Goal: Information Seeking & Learning: Learn about a topic

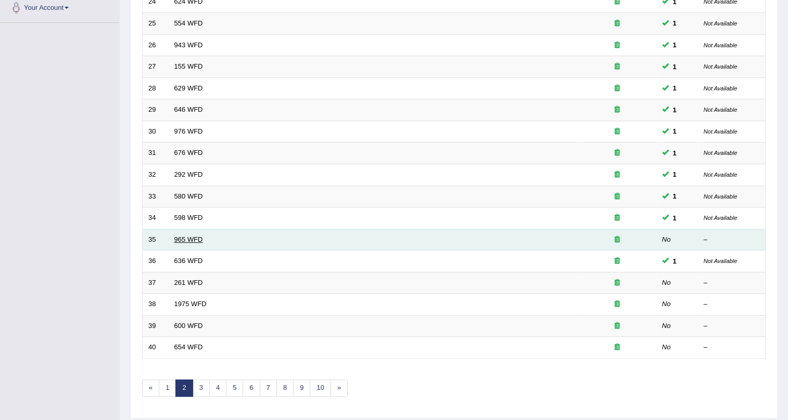
click at [198, 237] on link "965 WFD" at bounding box center [188, 240] width 29 height 8
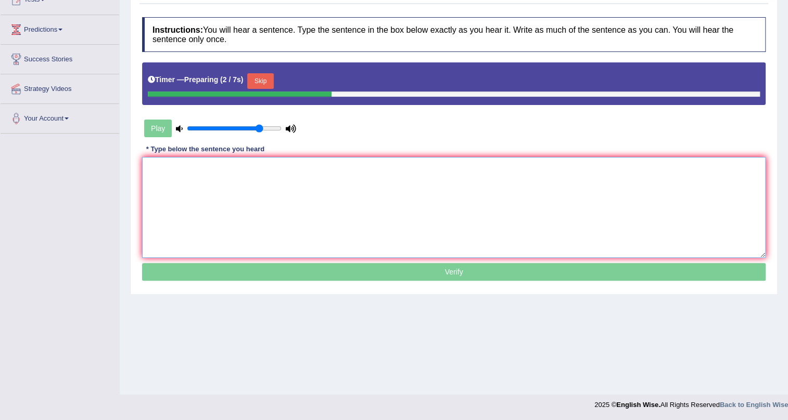
drag, startPoint x: 294, startPoint y: 180, endPoint x: 361, endPoint y: 24, distance: 169.4
click at [295, 180] on textarea at bounding box center [453, 207] width 623 height 101
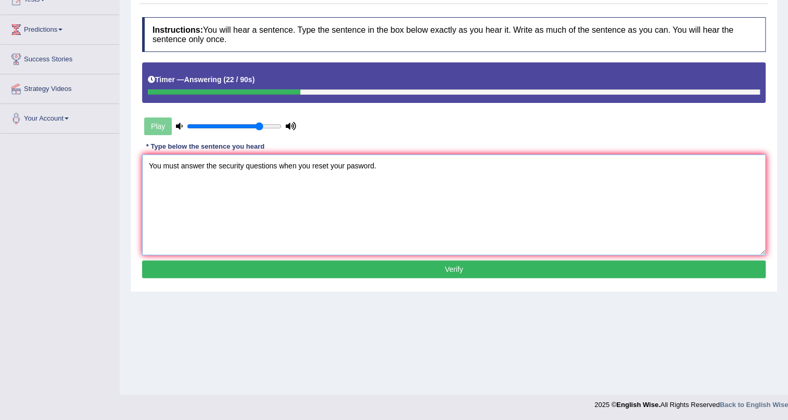
type textarea "You must answer the security questions when you reset your pasword."
click at [447, 267] on button "Verify" at bounding box center [453, 270] width 623 height 18
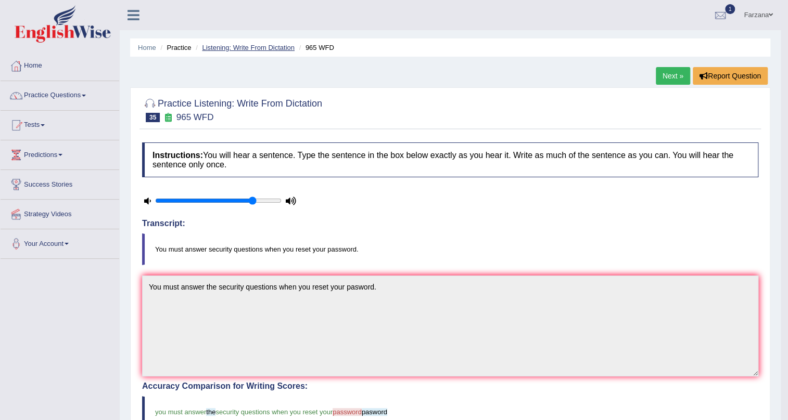
click at [220, 48] on link "Listening: Write From Dictation" at bounding box center [248, 48] width 93 height 8
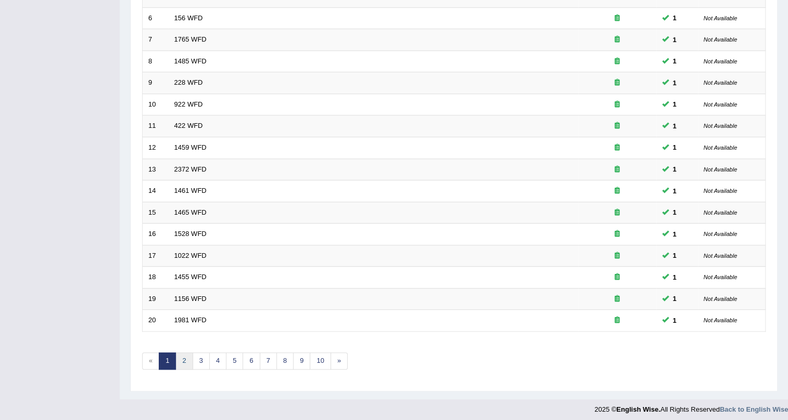
click at [182, 355] on link "2" at bounding box center [183, 361] width 17 height 17
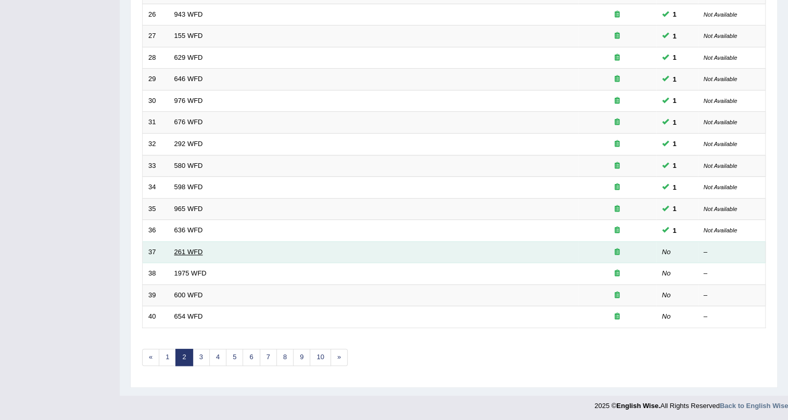
click at [197, 251] on link "261 WFD" at bounding box center [188, 252] width 29 height 8
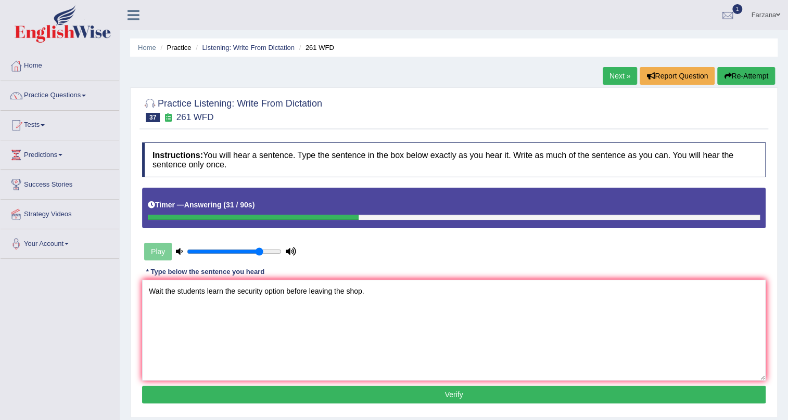
type textarea "Wait the students learn the security option before leaving the shop."
click at [452, 396] on button "Verify" at bounding box center [453, 395] width 623 height 18
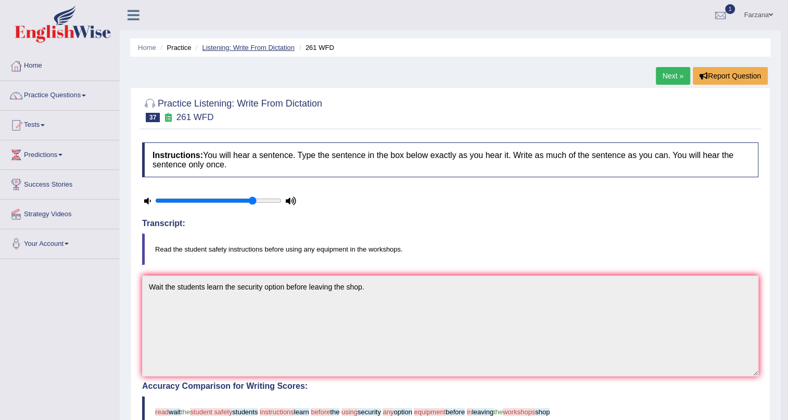
click at [273, 45] on link "Listening: Write From Dictation" at bounding box center [248, 48] width 93 height 8
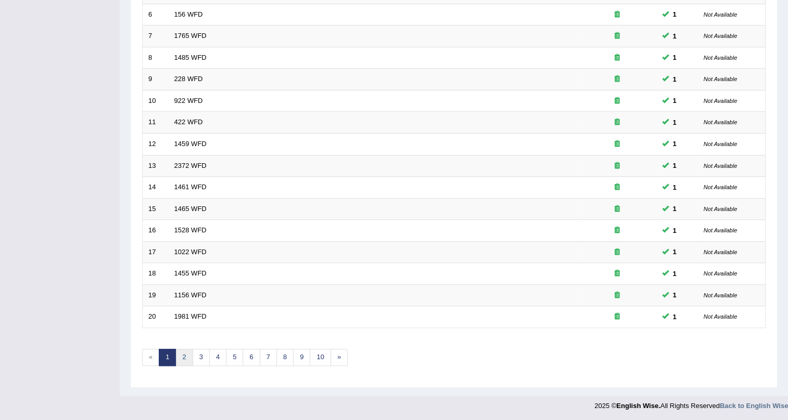
click at [187, 360] on link "2" at bounding box center [183, 357] width 17 height 17
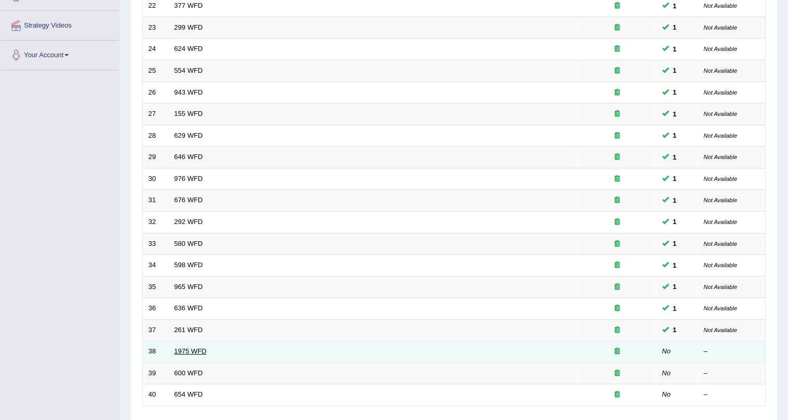
click at [182, 350] on link "1975 WFD" at bounding box center [190, 351] width 32 height 8
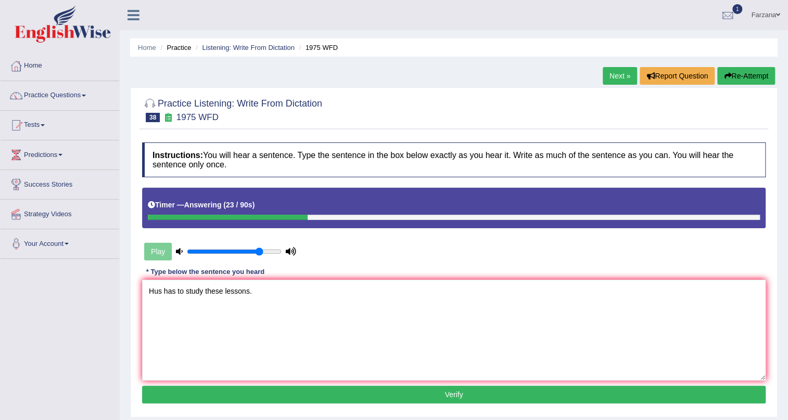
type textarea "Hus has to study these lessons."
click at [324, 390] on button "Verify" at bounding box center [453, 395] width 623 height 18
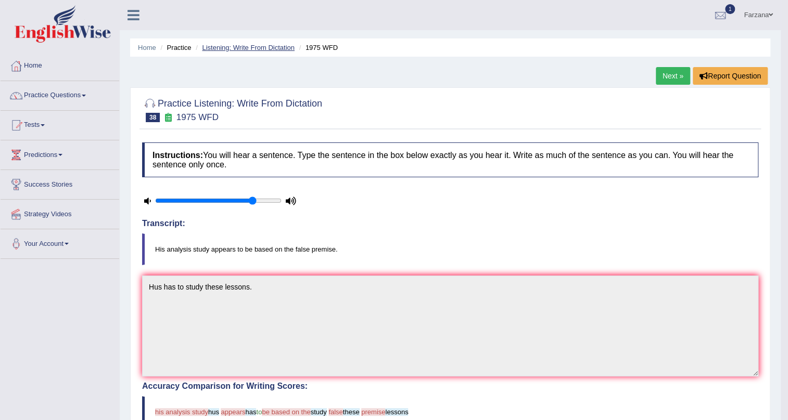
click at [233, 48] on link "Listening: Write From Dictation" at bounding box center [248, 48] width 93 height 8
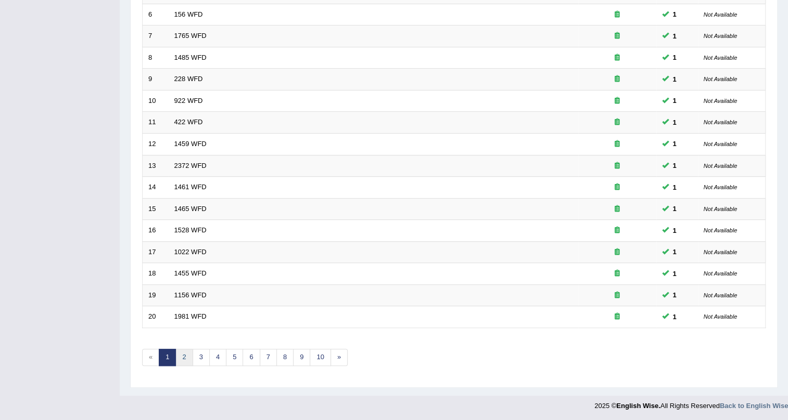
click at [184, 355] on link "2" at bounding box center [183, 357] width 17 height 17
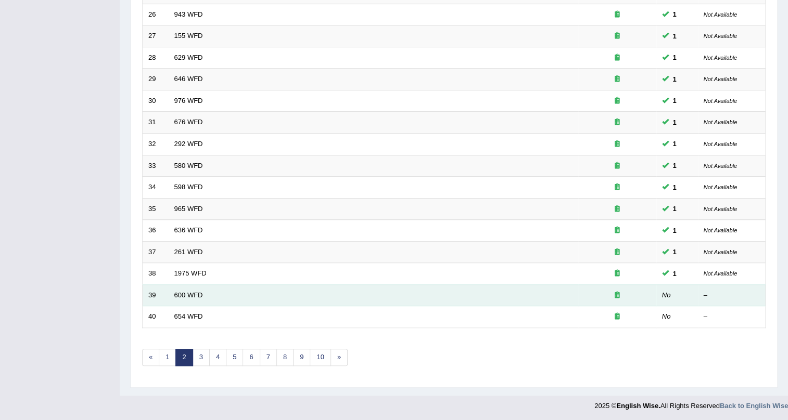
click at [202, 287] on td "600 WFD" at bounding box center [373, 296] width 409 height 22
click at [199, 293] on link "600 WFD" at bounding box center [188, 295] width 29 height 8
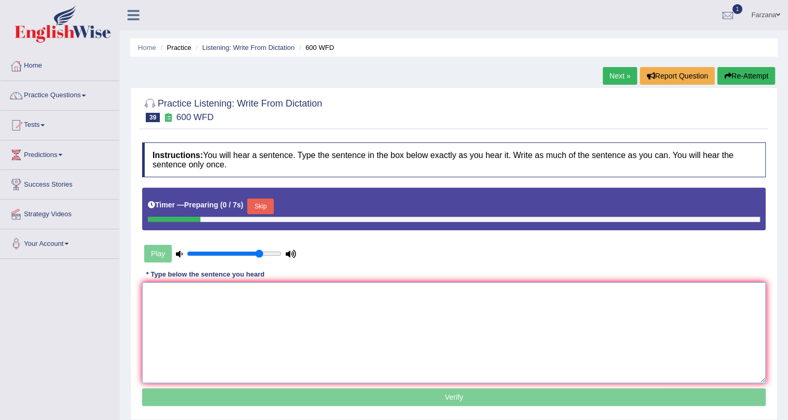
click at [235, 289] on textarea at bounding box center [453, 332] width 623 height 101
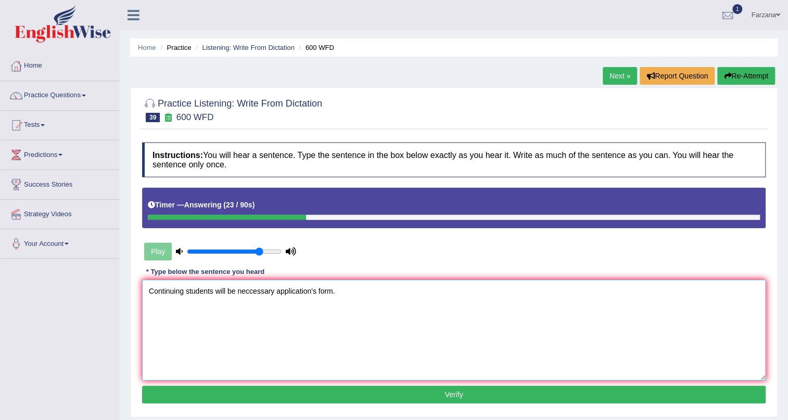
type textarea "Continuing students will be neccessary application's form."
click at [419, 399] on button "Verify" at bounding box center [453, 395] width 623 height 18
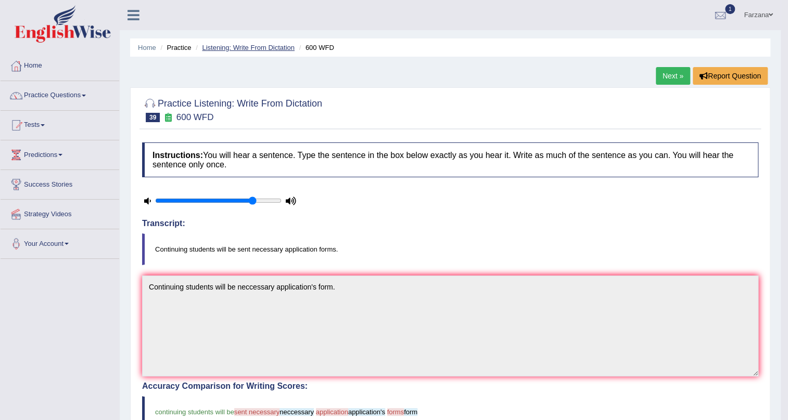
click at [288, 47] on link "Listening: Write From Dictation" at bounding box center [248, 48] width 93 height 8
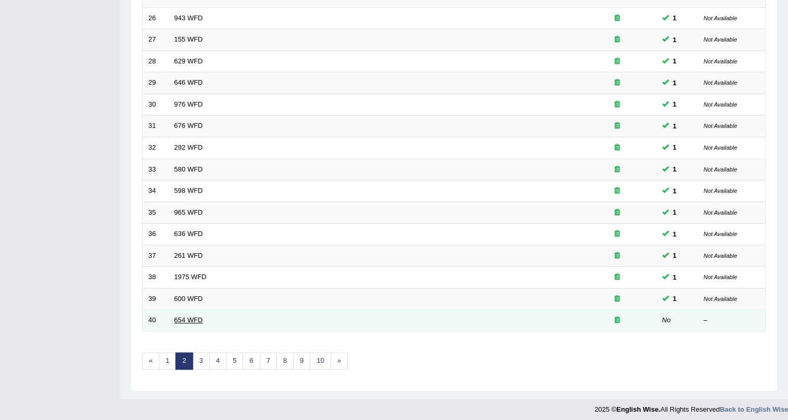
click at [189, 317] on link "654 WFD" at bounding box center [188, 320] width 29 height 8
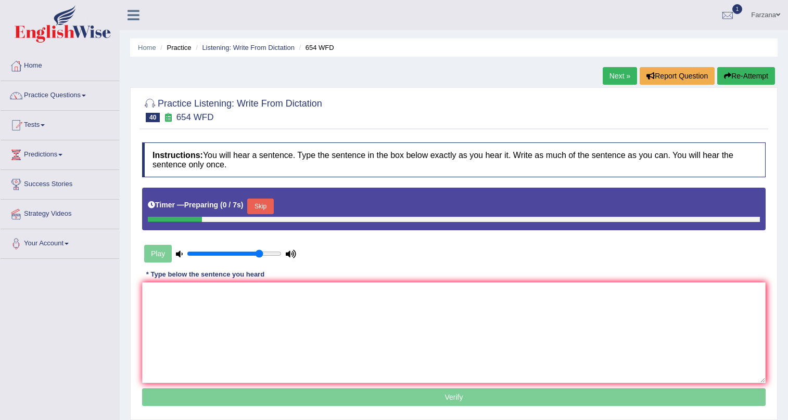
click at [315, 282] on textarea at bounding box center [453, 332] width 623 height 101
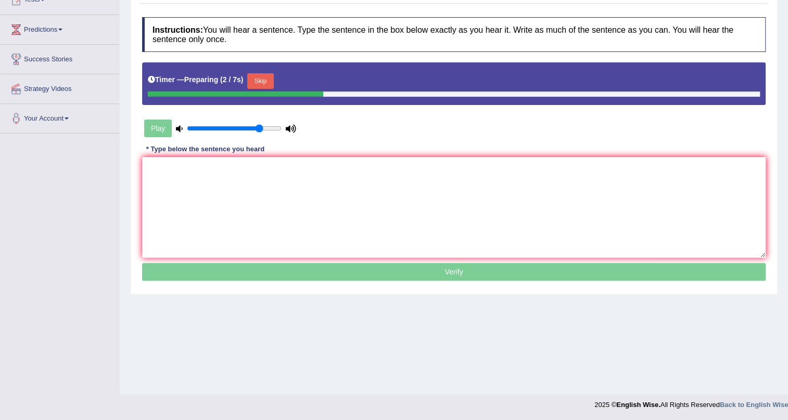
click at [266, 80] on button "Skip" at bounding box center [260, 81] width 26 height 16
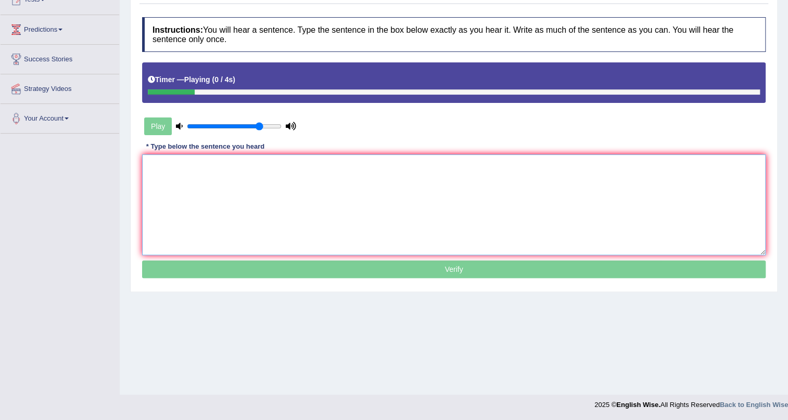
click at [248, 169] on textarea at bounding box center [453, 204] width 623 height 101
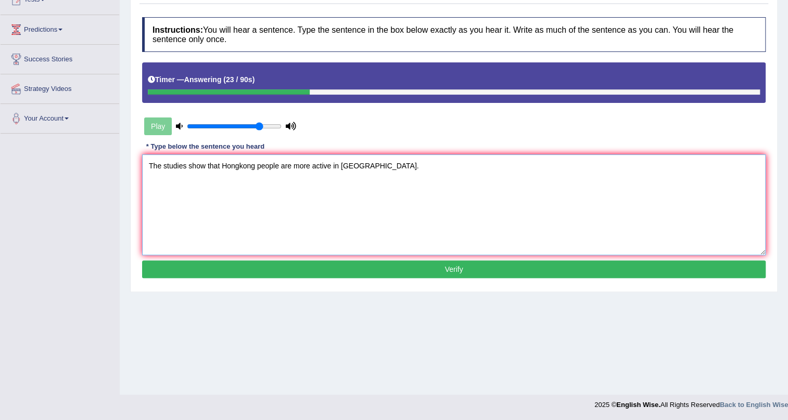
type textarea "The studies show that Hongkong people are more active in Asia."
click at [443, 262] on button "Verify" at bounding box center [453, 270] width 623 height 18
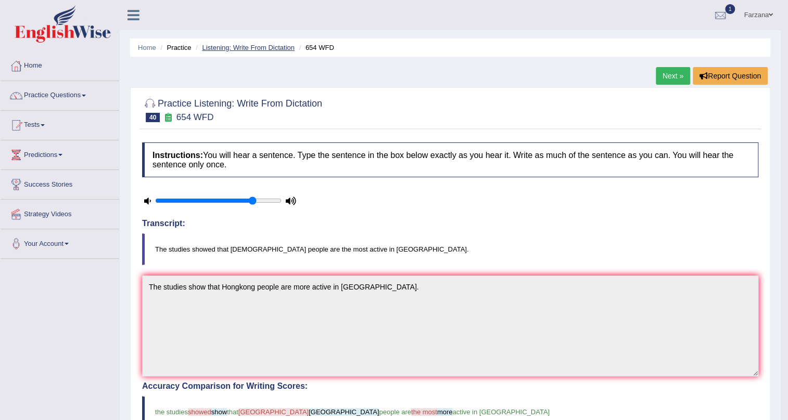
click at [258, 49] on link "Listening: Write From Dictation" at bounding box center [248, 48] width 93 height 8
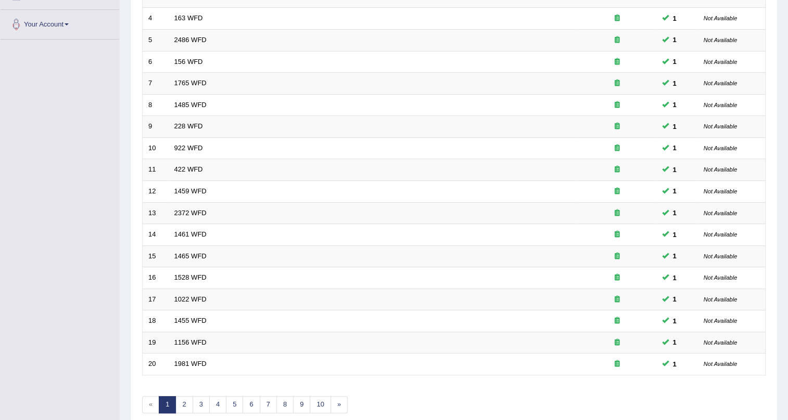
scroll to position [236, 0]
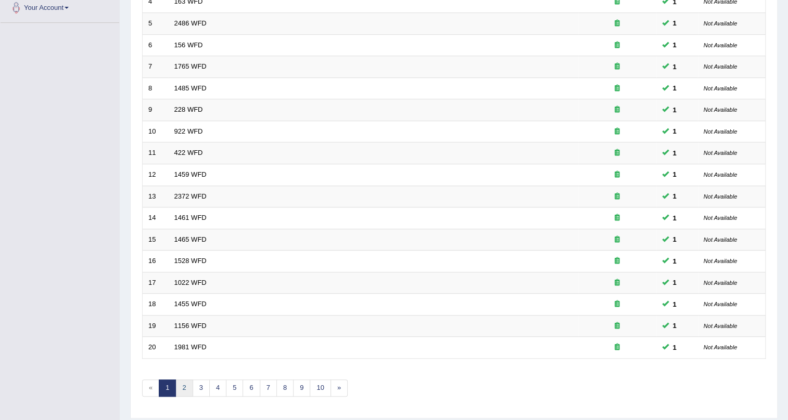
click at [188, 386] on link "2" at bounding box center [183, 388] width 17 height 17
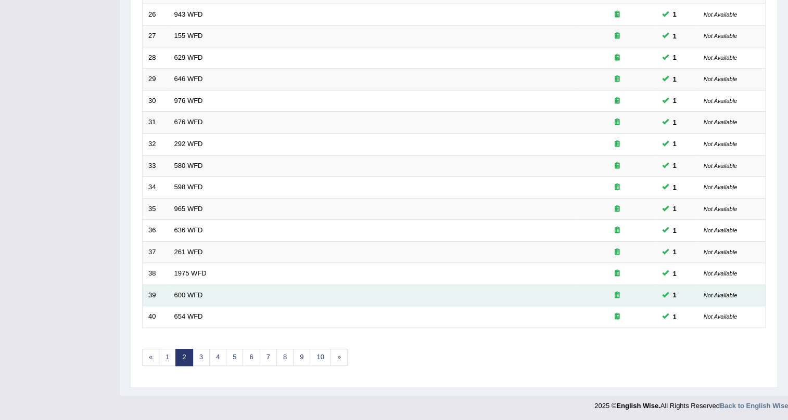
drag, startPoint x: 0, startPoint y: 0, endPoint x: 292, endPoint y: 341, distance: 449.3
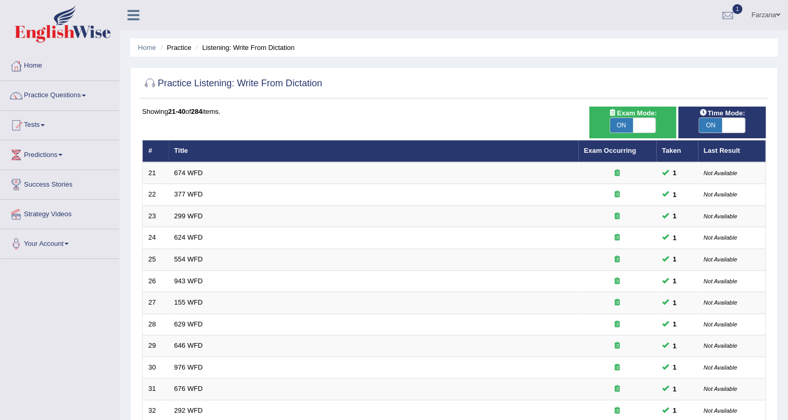
drag, startPoint x: 292, startPoint y: 341, endPoint x: 382, endPoint y: 31, distance: 322.7
click at [382, 31] on div "Home Practice Listening: Write From Dictation Practice Listening: Write From Di…" at bounding box center [454, 331] width 668 height 663
click at [81, 94] on link "Practice Questions" at bounding box center [60, 94] width 119 height 26
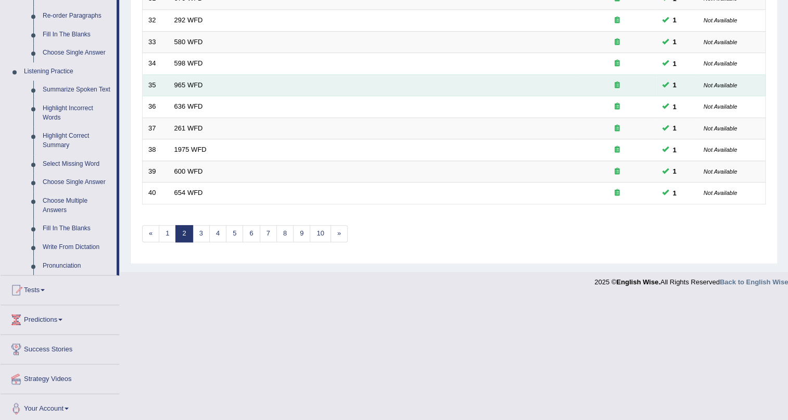
scroll to position [394, 0]
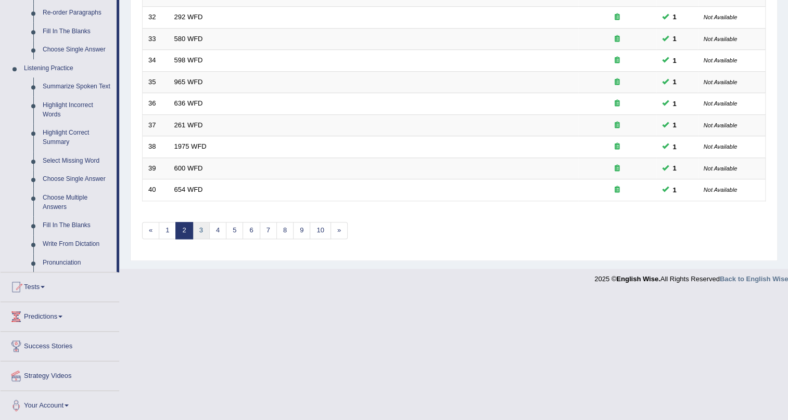
click at [197, 222] on link "3" at bounding box center [200, 230] width 17 height 17
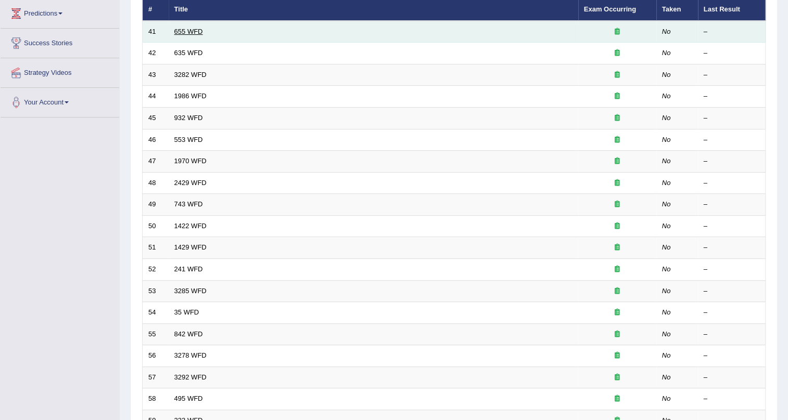
click at [185, 30] on link "655 WFD" at bounding box center [188, 32] width 29 height 8
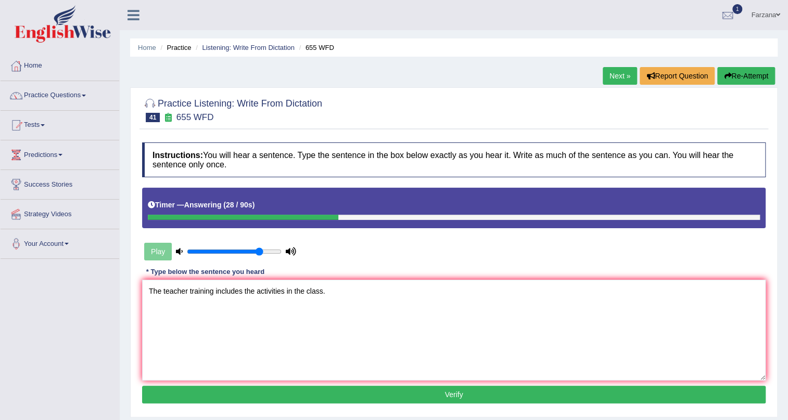
type textarea "The teacher training includes the activities in the class."
click at [223, 392] on button "Verify" at bounding box center [453, 395] width 623 height 18
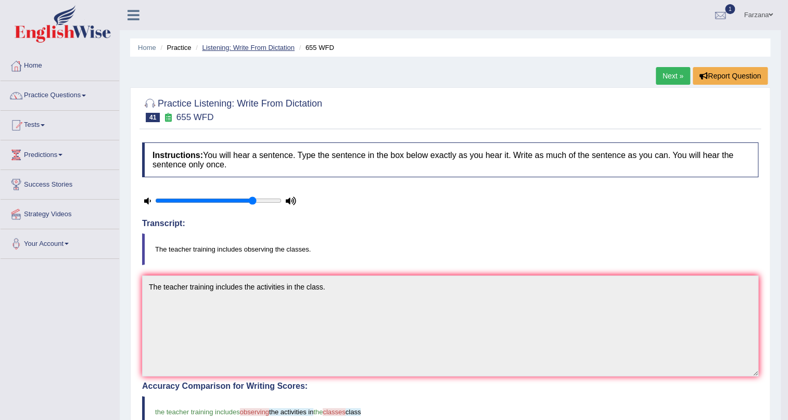
click at [258, 46] on link "Listening: Write From Dictation" at bounding box center [248, 48] width 93 height 8
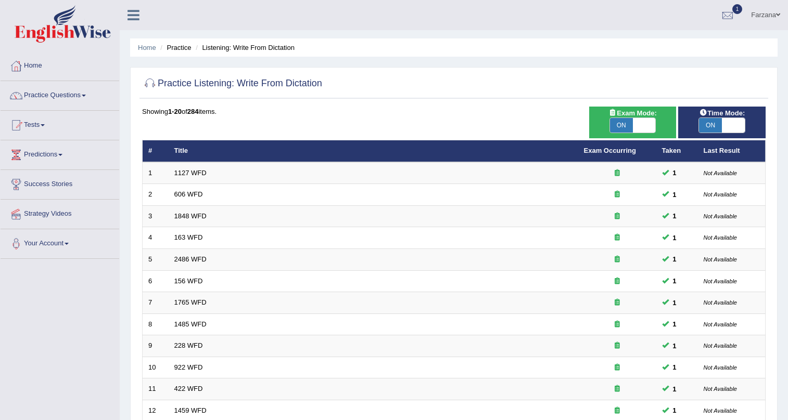
scroll to position [267, 0]
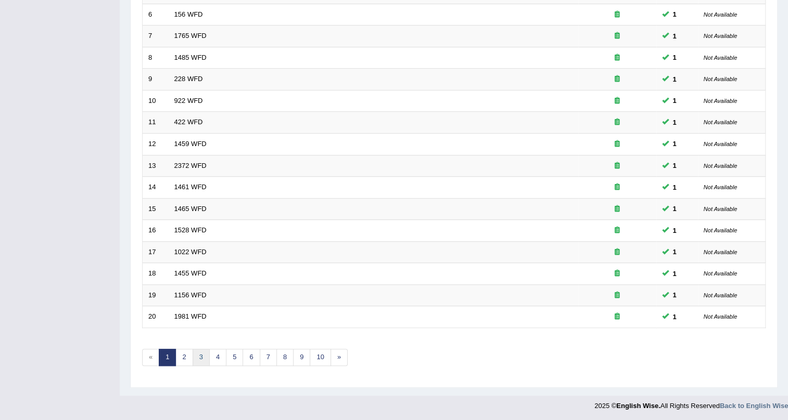
click at [201, 356] on link "3" at bounding box center [200, 357] width 17 height 17
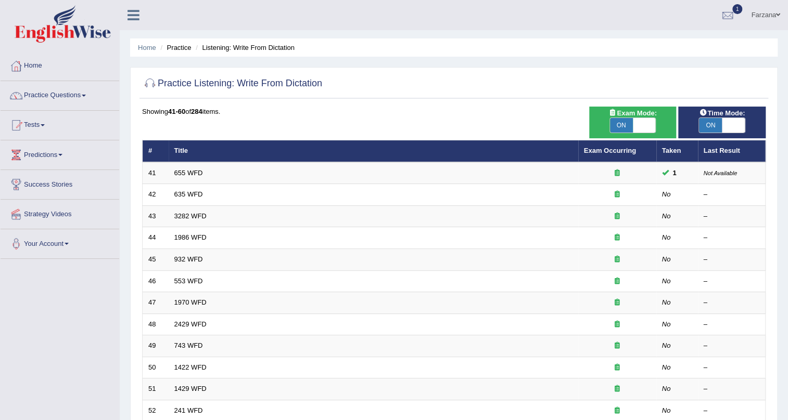
click at [182, 192] on link "635 WFD" at bounding box center [188, 194] width 29 height 8
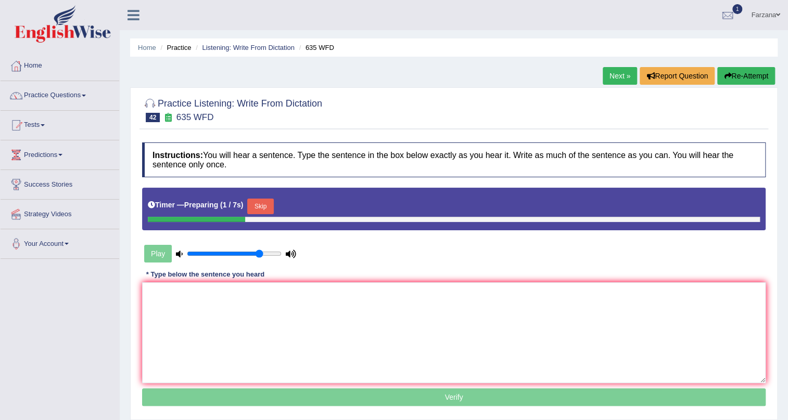
click at [273, 209] on button "Skip" at bounding box center [260, 207] width 26 height 16
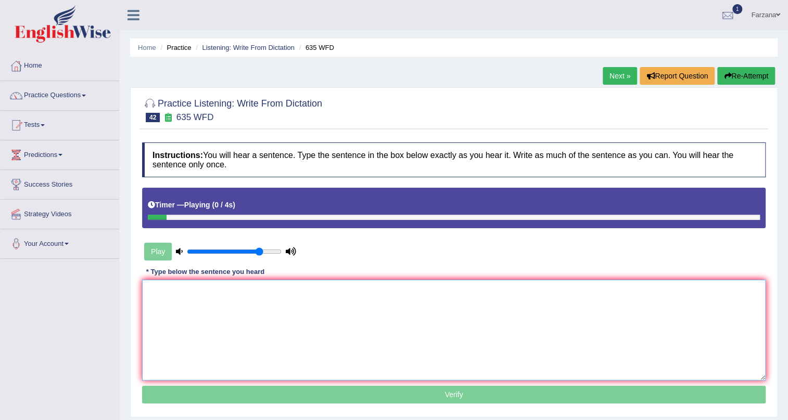
click at [273, 292] on textarea at bounding box center [453, 330] width 623 height 101
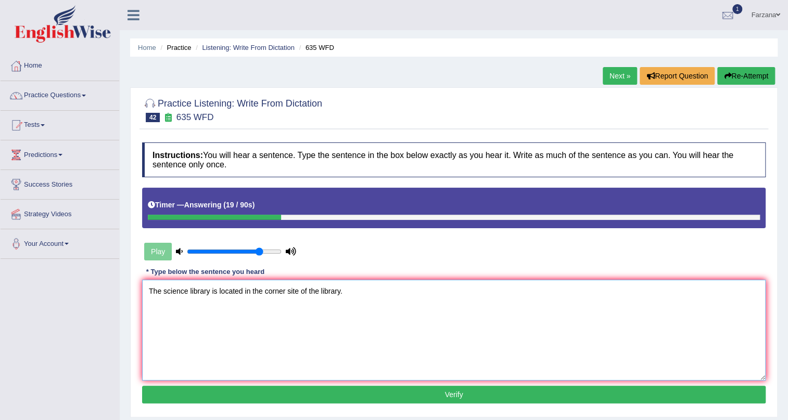
type textarea "The science library is located in the corner site of the library."
click at [276, 395] on button "Verify" at bounding box center [453, 395] width 623 height 18
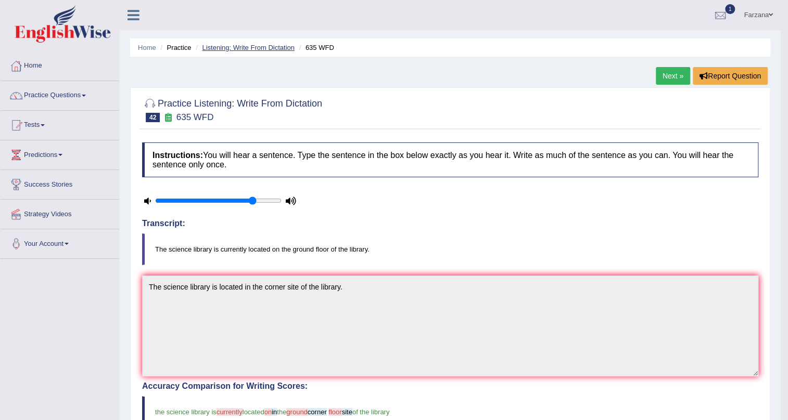
click at [231, 48] on link "Listening: Write From Dictation" at bounding box center [248, 48] width 93 height 8
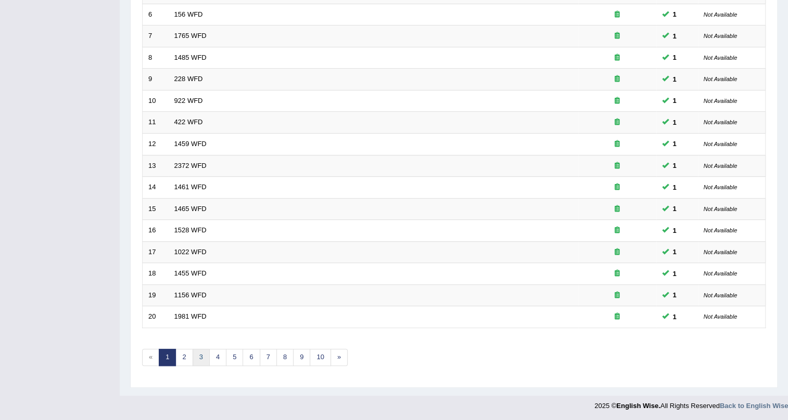
click at [197, 358] on link "3" at bounding box center [200, 357] width 17 height 17
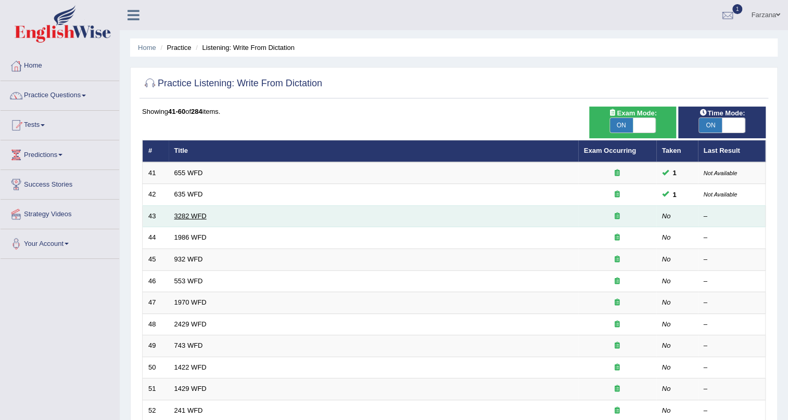
click at [185, 218] on link "3282 WFD" at bounding box center [190, 216] width 32 height 8
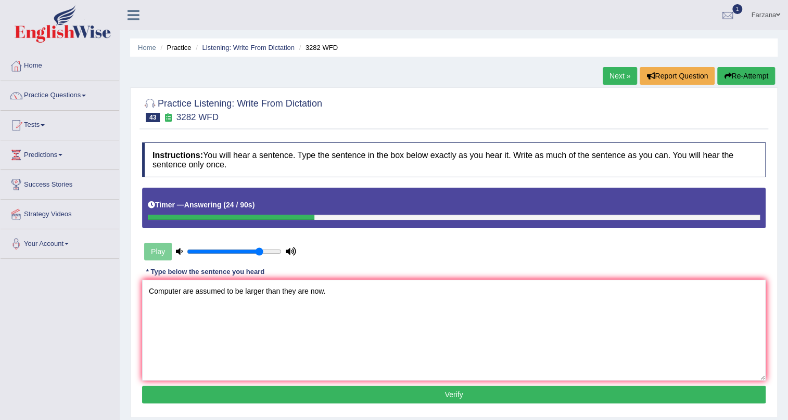
type textarea "Computer are assumed to be larger than they are now."
click at [268, 388] on button "Verify" at bounding box center [453, 395] width 623 height 18
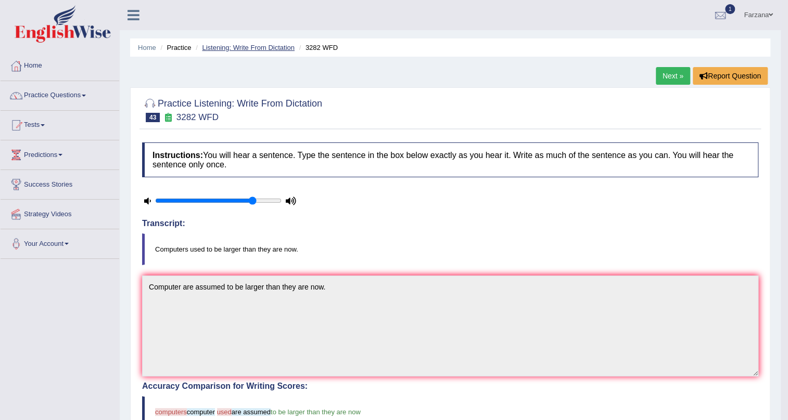
click at [241, 46] on link "Listening: Write From Dictation" at bounding box center [248, 48] width 93 height 8
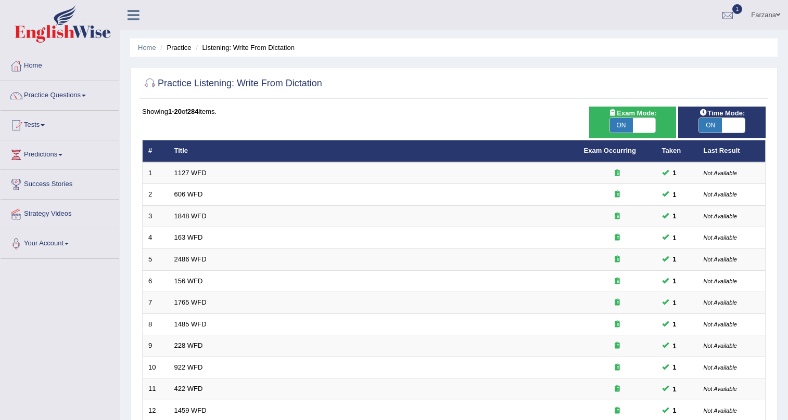
scroll to position [263, 0]
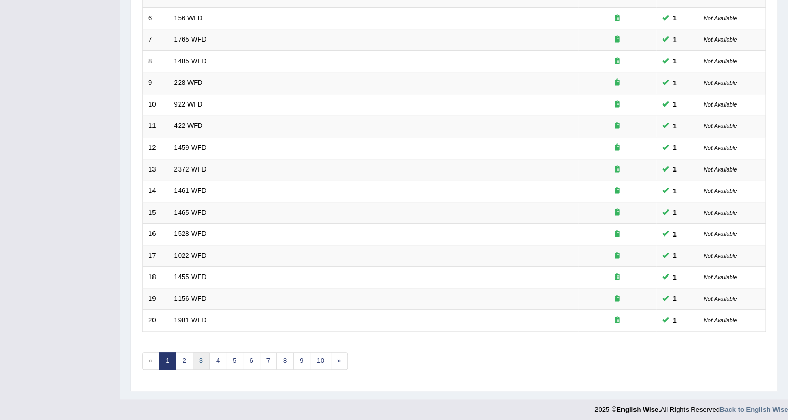
drag, startPoint x: 0, startPoint y: 0, endPoint x: 200, endPoint y: 358, distance: 409.9
click at [200, 358] on link "3" at bounding box center [200, 361] width 17 height 17
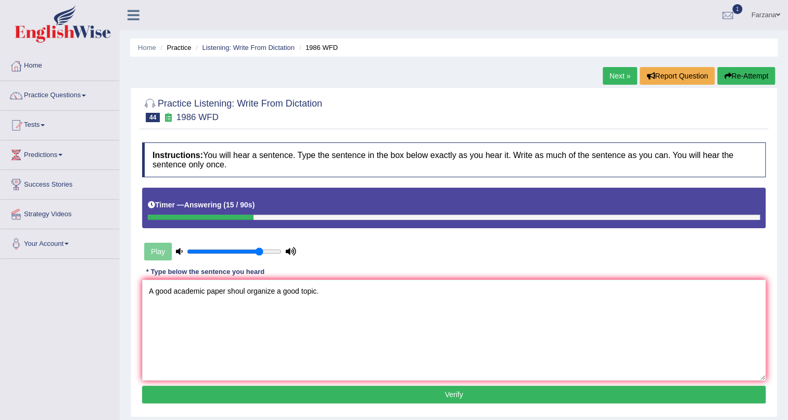
click at [243, 287] on textarea "A good academic paper shoul organize a good topic." at bounding box center [453, 330] width 623 height 101
click at [243, 292] on textarea "A good academic paper shoul organize a good topic." at bounding box center [453, 330] width 623 height 101
click at [244, 294] on textarea "A good academic paper shoul organize a good topic." at bounding box center [453, 330] width 623 height 101
type textarea "A good academic paper should organize a good topic."
click at [328, 388] on button "Verify" at bounding box center [453, 395] width 623 height 18
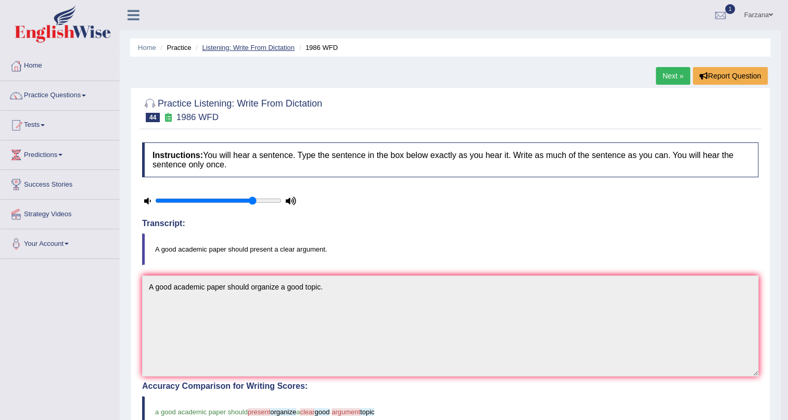
click at [215, 47] on link "Listening: Write From Dictation" at bounding box center [248, 48] width 93 height 8
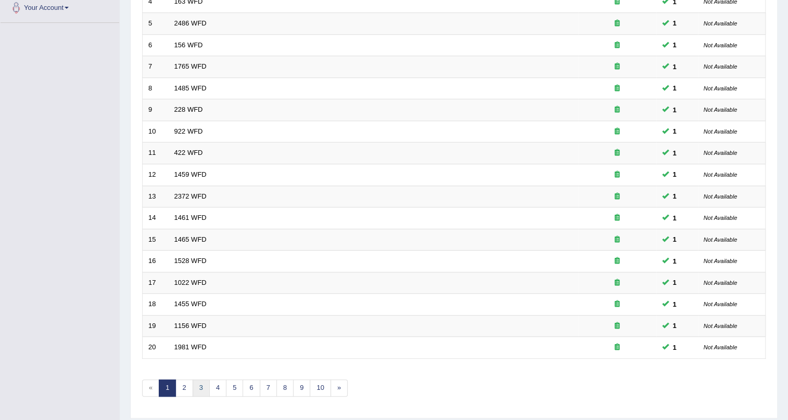
click at [206, 388] on link "3" at bounding box center [200, 388] width 17 height 17
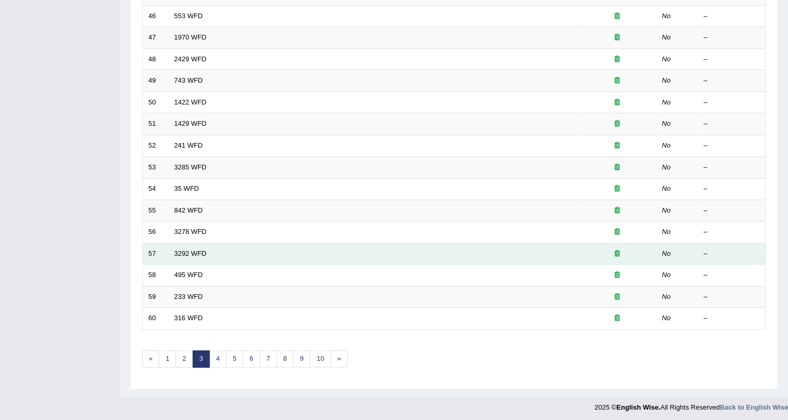
scroll to position [267, 0]
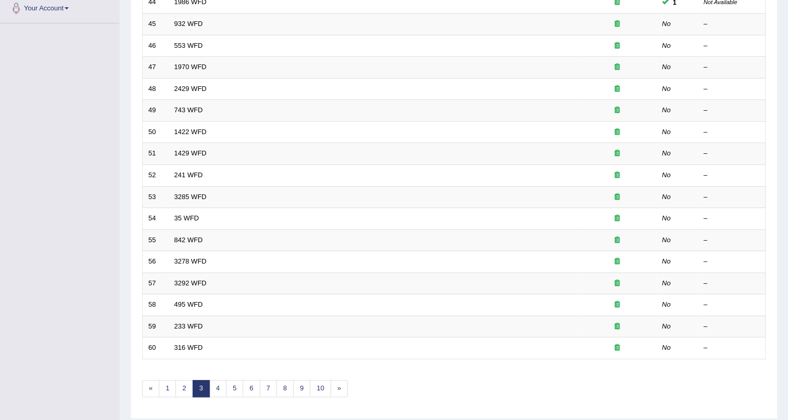
drag, startPoint x: 47, startPoint y: 355, endPoint x: 0, endPoint y: -10, distance: 368.2
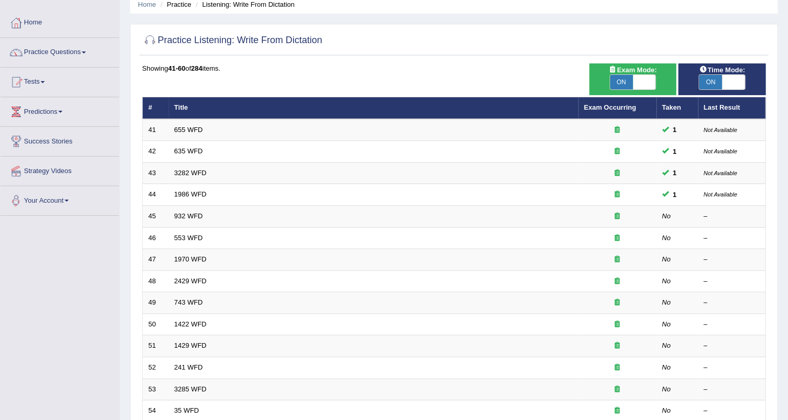
scroll to position [0, 0]
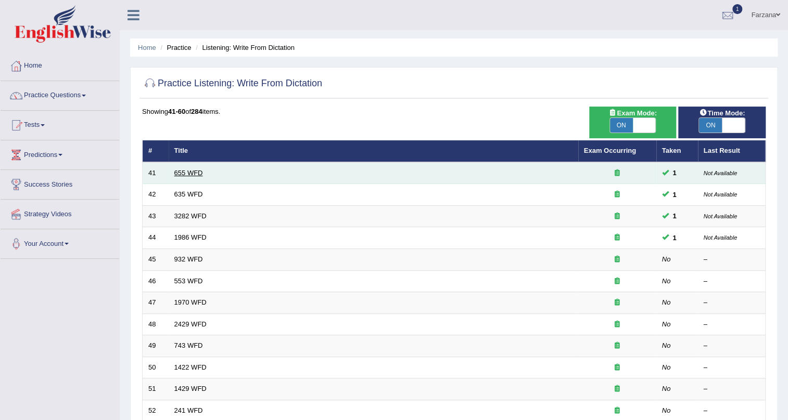
click at [188, 172] on link "655 WFD" at bounding box center [188, 173] width 29 height 8
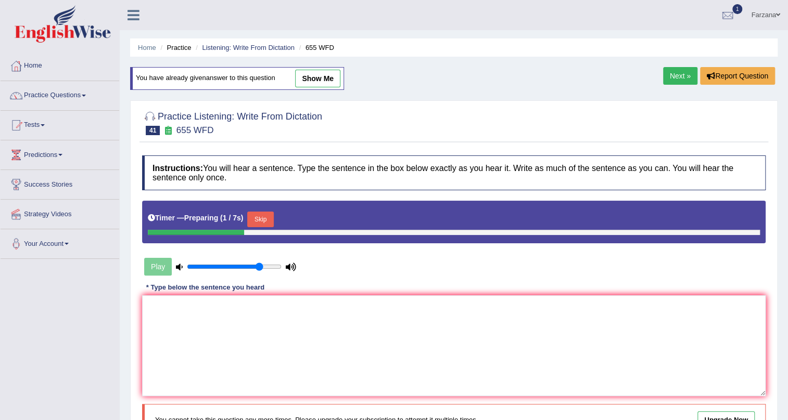
click at [319, 72] on link "show me" at bounding box center [317, 79] width 45 height 18
type textarea "The teacher training includes the activities in the class."
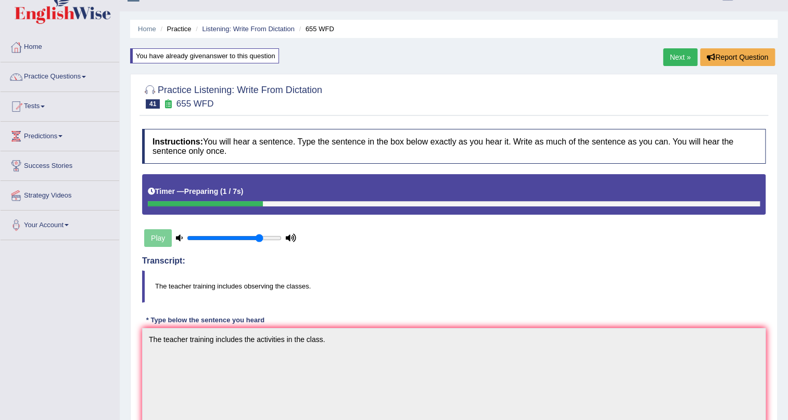
scroll to position [18, 0]
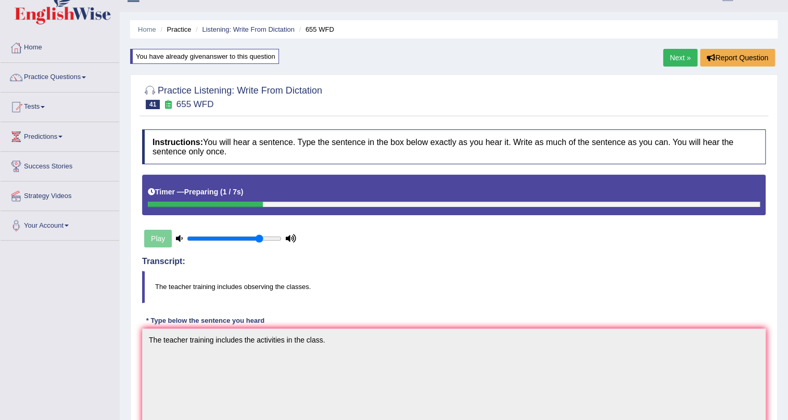
click at [689, 59] on link "Next »" at bounding box center [680, 58] width 34 height 18
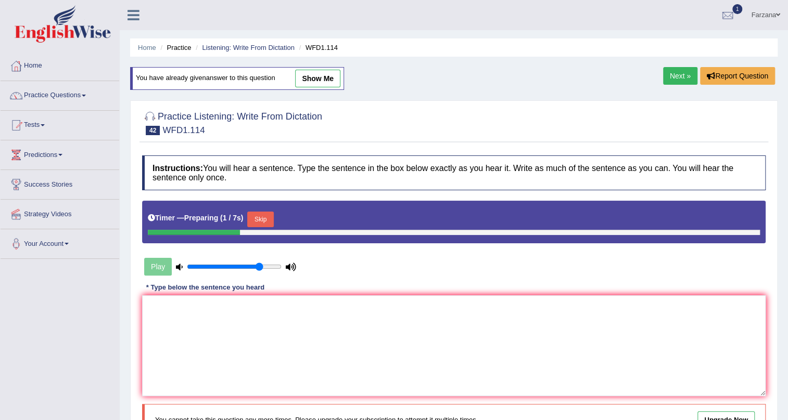
click at [326, 78] on link "show me" at bounding box center [317, 79] width 45 height 18
type textarea "The authors always work with experiment."
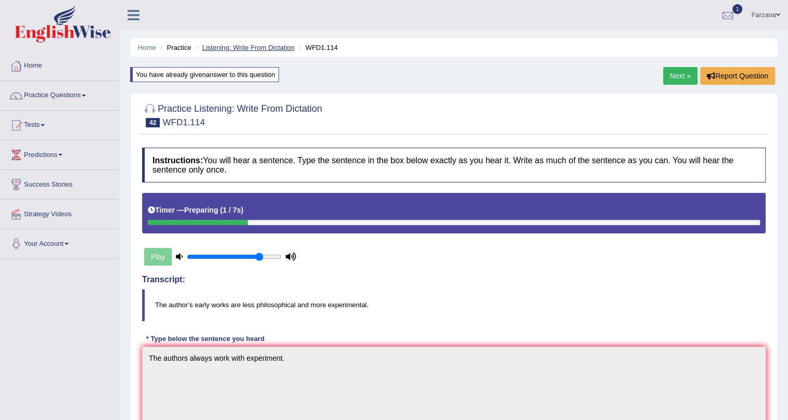
click at [254, 48] on link "Listening: Write From Dictation" at bounding box center [248, 48] width 93 height 8
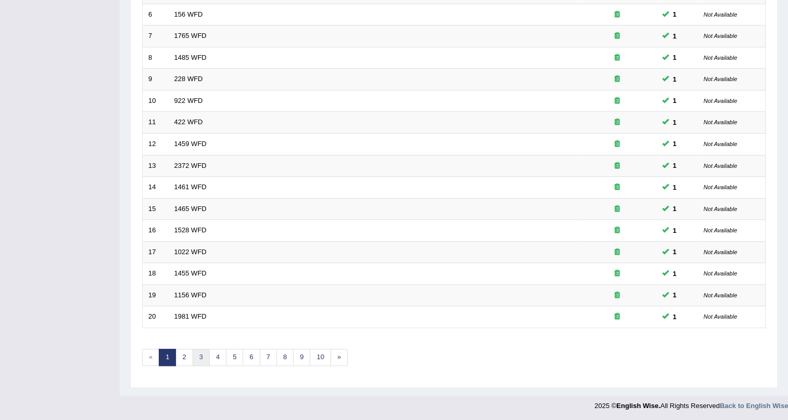
click at [199, 358] on link "3" at bounding box center [200, 357] width 17 height 17
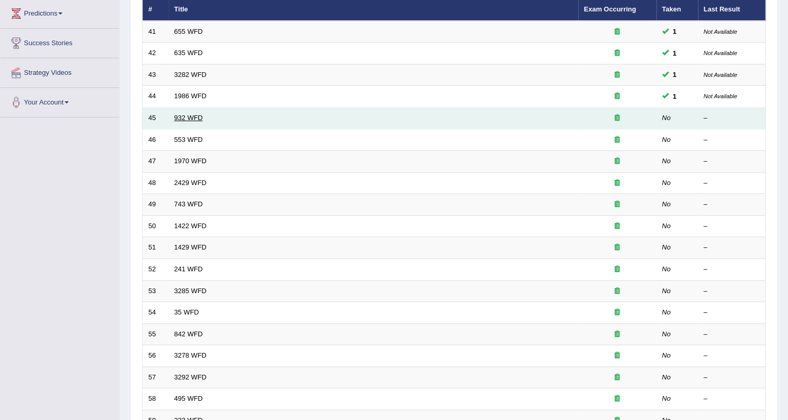
click at [184, 116] on link "932 WFD" at bounding box center [188, 118] width 29 height 8
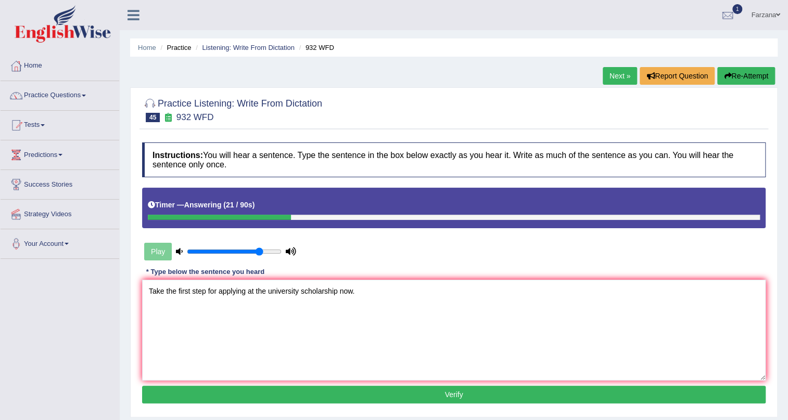
type textarea "Take the first step for applying at the university scholarship now."
click at [305, 395] on button "Verify" at bounding box center [453, 395] width 623 height 18
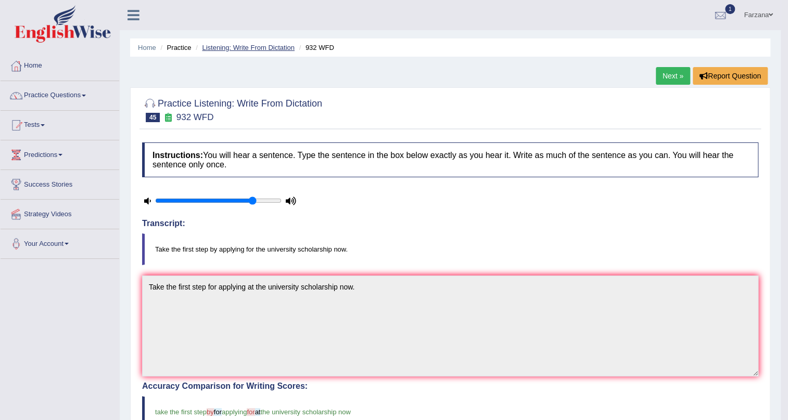
click at [251, 50] on link "Listening: Write From Dictation" at bounding box center [248, 48] width 93 height 8
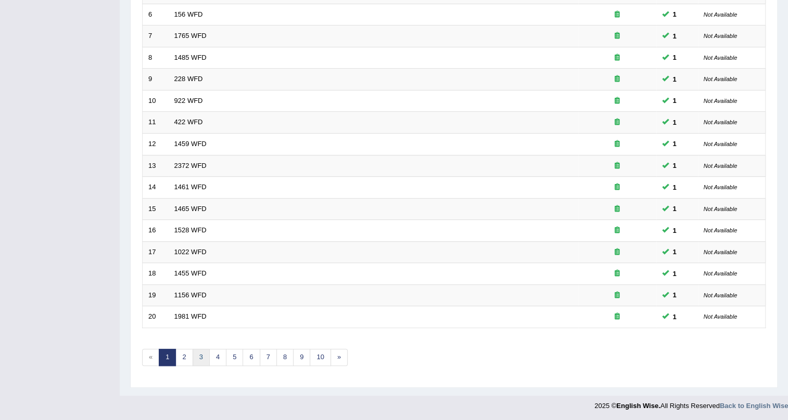
click at [200, 354] on link "3" at bounding box center [200, 357] width 17 height 17
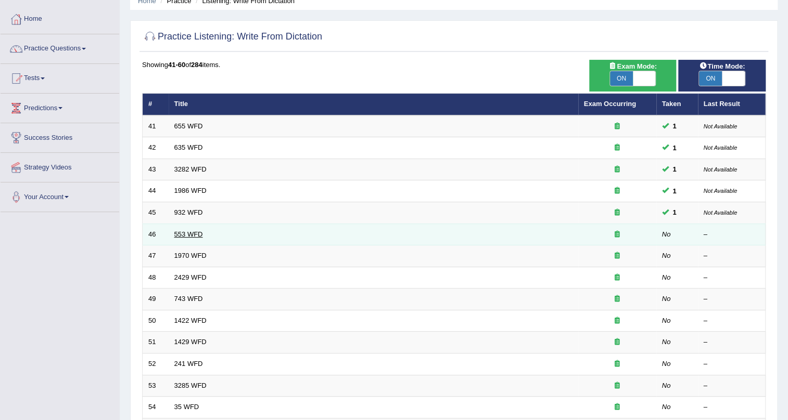
click at [196, 233] on link "553 WFD" at bounding box center [188, 234] width 29 height 8
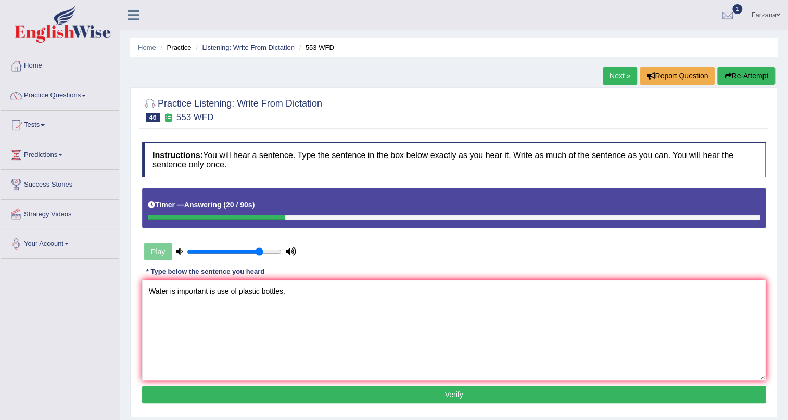
click at [170, 292] on textarea "Water is important is use of plastic bottles." at bounding box center [453, 330] width 623 height 101
type textarea "Water usage is important is use of plastic bottles."
click at [235, 396] on button "Verify" at bounding box center [453, 395] width 623 height 18
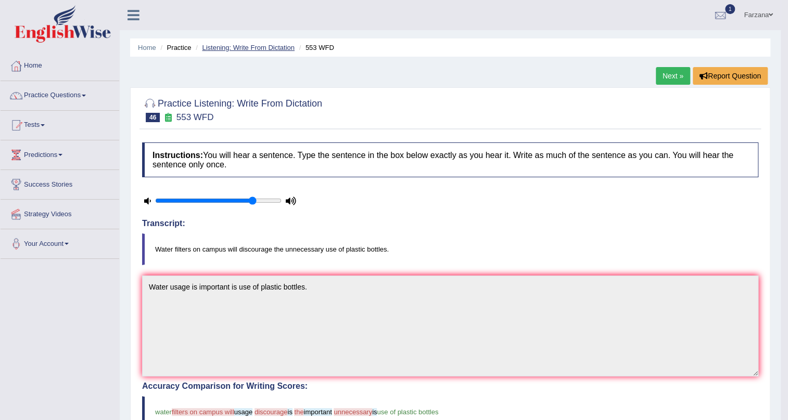
click at [251, 47] on link "Listening: Write From Dictation" at bounding box center [248, 48] width 93 height 8
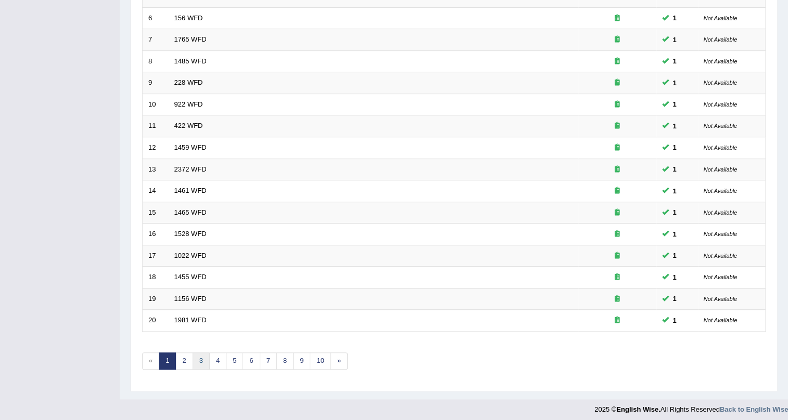
click at [194, 356] on link "3" at bounding box center [200, 361] width 17 height 17
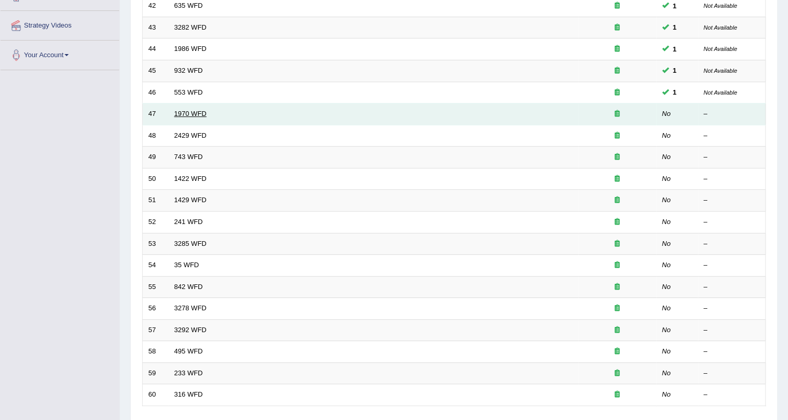
click at [188, 114] on link "1970 WFD" at bounding box center [190, 114] width 32 height 8
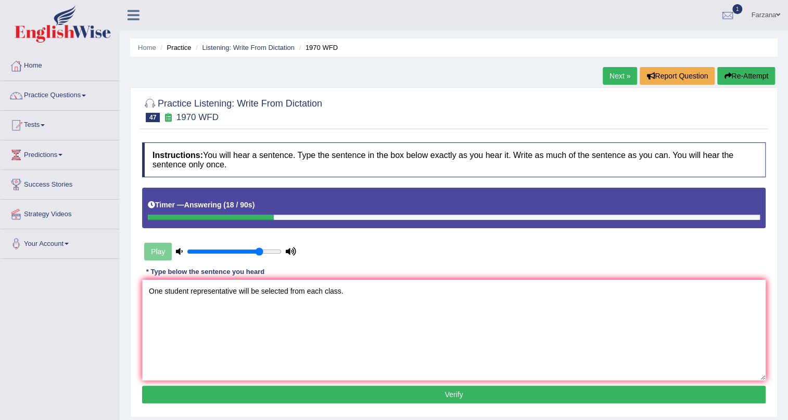
type textarea "One student representative will be selected from each class."
drag, startPoint x: 286, startPoint y: 393, endPoint x: 286, endPoint y: 384, distance: 8.8
click at [286, 391] on button "Verify" at bounding box center [453, 395] width 623 height 18
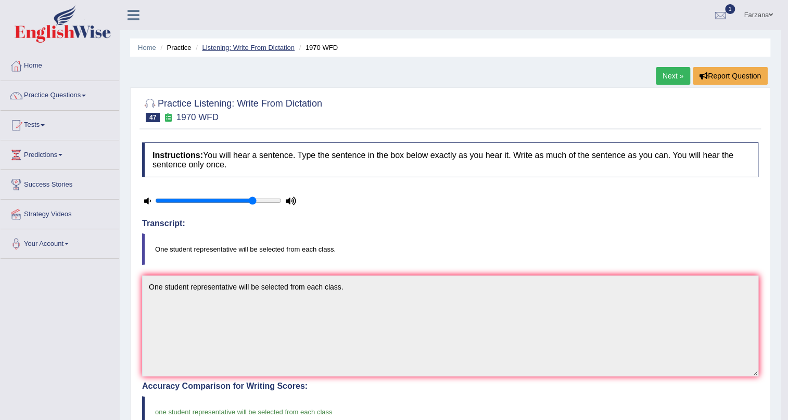
click at [256, 45] on link "Listening: Write From Dictation" at bounding box center [248, 48] width 93 height 8
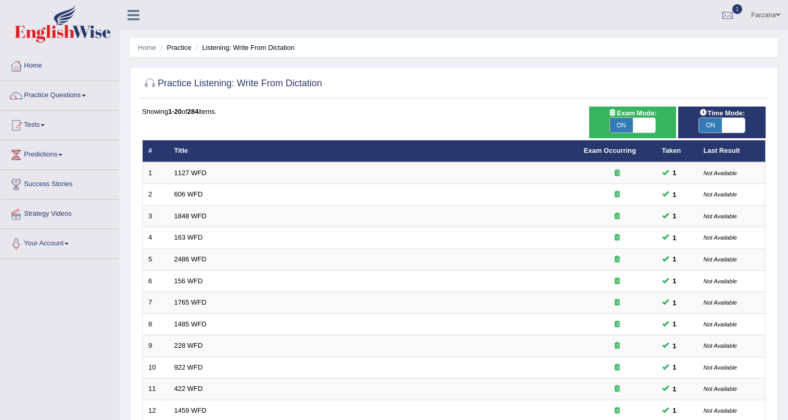
scroll to position [267, 0]
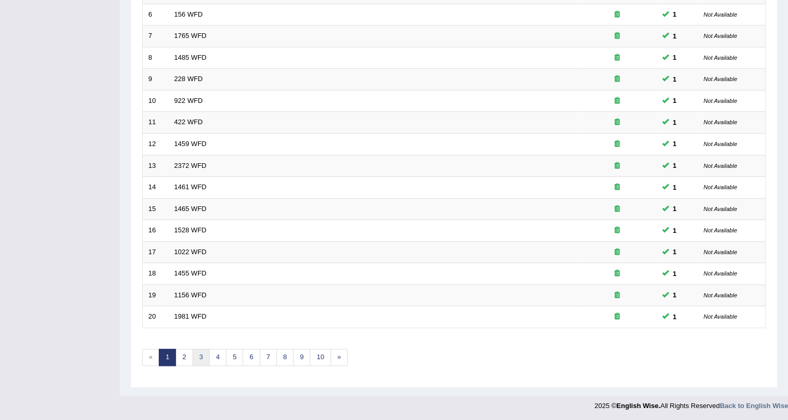
click at [198, 358] on link "3" at bounding box center [200, 357] width 17 height 17
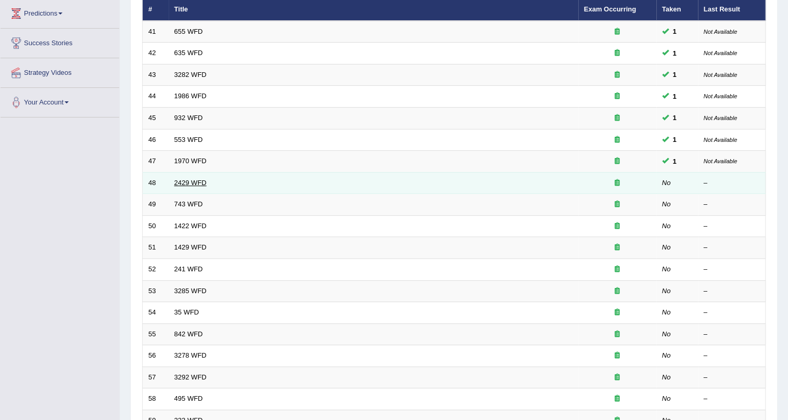
click at [182, 181] on link "2429 WFD" at bounding box center [190, 183] width 32 height 8
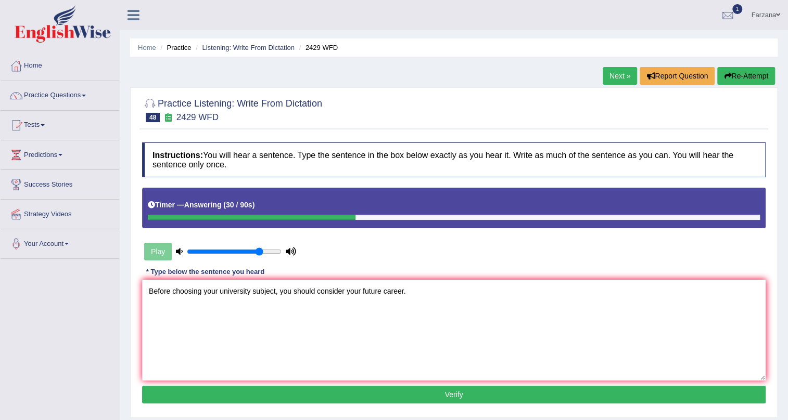
type textarea "Before choosing your university subject, you should consider your future career."
click at [252, 396] on button "Verify" at bounding box center [453, 395] width 623 height 18
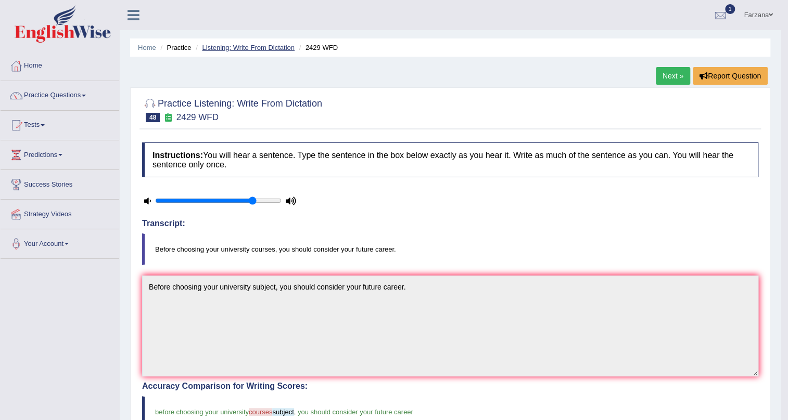
click at [243, 49] on link "Listening: Write From Dictation" at bounding box center [248, 48] width 93 height 8
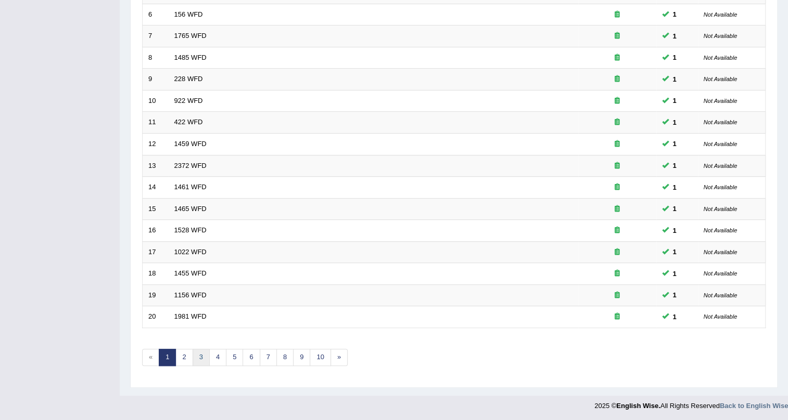
click at [196, 353] on link "3" at bounding box center [200, 357] width 17 height 17
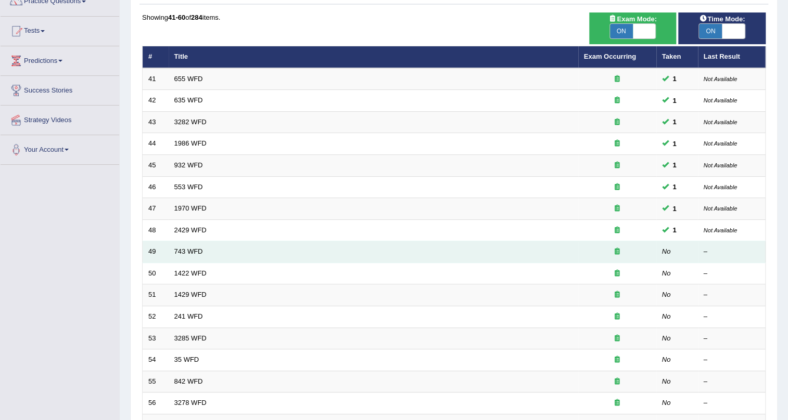
click at [187, 254] on td "743 WFD" at bounding box center [373, 252] width 409 height 22
click at [189, 250] on link "743 WFD" at bounding box center [188, 252] width 29 height 8
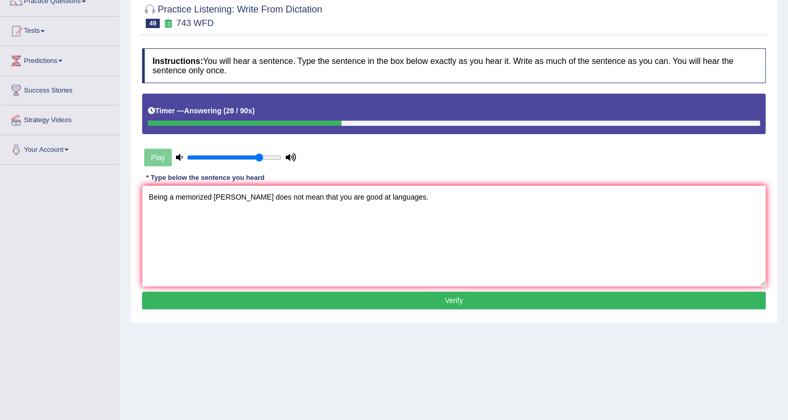
type textarea "Being a memorized [PERSON_NAME] does not mean that you are good at languages."
click at [247, 292] on button "Verify" at bounding box center [453, 301] width 623 height 18
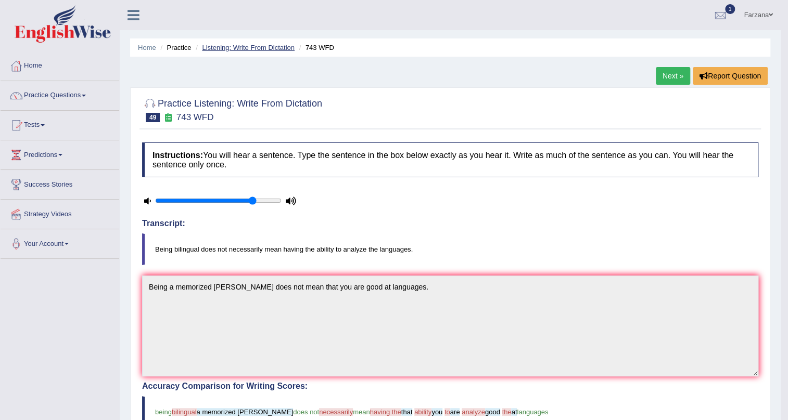
click at [261, 45] on link "Listening: Write From Dictation" at bounding box center [248, 48] width 93 height 8
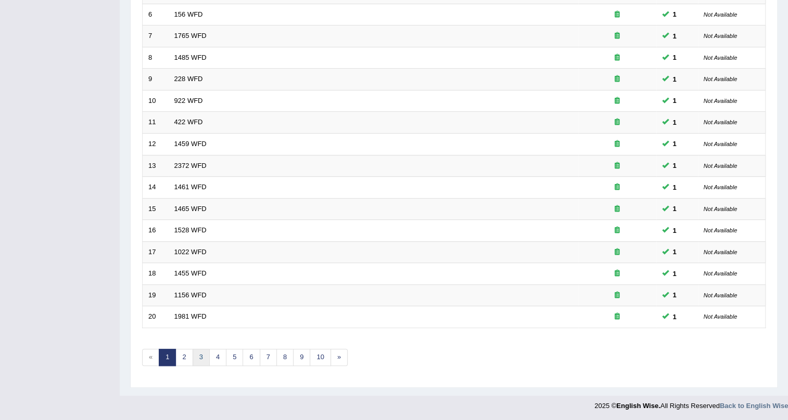
click at [199, 354] on link "3" at bounding box center [200, 357] width 17 height 17
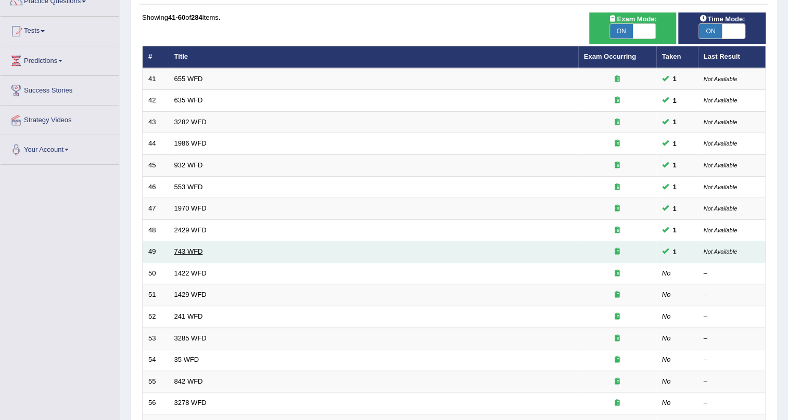
click at [182, 248] on link "743 WFD" at bounding box center [188, 252] width 29 height 8
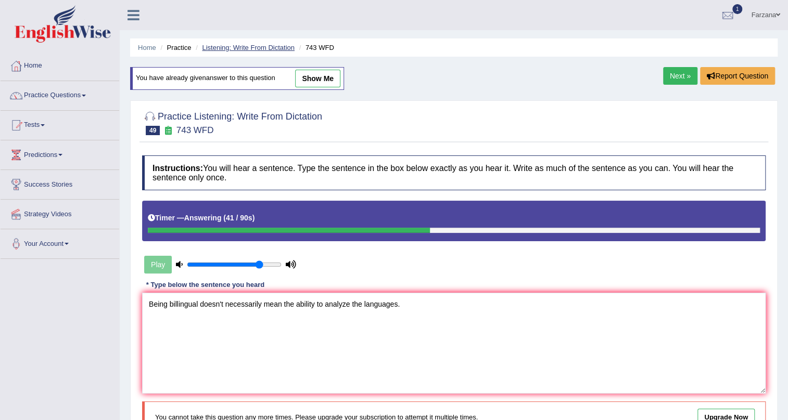
type textarea "Being billingual doesn't necessarily mean the ability to analyze the languages."
click at [253, 49] on link "Listening: Write From Dictation" at bounding box center [248, 48] width 93 height 8
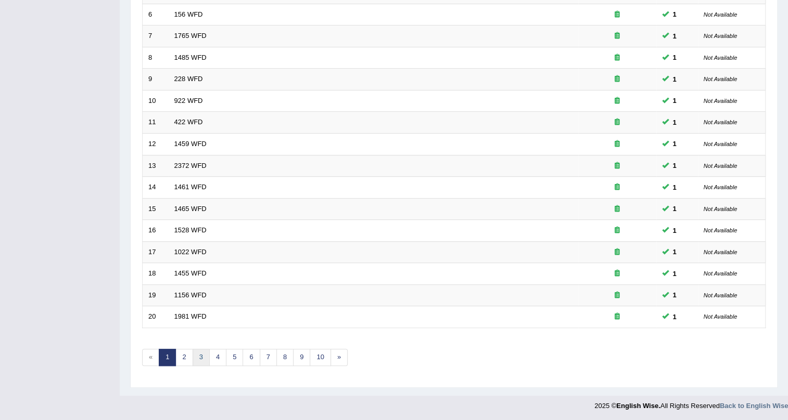
click at [199, 350] on link "3" at bounding box center [200, 357] width 17 height 17
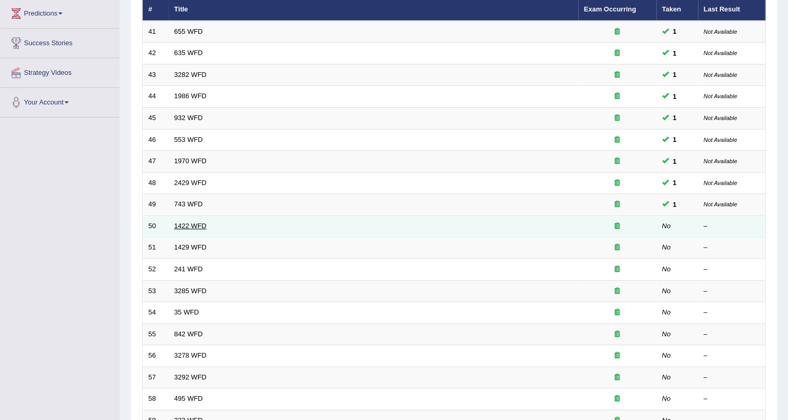
click at [182, 225] on link "1422 WFD" at bounding box center [190, 226] width 32 height 8
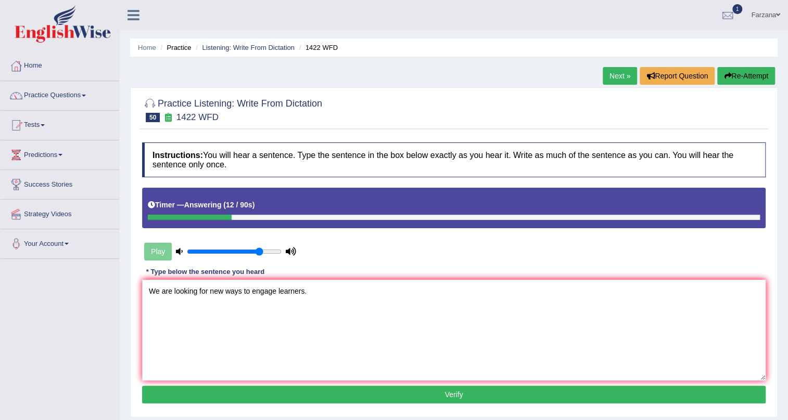
scroll to position [125, 0]
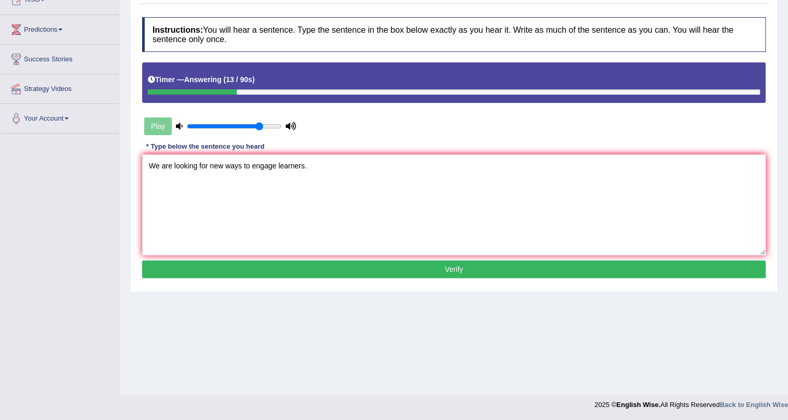
type textarea "We are looking for new ways to engage learners."
click at [285, 265] on button "Verify" at bounding box center [453, 270] width 623 height 18
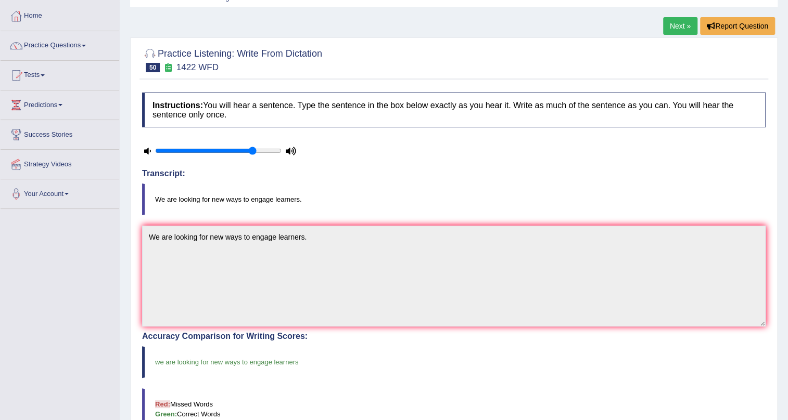
scroll to position [0, 0]
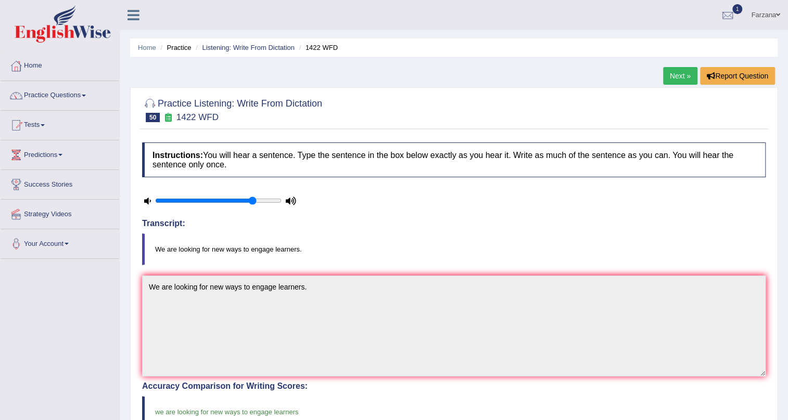
click at [256, 40] on ul "Home Practice Listening: Write From Dictation 1422 WFD" at bounding box center [453, 47] width 647 height 18
click at [254, 47] on link "Listening: Write From Dictation" at bounding box center [248, 48] width 93 height 8
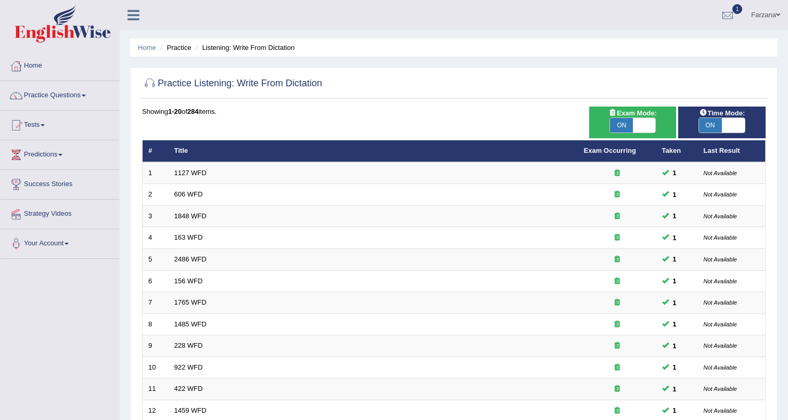
scroll to position [263, 0]
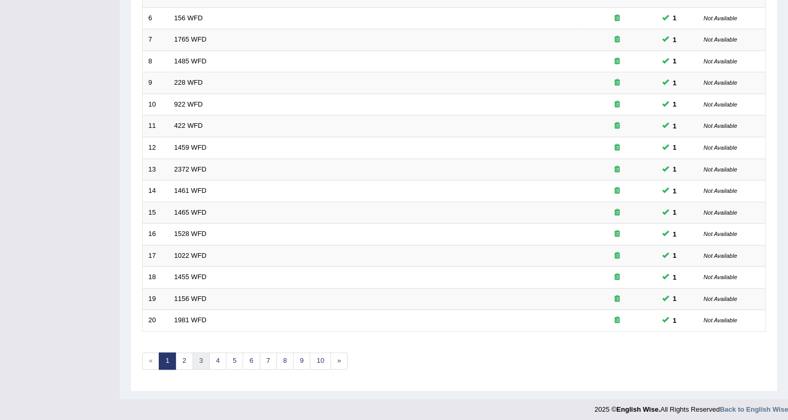
click at [203, 353] on link "3" at bounding box center [200, 361] width 17 height 17
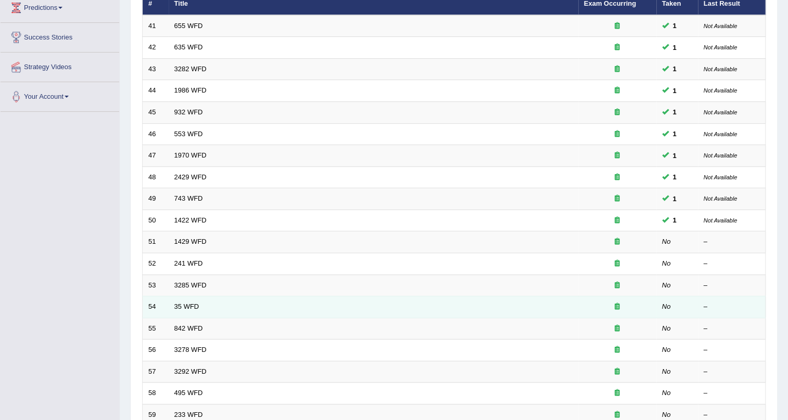
scroll to position [172, 0]
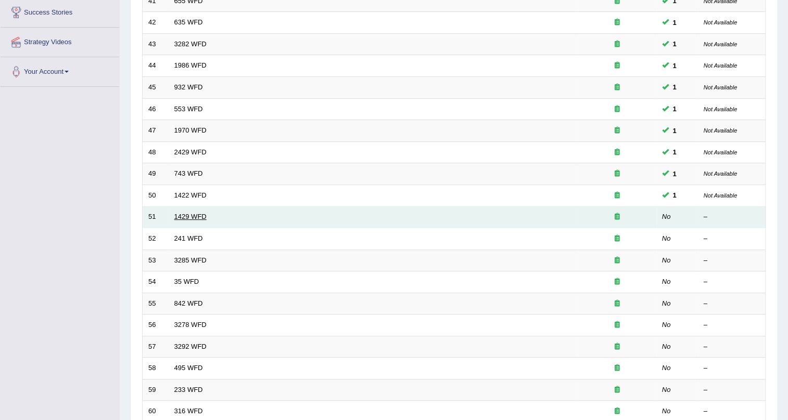
click at [203, 213] on link "1429 WFD" at bounding box center [190, 217] width 32 height 8
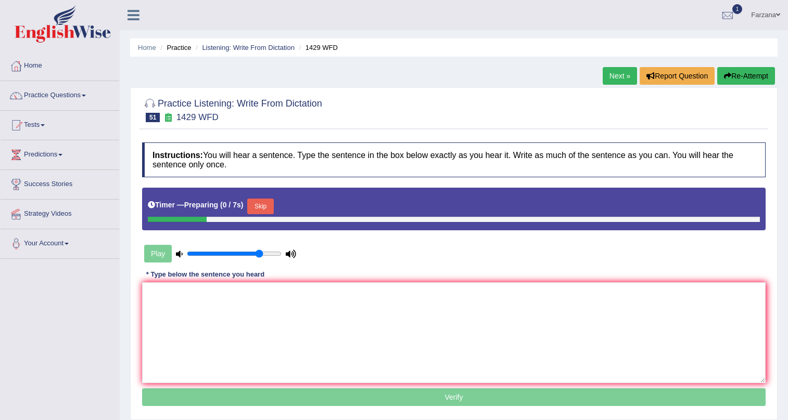
click at [397, 306] on textarea at bounding box center [453, 332] width 623 height 101
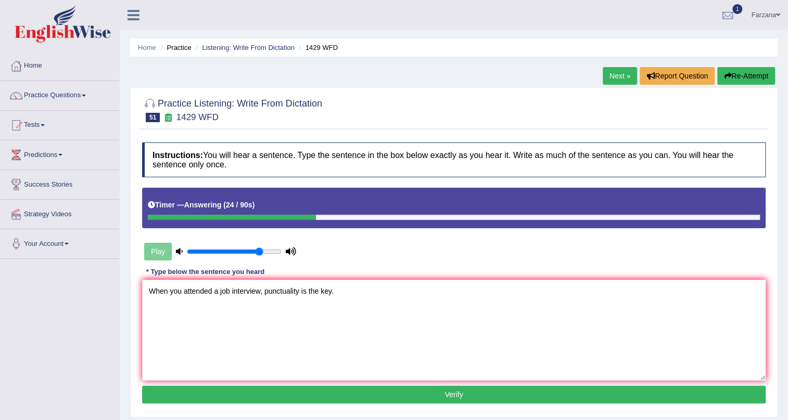
type textarea "When you attended a job interview, punctuality is the key."
click at [220, 393] on button "Verify" at bounding box center [453, 395] width 623 height 18
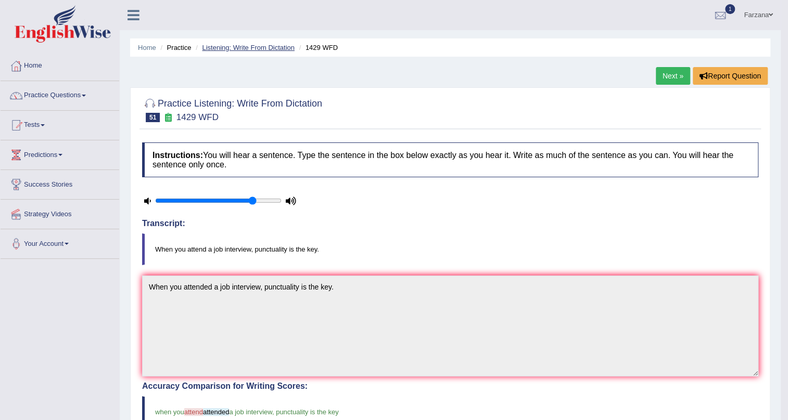
click at [260, 47] on link "Listening: Write From Dictation" at bounding box center [248, 48] width 93 height 8
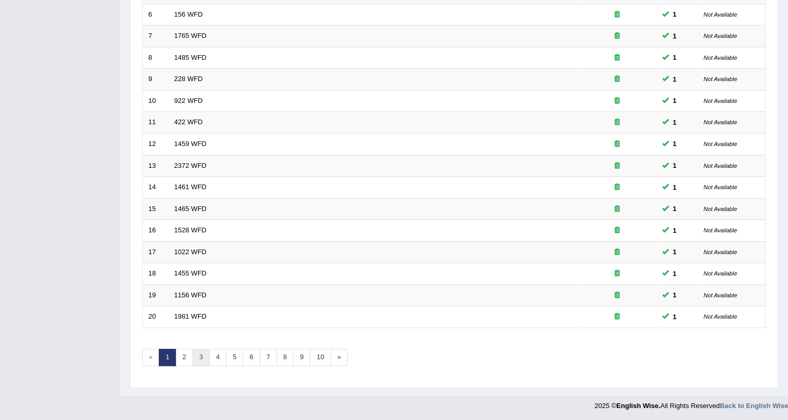
click at [199, 354] on link "3" at bounding box center [200, 357] width 17 height 17
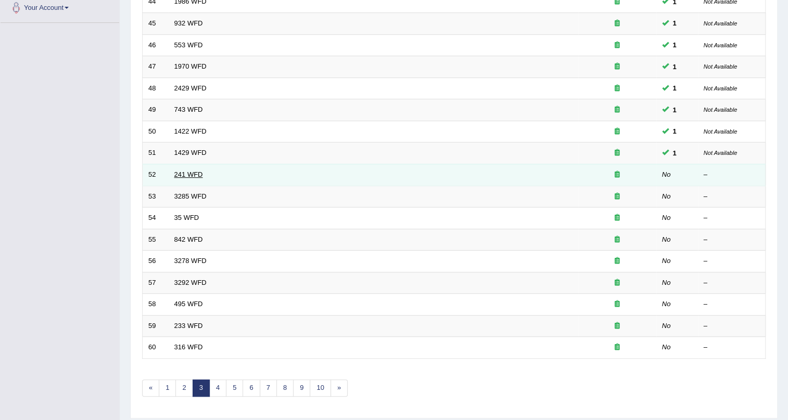
click at [180, 173] on link "241 WFD" at bounding box center [188, 175] width 29 height 8
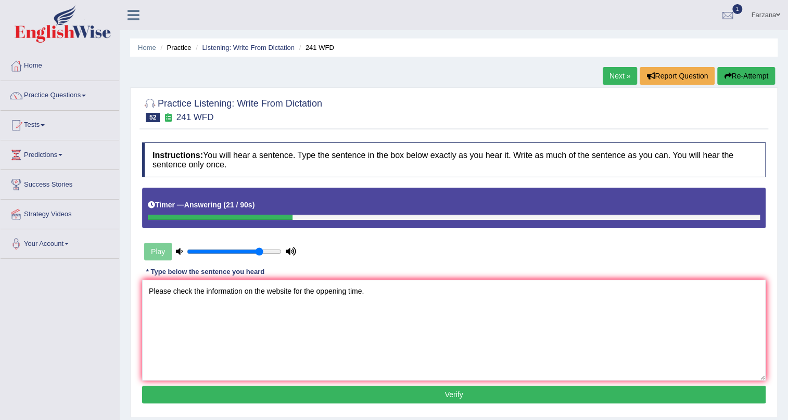
type textarea "Please check the information on the website for the oppening time."
click at [292, 395] on button "Verify" at bounding box center [453, 395] width 623 height 18
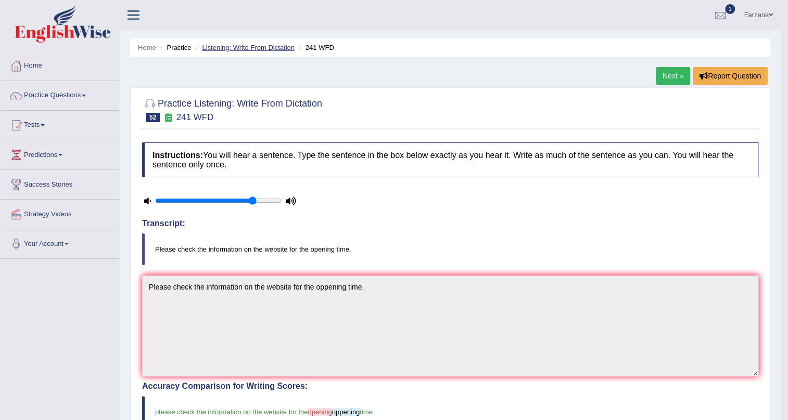
click at [266, 45] on link "Listening: Write From Dictation" at bounding box center [248, 48] width 93 height 8
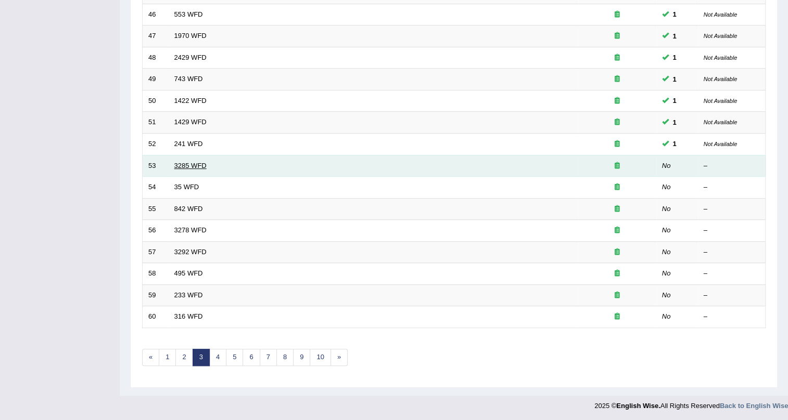
click at [199, 163] on link "3285 WFD" at bounding box center [190, 166] width 32 height 8
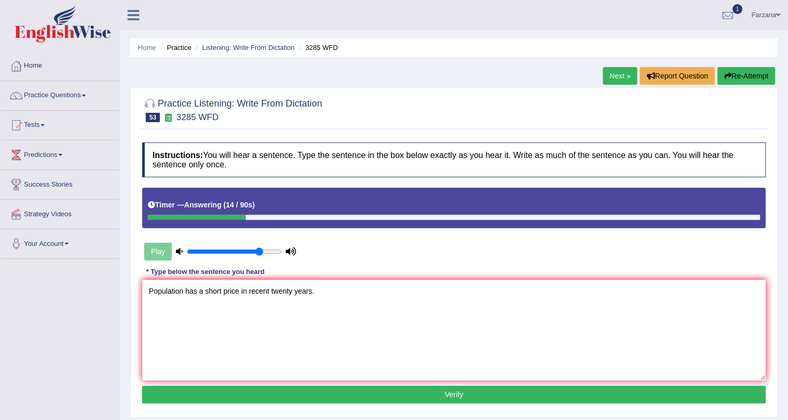
type textarea "Population has a short price in recent twenty years."
click at [263, 388] on button "Verify" at bounding box center [453, 395] width 623 height 18
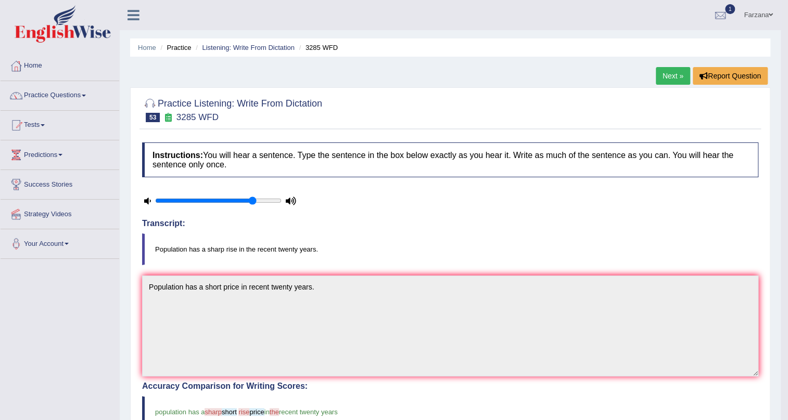
click at [258, 43] on li "Listening: Write From Dictation" at bounding box center [243, 48] width 101 height 10
click at [258, 45] on link "Listening: Write From Dictation" at bounding box center [248, 48] width 93 height 8
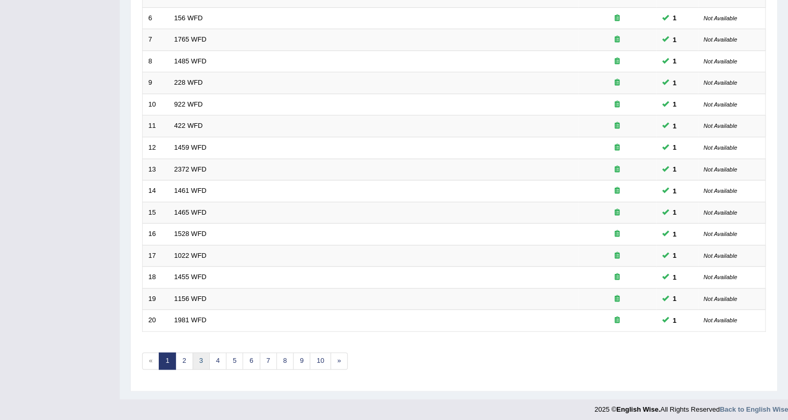
click at [199, 353] on link "3" at bounding box center [200, 361] width 17 height 17
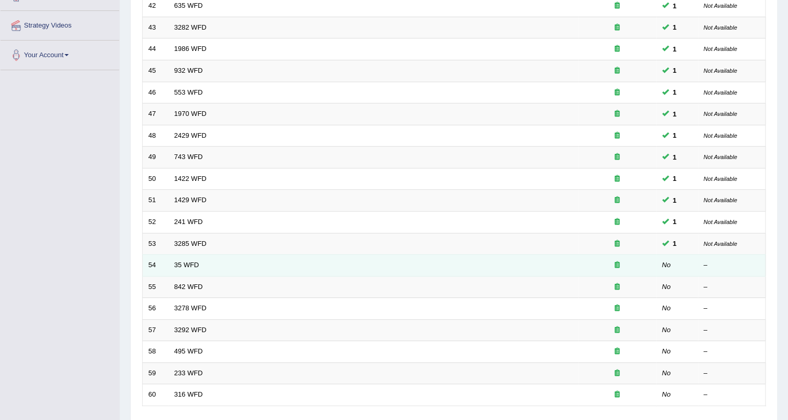
scroll to position [189, 0]
click at [184, 259] on td "35 WFD" at bounding box center [373, 266] width 409 height 22
click at [183, 261] on link "35 WFD" at bounding box center [186, 265] width 25 height 8
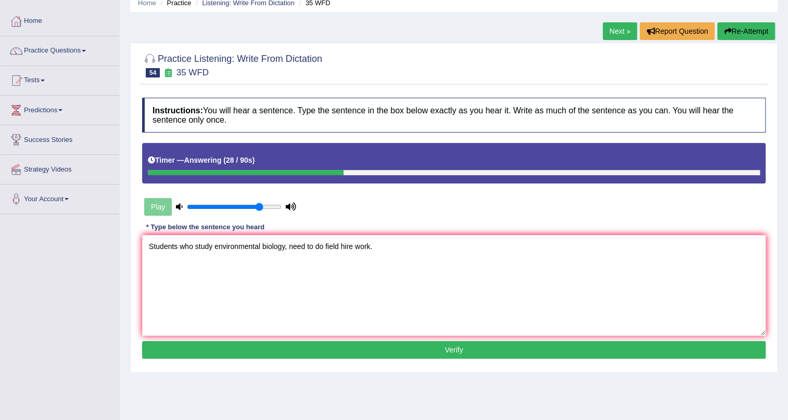
scroll to position [94, 0]
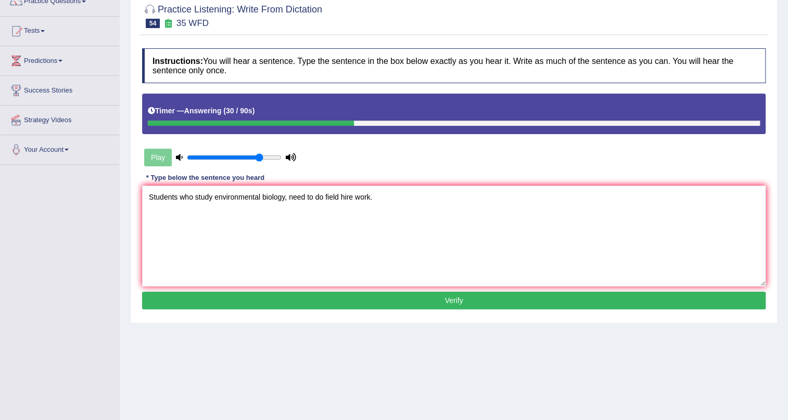
type textarea "Students who study environmental biology, need to do field hire work."
click at [174, 297] on button "Verify" at bounding box center [453, 301] width 623 height 18
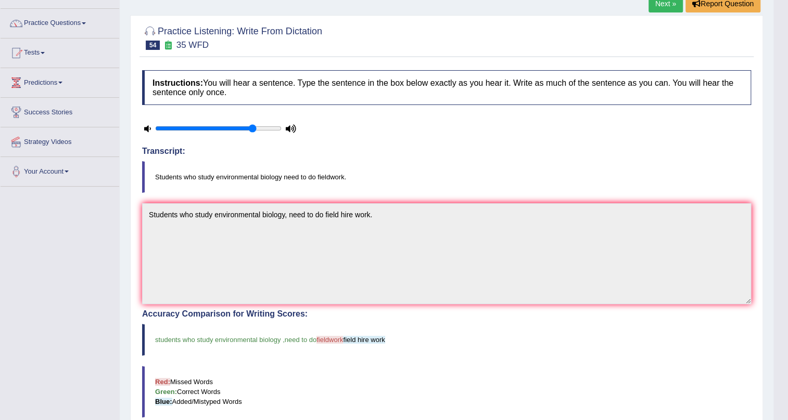
scroll to position [0, 0]
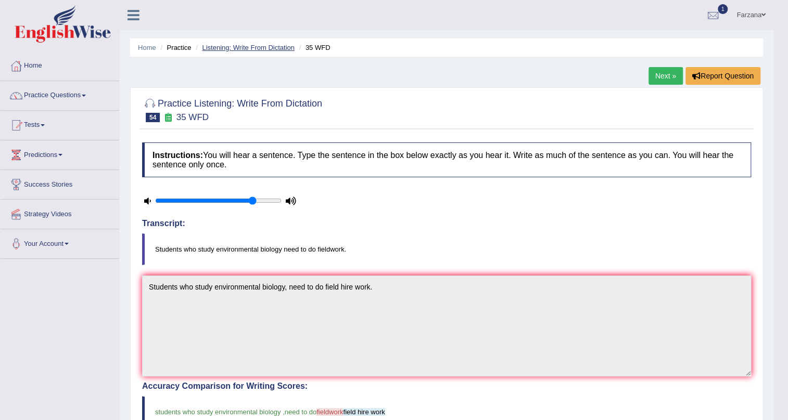
click at [267, 49] on link "Listening: Write From Dictation" at bounding box center [248, 48] width 93 height 8
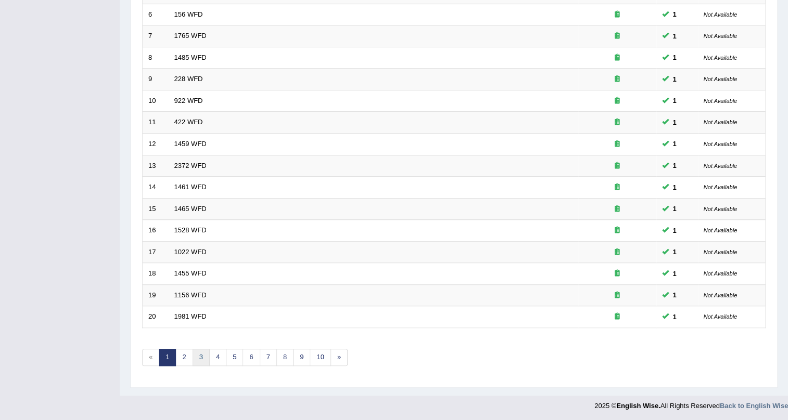
click at [203, 353] on link "3" at bounding box center [200, 357] width 17 height 17
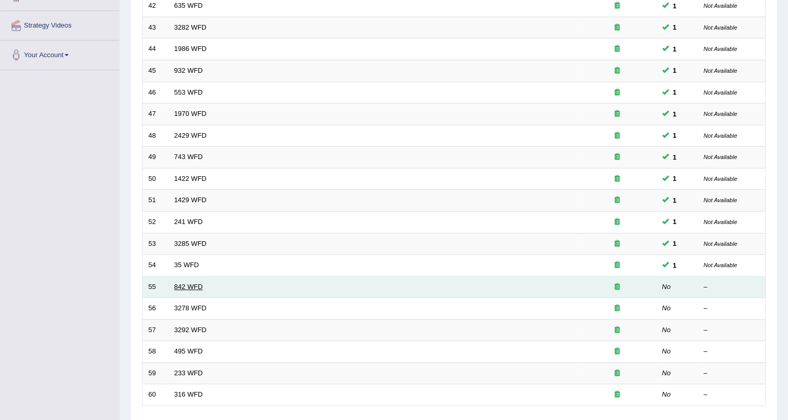
click at [181, 285] on link "842 WFD" at bounding box center [188, 287] width 29 height 8
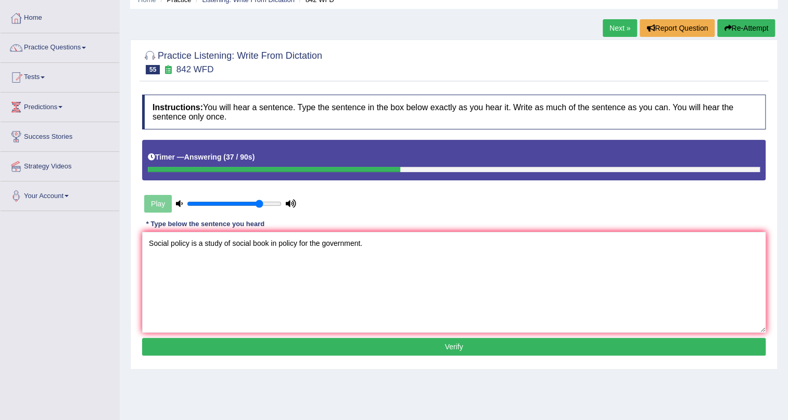
scroll to position [94, 0]
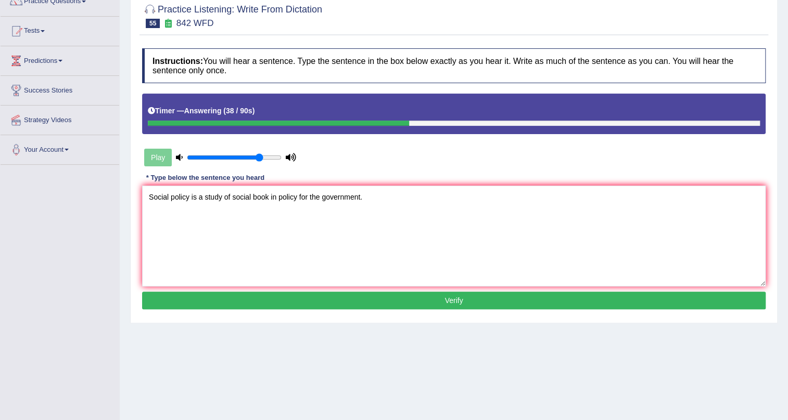
type textarea "Social policy is a study of social book in policy for the government."
click at [197, 304] on button "Verify" at bounding box center [453, 301] width 623 height 18
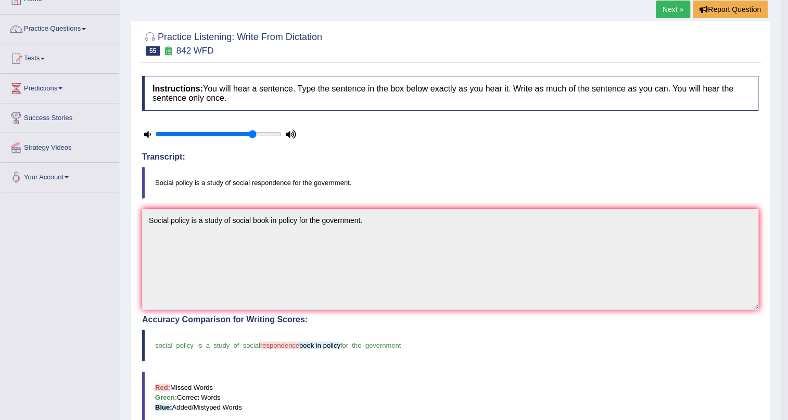
scroll to position [0, 0]
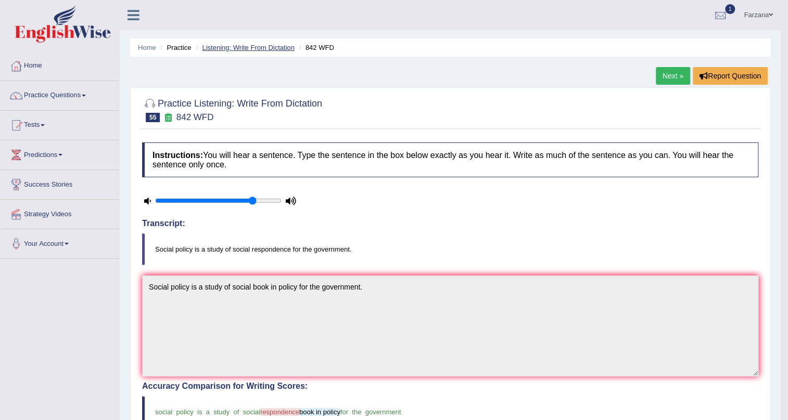
click at [246, 45] on link "Listening: Write From Dictation" at bounding box center [248, 48] width 93 height 8
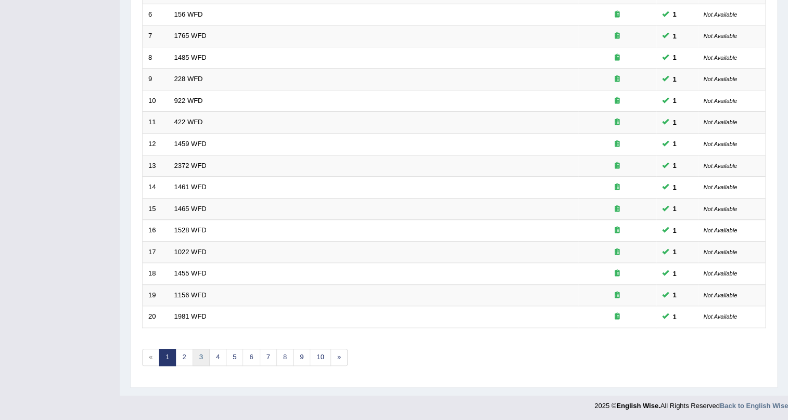
click at [202, 352] on link "3" at bounding box center [200, 357] width 17 height 17
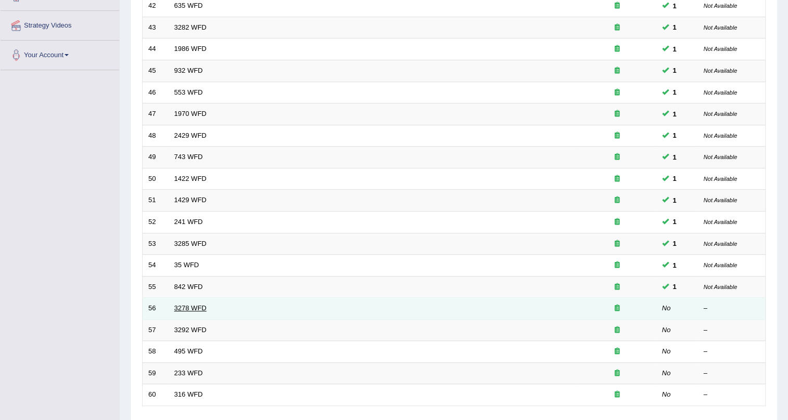
click at [194, 304] on link "3278 WFD" at bounding box center [190, 308] width 32 height 8
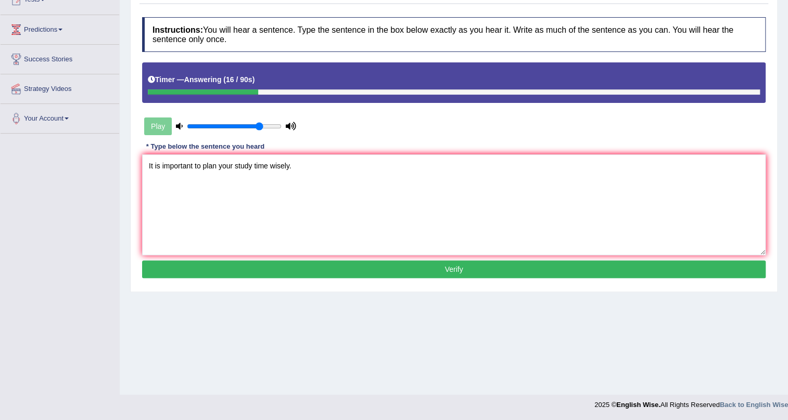
type textarea "It is important to plan your study time wisely."
click at [272, 269] on button "Verify" at bounding box center [453, 270] width 623 height 18
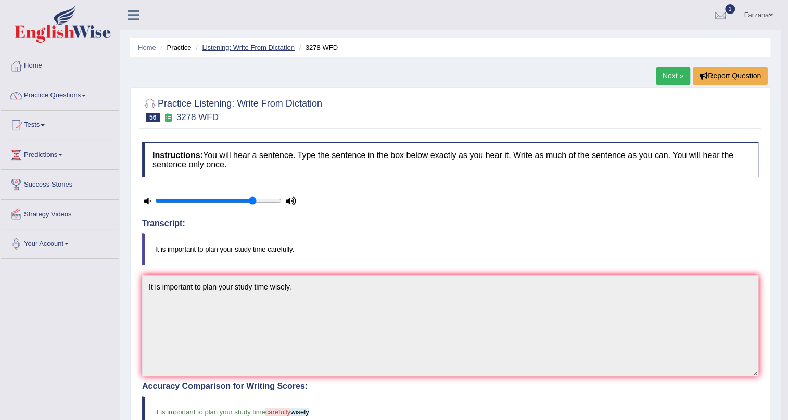
click at [228, 45] on link "Listening: Write From Dictation" at bounding box center [248, 48] width 93 height 8
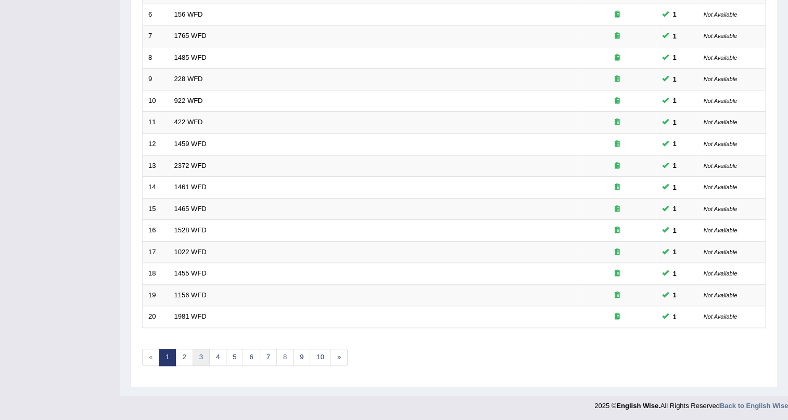
click at [199, 357] on link "3" at bounding box center [200, 357] width 17 height 17
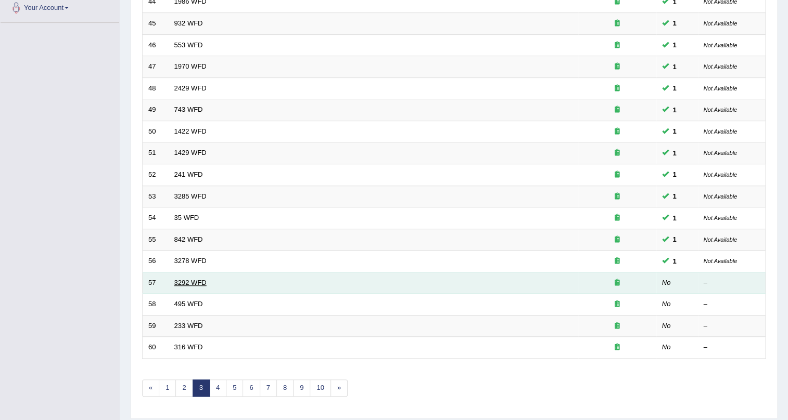
click at [181, 284] on link "3292 WFD" at bounding box center [190, 283] width 32 height 8
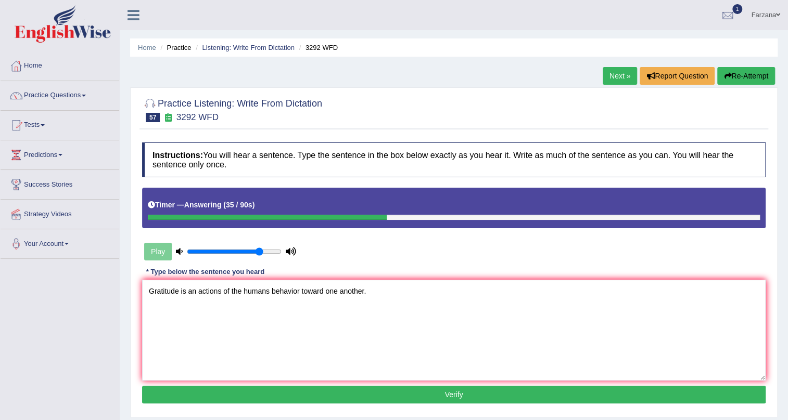
type textarea "Gratitude is an actions of the humans behavior toward one another."
click at [316, 389] on button "Verify" at bounding box center [453, 395] width 623 height 18
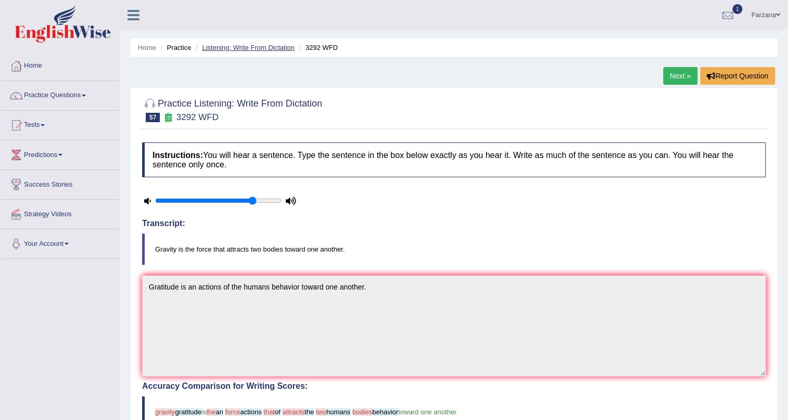
click at [267, 49] on link "Listening: Write From Dictation" at bounding box center [248, 48] width 93 height 8
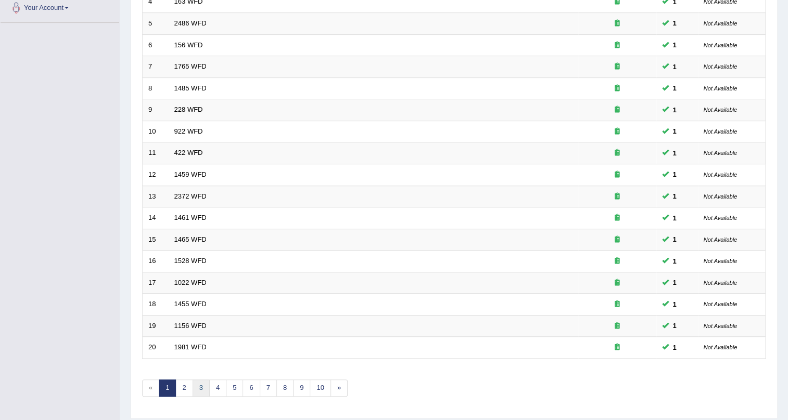
click at [203, 384] on link "3" at bounding box center [200, 388] width 17 height 17
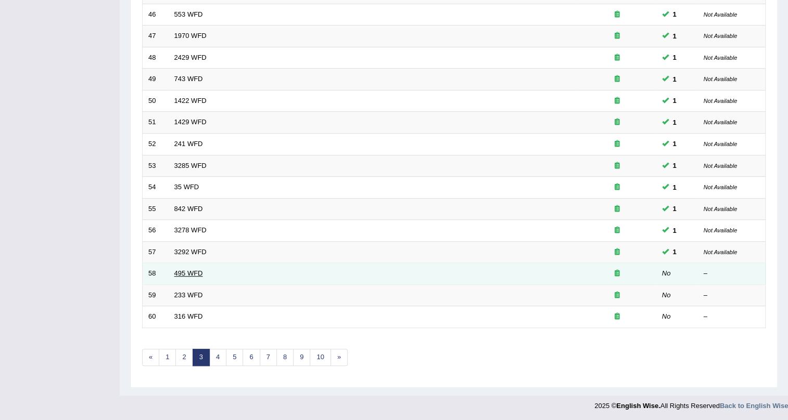
click at [191, 276] on link "495 WFD" at bounding box center [188, 273] width 29 height 8
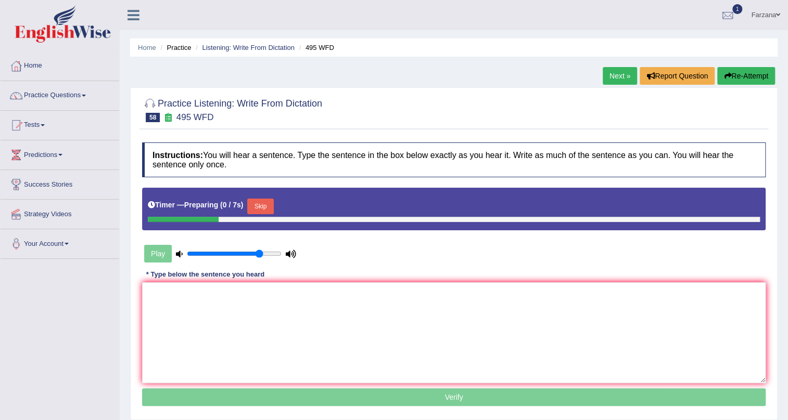
click at [264, 200] on button "Skip" at bounding box center [260, 207] width 26 height 16
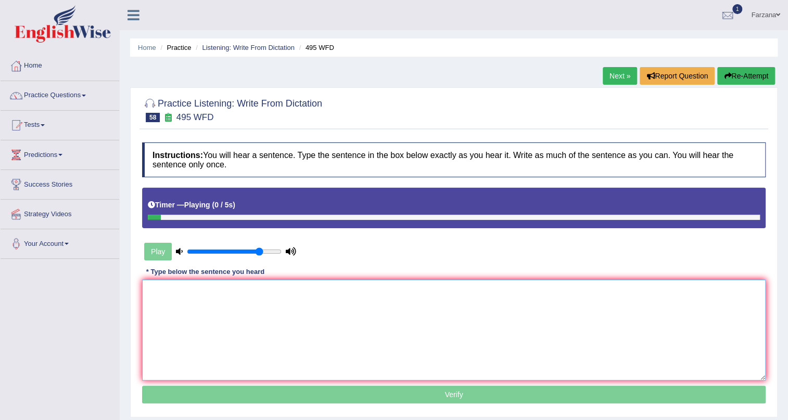
click at [255, 316] on textarea at bounding box center [453, 330] width 623 height 101
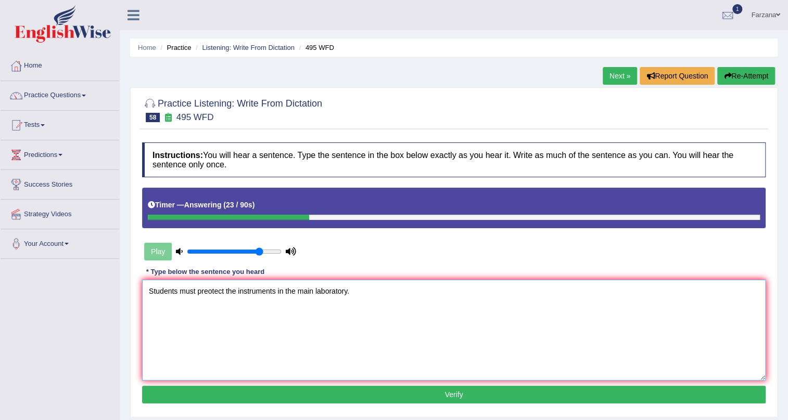
type textarea "Students must preotect the instruments in the main laboratory."
click at [282, 400] on button "Verify" at bounding box center [453, 395] width 623 height 18
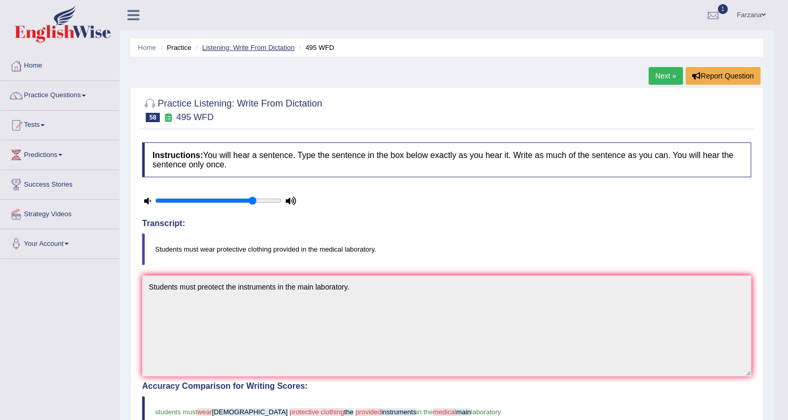
click at [253, 49] on link "Listening: Write From Dictation" at bounding box center [248, 48] width 93 height 8
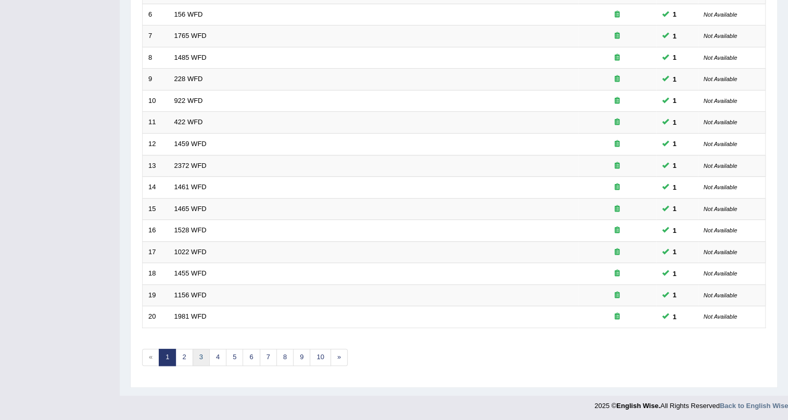
click at [195, 360] on link "3" at bounding box center [200, 357] width 17 height 17
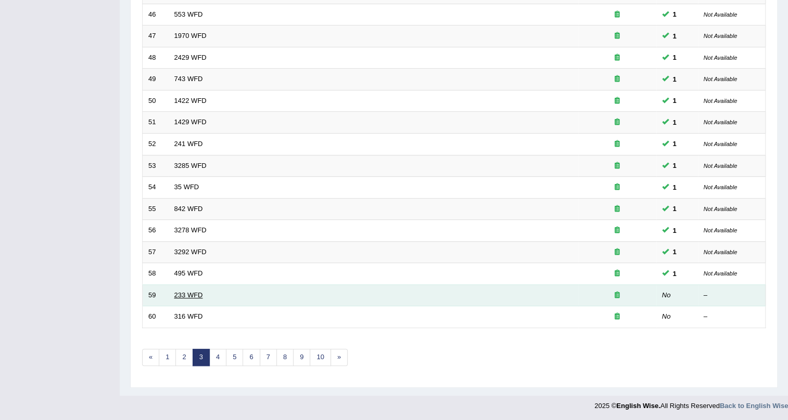
click at [188, 292] on link "233 WFD" at bounding box center [188, 295] width 29 height 8
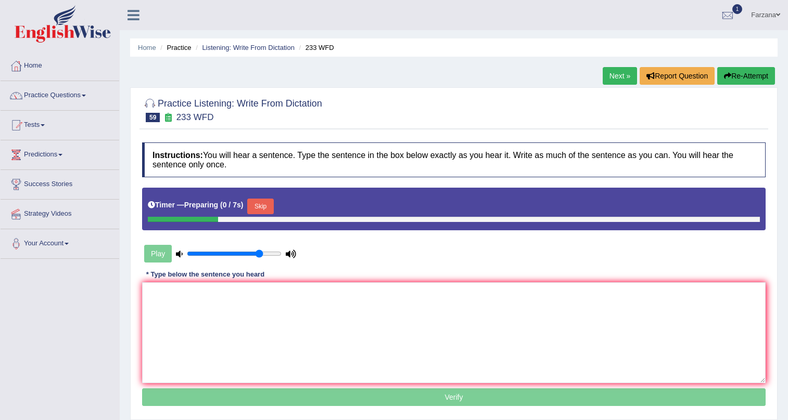
click at [260, 209] on button "Skip" at bounding box center [260, 207] width 26 height 16
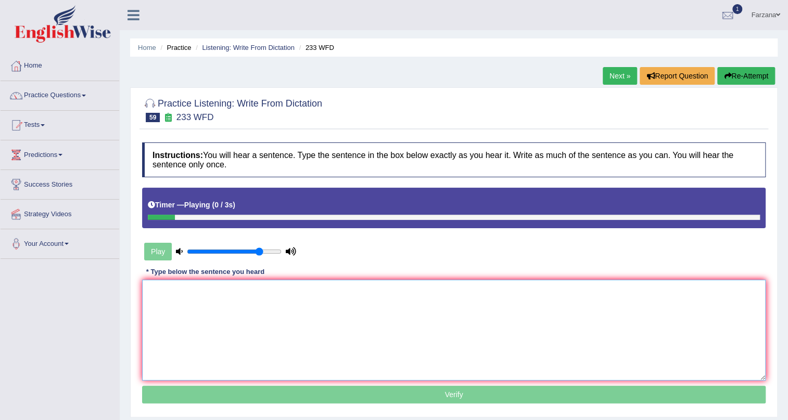
click at [263, 281] on textarea at bounding box center [453, 330] width 623 height 101
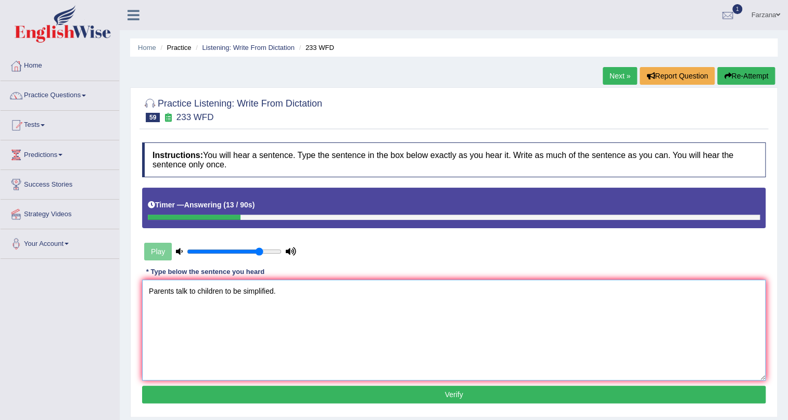
type textarea "Parents talk to children to be simplified."
click at [207, 399] on button "Verify" at bounding box center [453, 395] width 623 height 18
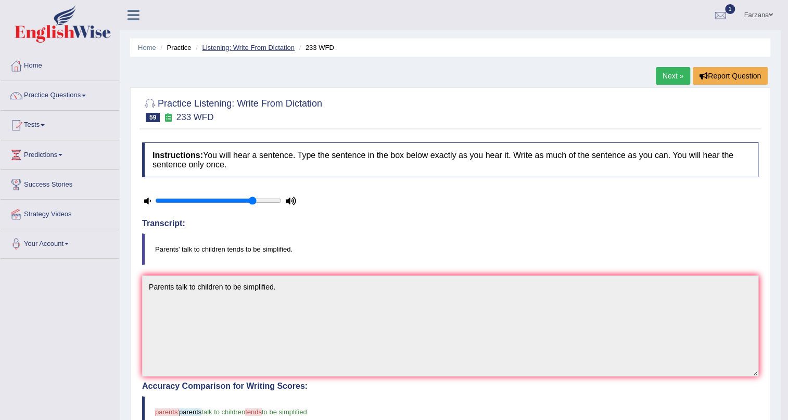
click at [224, 49] on link "Listening: Write From Dictation" at bounding box center [248, 48] width 93 height 8
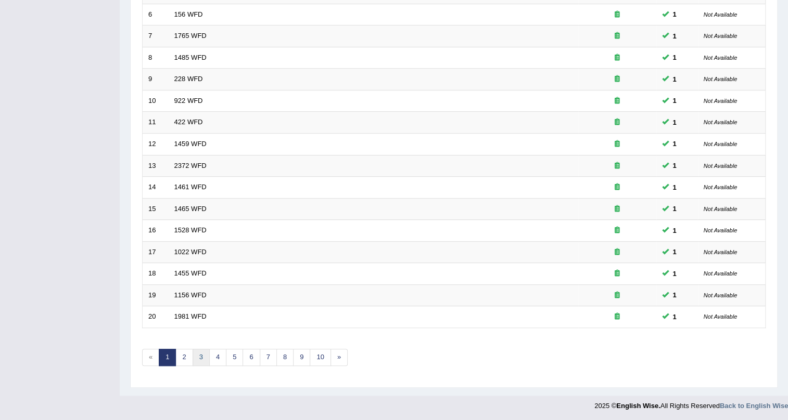
click at [202, 355] on link "3" at bounding box center [200, 357] width 17 height 17
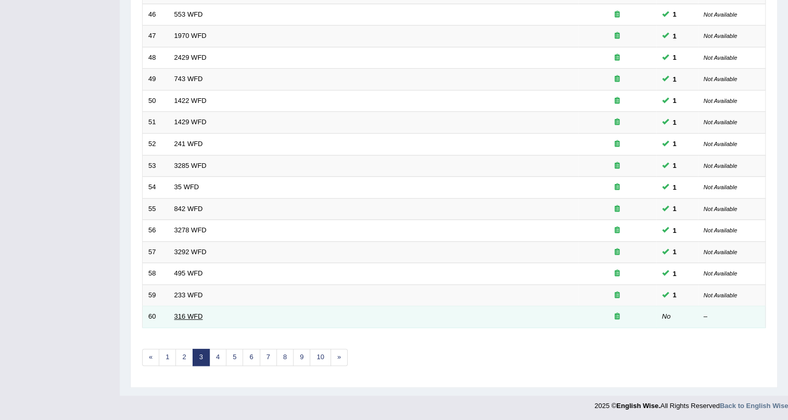
click at [192, 313] on link "316 WFD" at bounding box center [188, 317] width 29 height 8
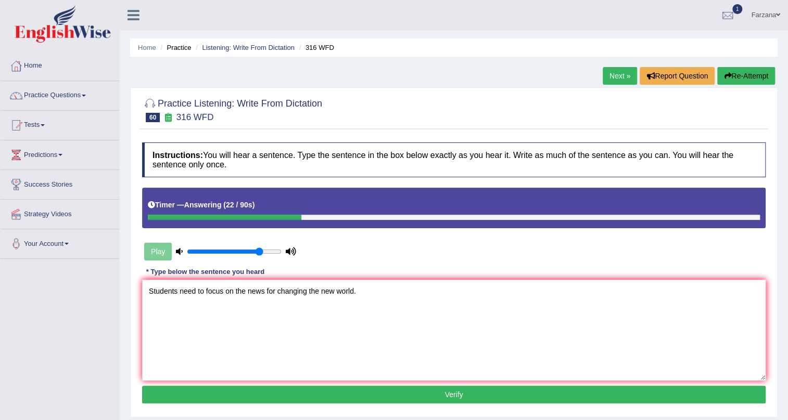
type textarea "Students need to focus on the news for changing the new world."
click at [323, 394] on button "Verify" at bounding box center [453, 395] width 623 height 18
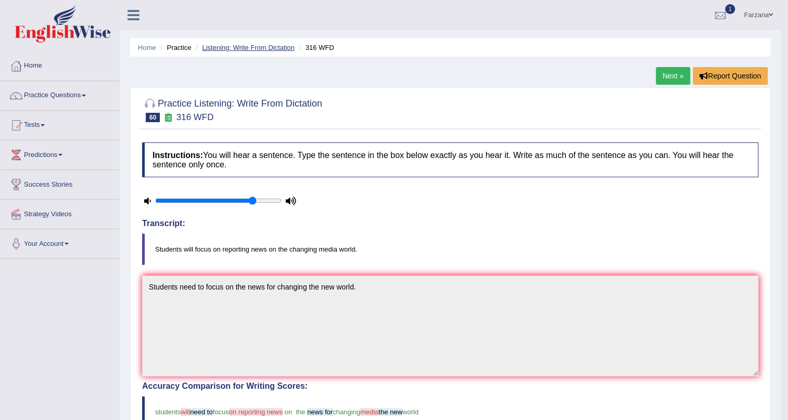
click at [239, 47] on link "Listening: Write From Dictation" at bounding box center [248, 48] width 93 height 8
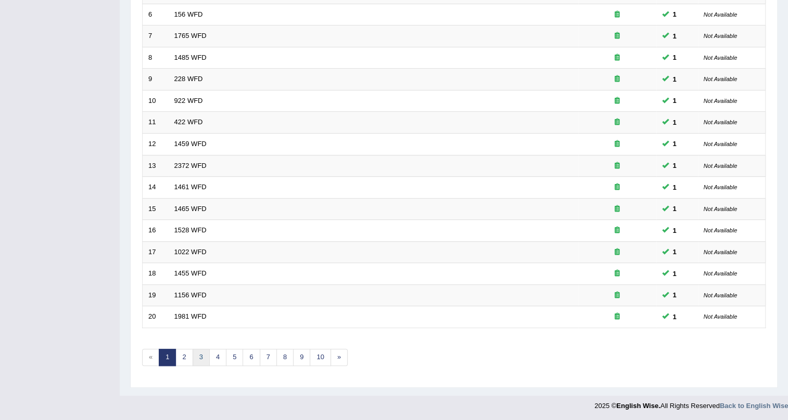
click at [205, 357] on link "3" at bounding box center [200, 357] width 17 height 17
click at [171, 358] on link "1" at bounding box center [167, 357] width 17 height 17
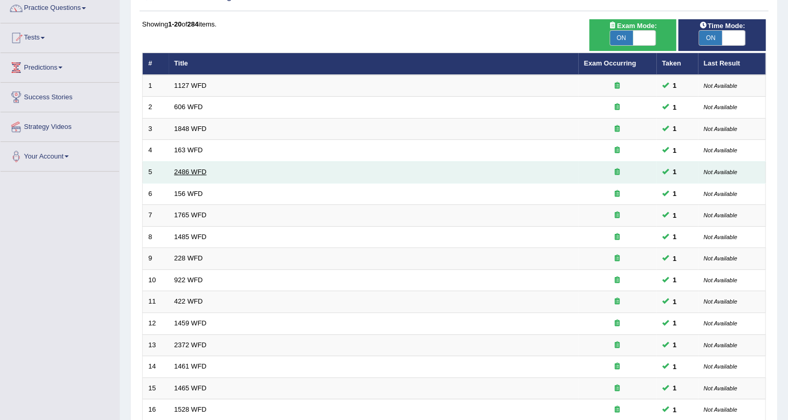
scroll to position [31, 0]
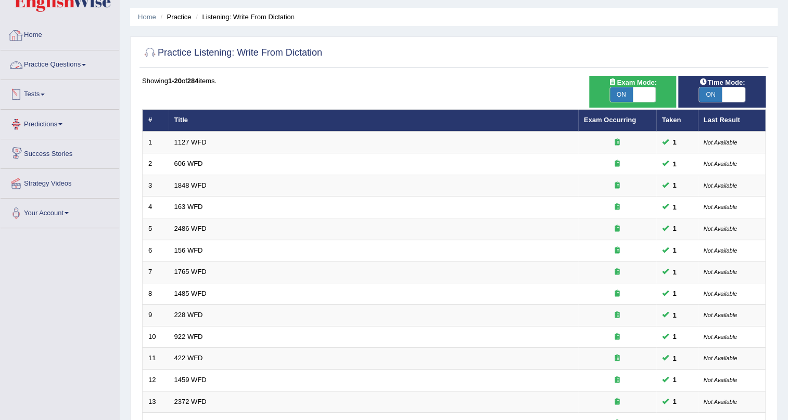
click at [63, 62] on link "Practice Questions" at bounding box center [60, 63] width 119 height 26
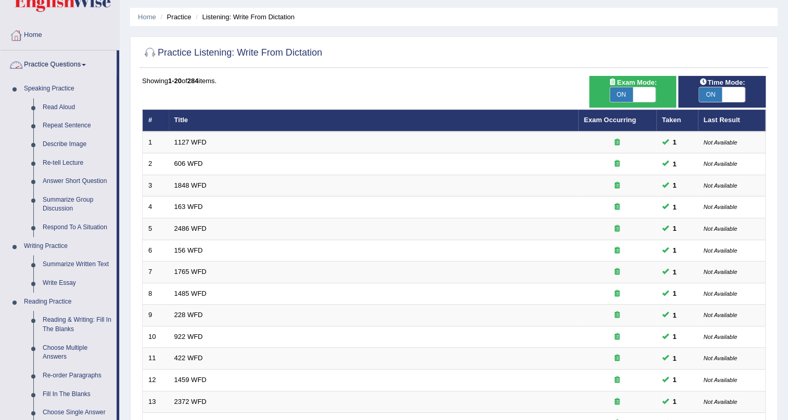
click at [64, 65] on link "Practice Questions" at bounding box center [59, 63] width 116 height 26
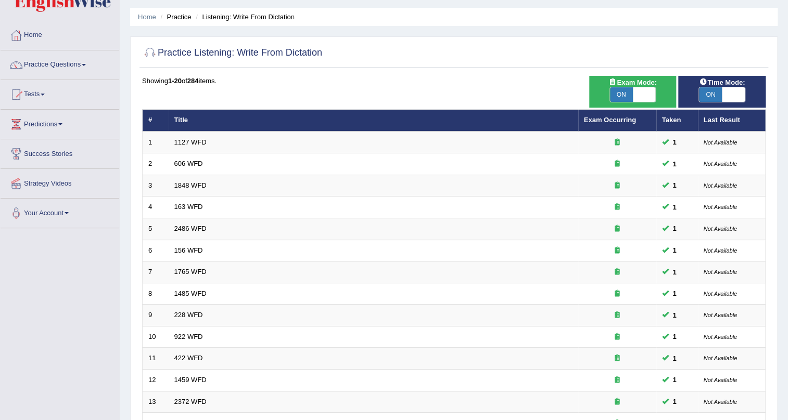
click at [81, 63] on link "Practice Questions" at bounding box center [60, 63] width 119 height 26
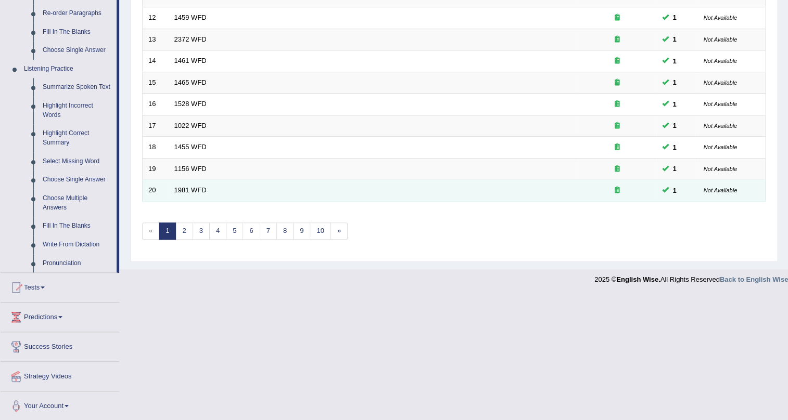
scroll to position [394, 0]
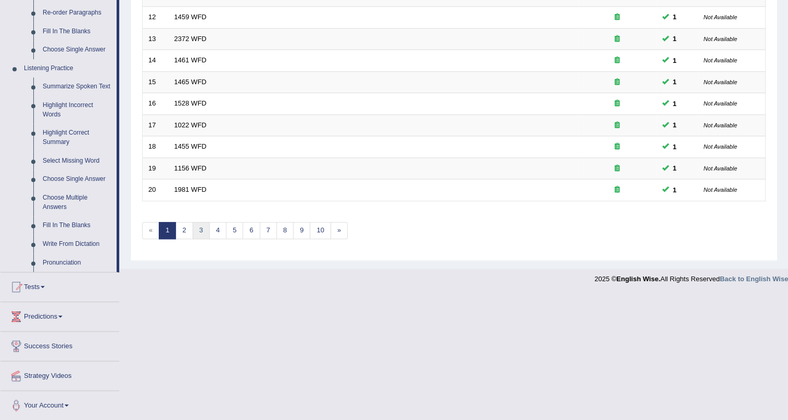
click at [202, 229] on link "3" at bounding box center [200, 230] width 17 height 17
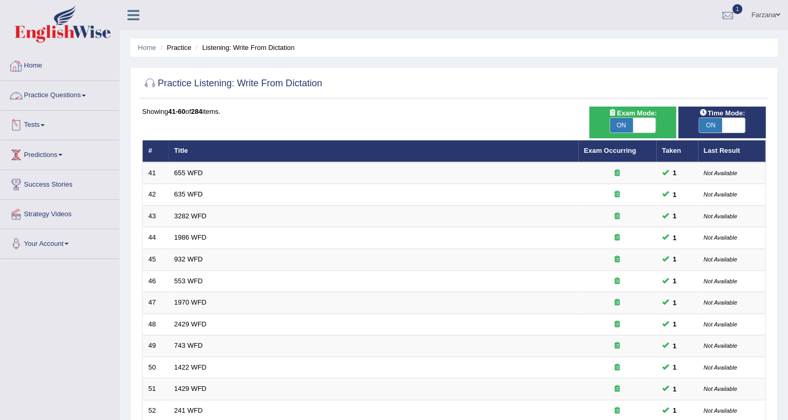
click at [72, 97] on link "Practice Questions" at bounding box center [60, 94] width 119 height 26
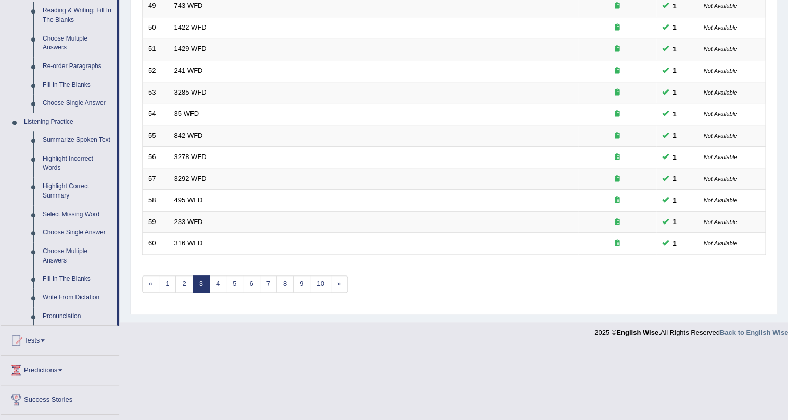
scroll to position [378, 0]
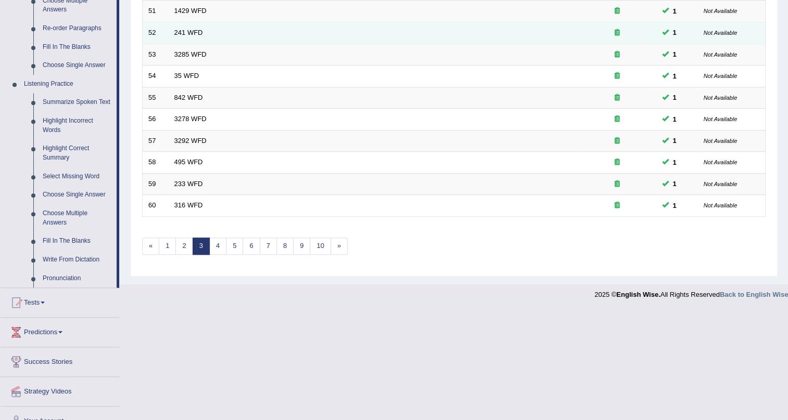
drag, startPoint x: 360, startPoint y: 343, endPoint x: 401, endPoint y: 27, distance: 319.3
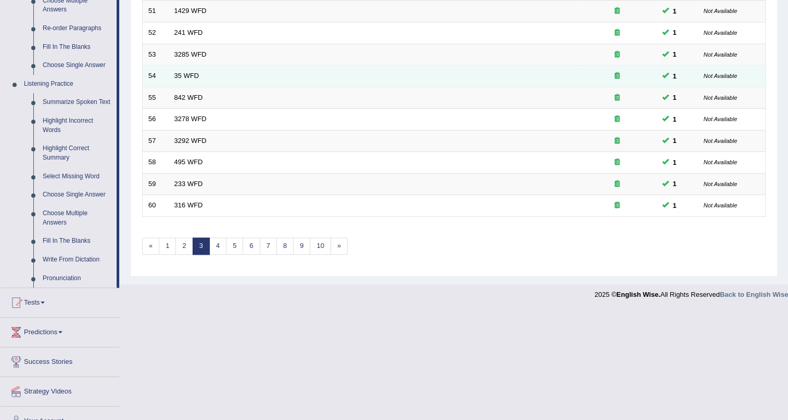
drag, startPoint x: 401, startPoint y: 27, endPoint x: 372, endPoint y: 72, distance: 53.5
click at [372, 72] on td "35 WFD" at bounding box center [373, 77] width 409 height 22
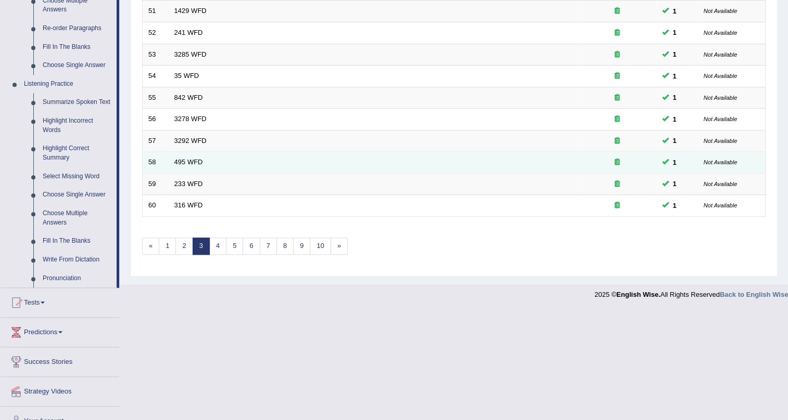
drag, startPoint x: 355, startPoint y: 80, endPoint x: 312, endPoint y: 154, distance: 85.8
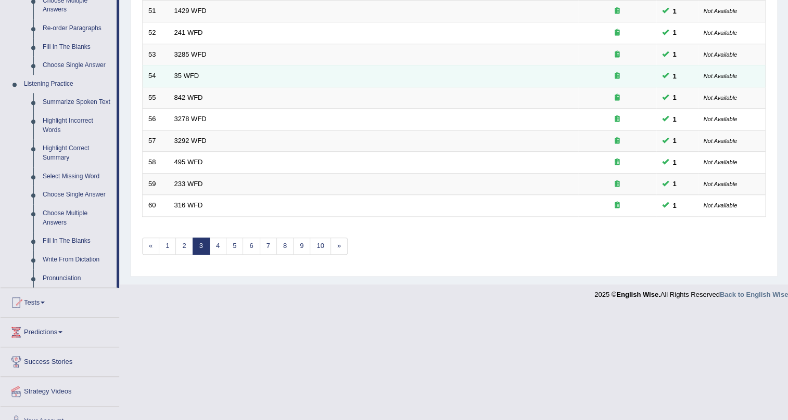
drag, startPoint x: 312, startPoint y: 154, endPoint x: 401, endPoint y: 71, distance: 122.2
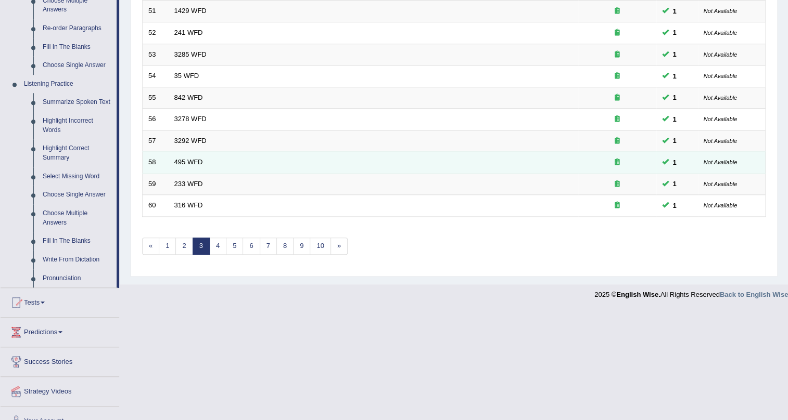
drag, startPoint x: 401, startPoint y: 71, endPoint x: 243, endPoint y: 159, distance: 180.9
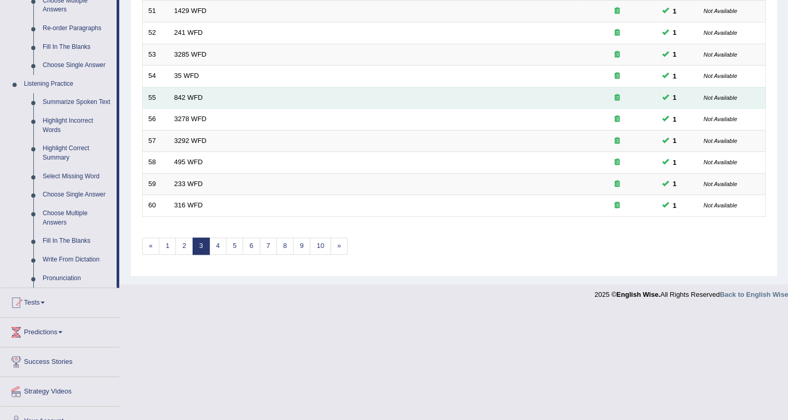
drag, startPoint x: 243, startPoint y: 159, endPoint x: 398, endPoint y: 89, distance: 169.8
drag, startPoint x: 398, startPoint y: 89, endPoint x: 373, endPoint y: 98, distance: 25.8
click at [373, 98] on td "842 WFD" at bounding box center [373, 98] width 409 height 22
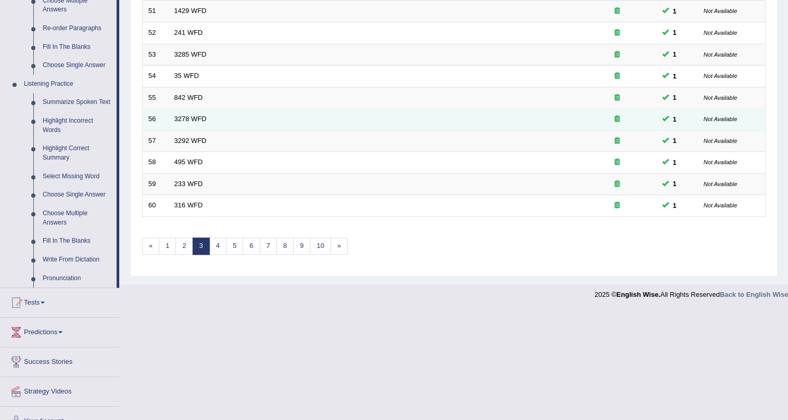
drag, startPoint x: 373, startPoint y: 98, endPoint x: 337, endPoint y: 119, distance: 42.2
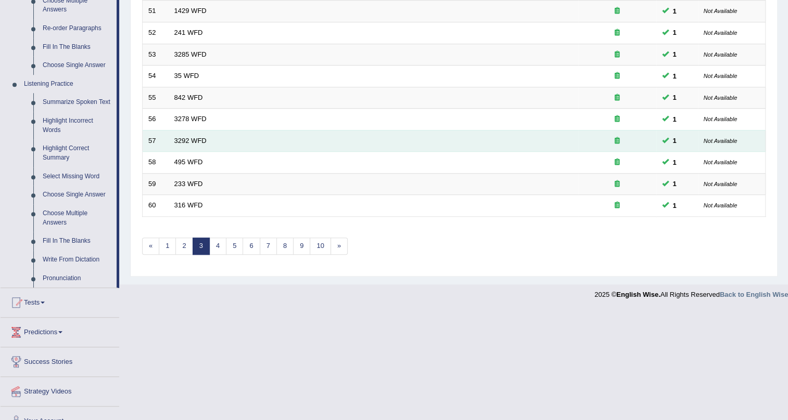
drag, startPoint x: 337, startPoint y: 119, endPoint x: 311, endPoint y: 144, distance: 36.1
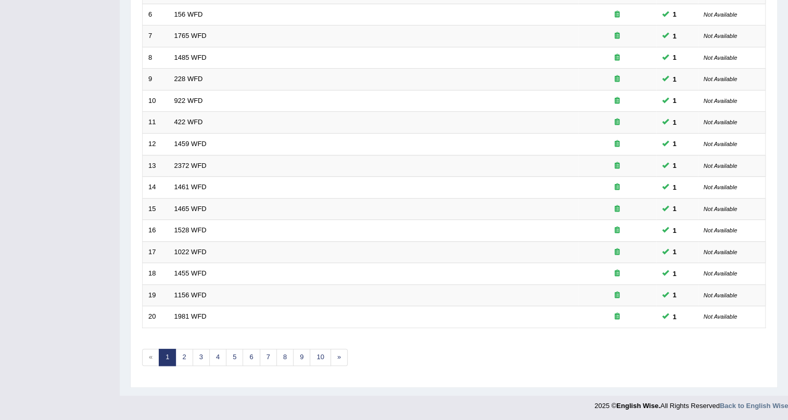
drag, startPoint x: 0, startPoint y: 0, endPoint x: 36, endPoint y: 185, distance: 188.1
click at [36, 185] on div "Toggle navigation Home Practice Questions Speaking Practice Read Aloud Repeat S…" at bounding box center [394, 75] width 788 height 684
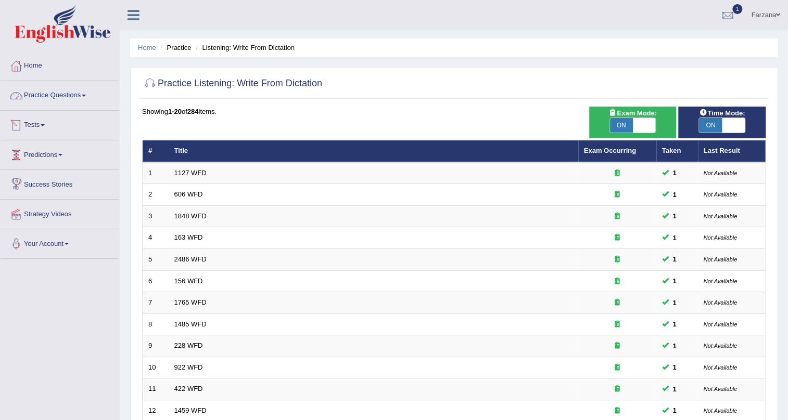
click at [67, 101] on link "Practice Questions" at bounding box center [60, 94] width 119 height 26
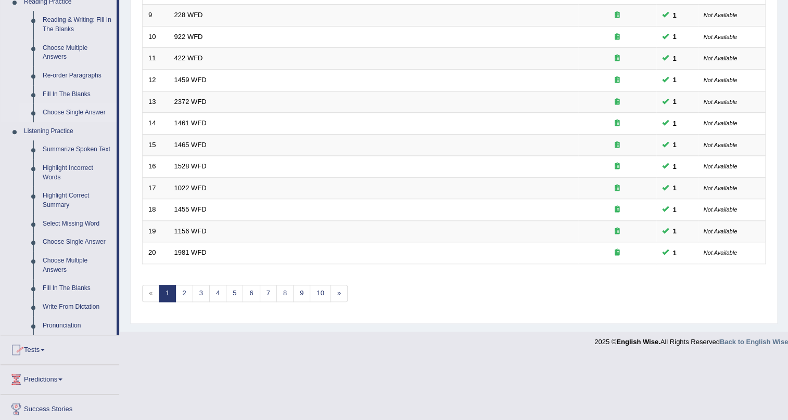
scroll to position [394, 0]
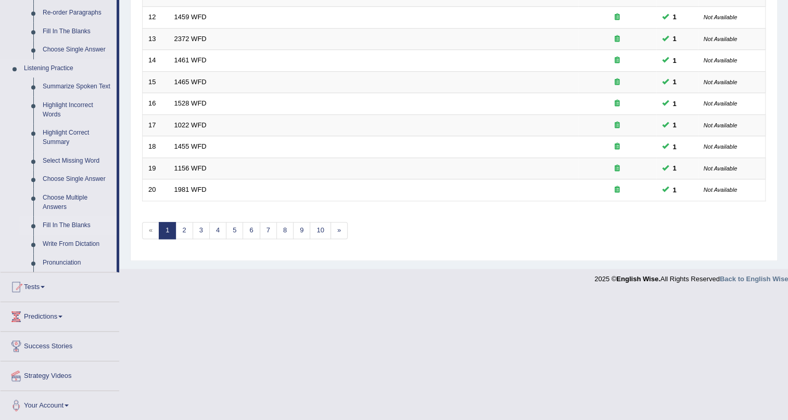
click at [72, 225] on link "Fill In The Blanks" at bounding box center [77, 225] width 79 height 19
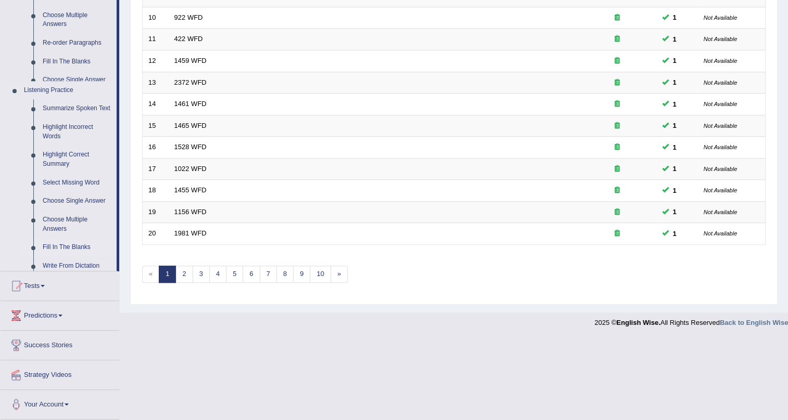
scroll to position [212, 0]
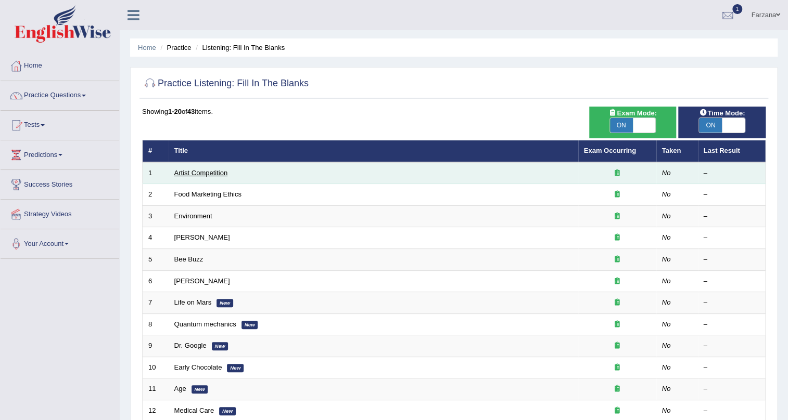
click at [204, 176] on link "Artist Competition" at bounding box center [201, 173] width 54 height 8
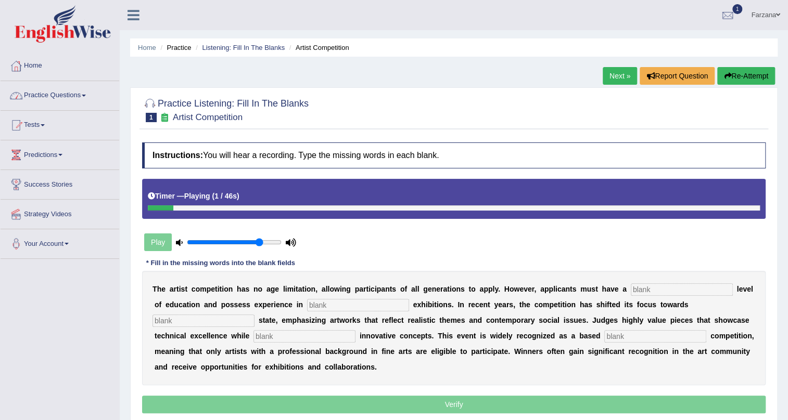
click at [733, 72] on button "Re-Attempt" at bounding box center [746, 76] width 58 height 18
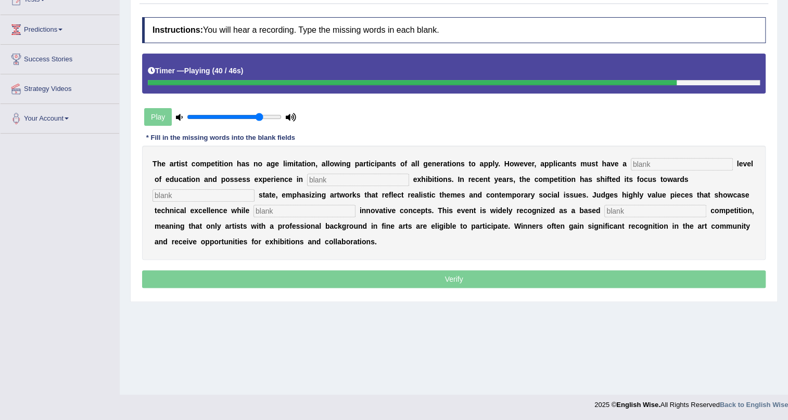
click at [681, 156] on div "T h e a r t i s t c o m p e t i t i o n h a s n o a g e l i m i t a t i o n , a…" at bounding box center [453, 203] width 623 height 114
click at [681, 162] on input "text" at bounding box center [681, 164] width 102 height 12
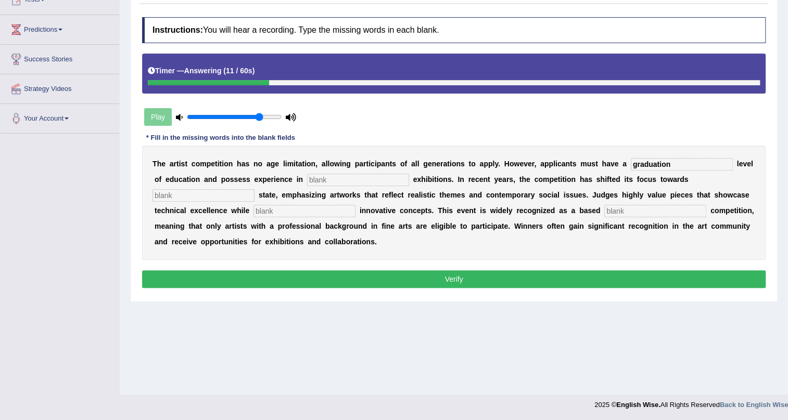
type input "graduation"
click at [358, 179] on input "text" at bounding box center [358, 180] width 102 height 12
type input "sculpture"
click at [243, 189] on input "text" at bounding box center [203, 195] width 102 height 12
type input "real"
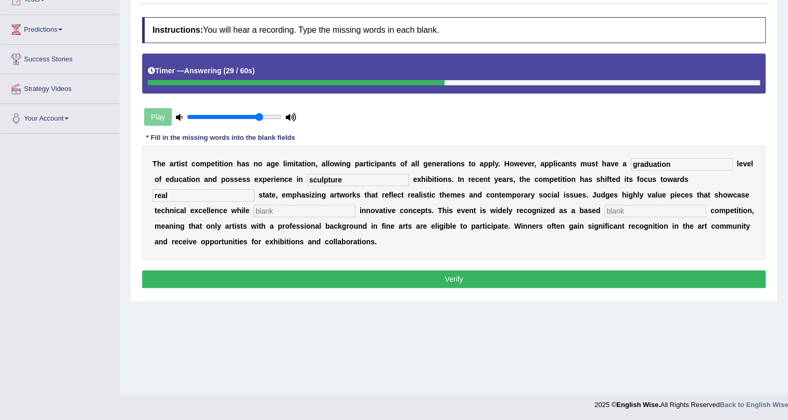
click at [263, 211] on input "text" at bounding box center [304, 211] width 102 height 12
type input "incorporating"
click at [669, 209] on input "text" at bounding box center [655, 211] width 102 height 12
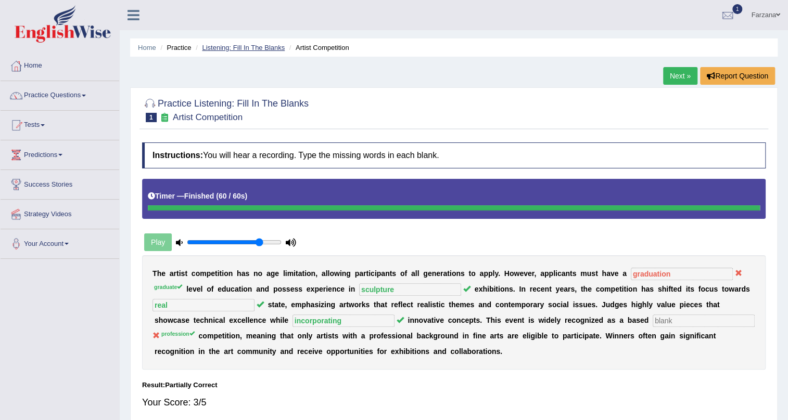
click at [268, 48] on link "Listening: Fill In The Blanks" at bounding box center [243, 48] width 83 height 8
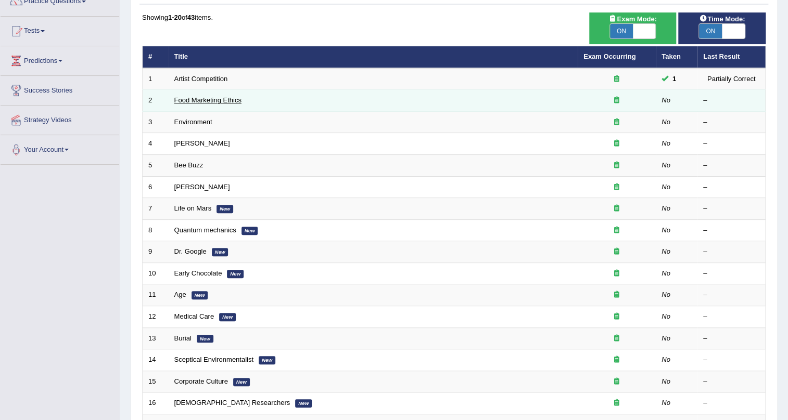
scroll to position [94, 0]
click at [212, 96] on link "Food Marketing Ethics" at bounding box center [207, 100] width 67 height 8
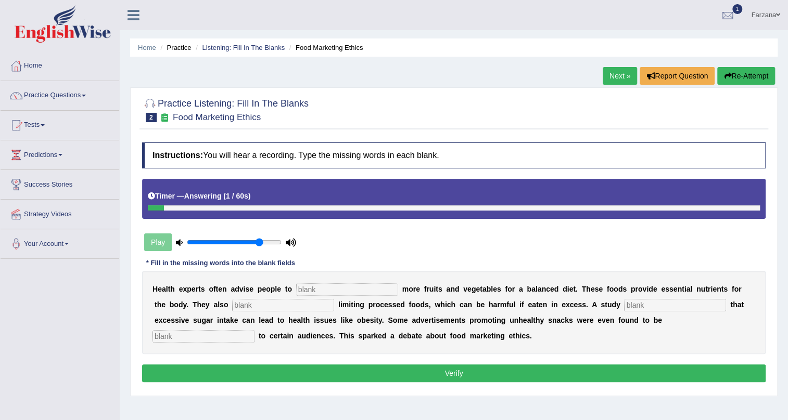
click at [320, 285] on input "text" at bounding box center [347, 289] width 102 height 12
type input "consume"
click at [248, 307] on input "text" at bounding box center [283, 305] width 102 height 12
type input "recommended"
click at [635, 302] on input "text" at bounding box center [675, 305] width 102 height 12
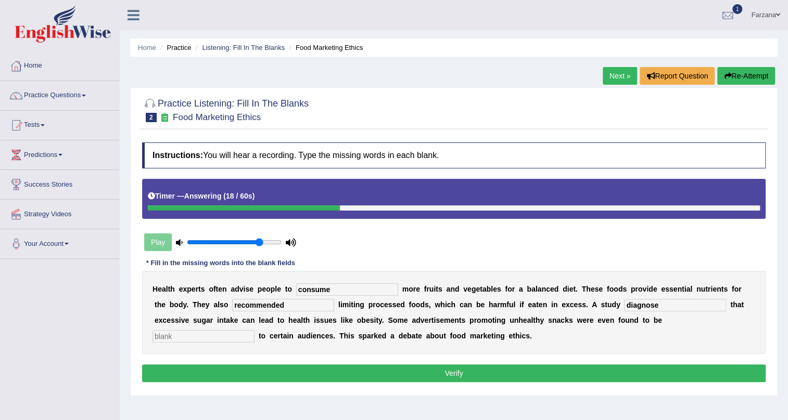
type input "diagnose"
click at [225, 337] on input "text" at bounding box center [203, 336] width 102 height 12
type input "effensive"
click at [252, 370] on button "Verify" at bounding box center [453, 374] width 623 height 18
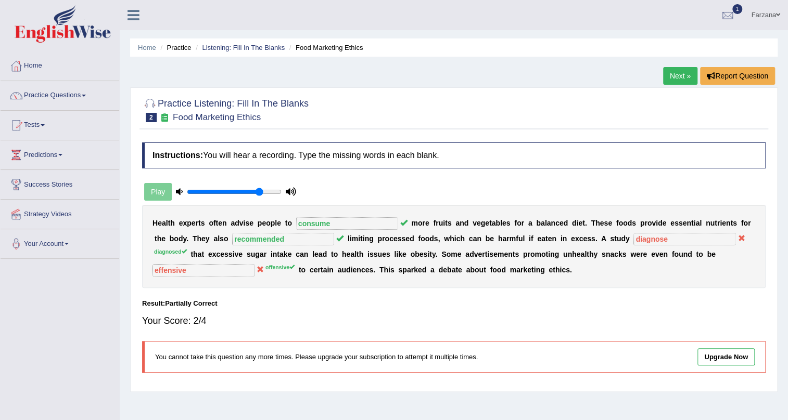
click at [676, 69] on link "Next »" at bounding box center [680, 76] width 34 height 18
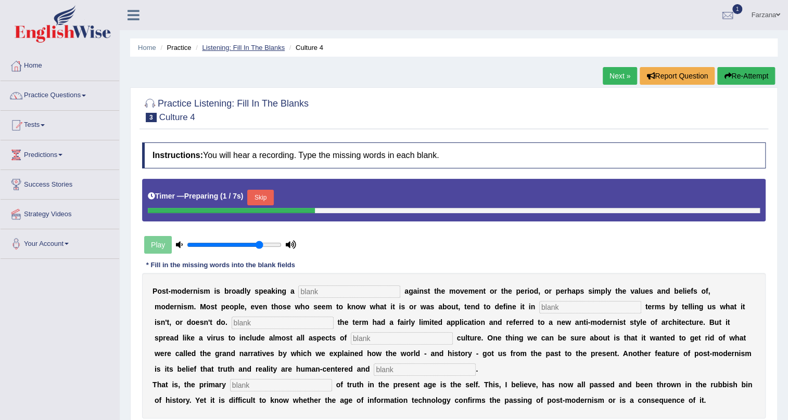
click at [263, 44] on link "Listening: Fill In The Blanks" at bounding box center [243, 48] width 83 height 8
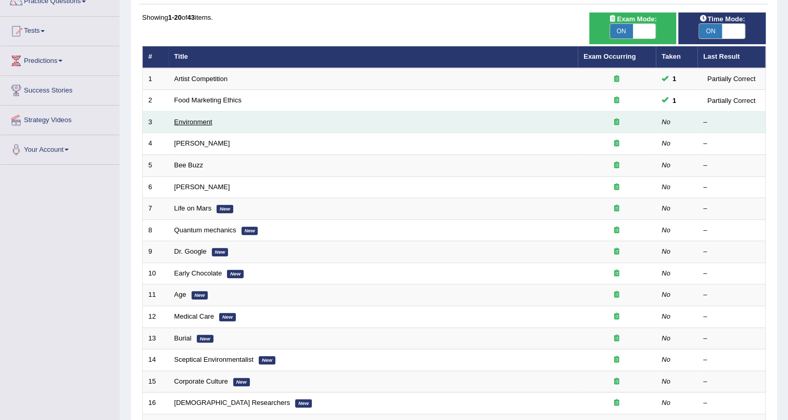
click at [200, 120] on link "Environment" at bounding box center [193, 122] width 38 height 8
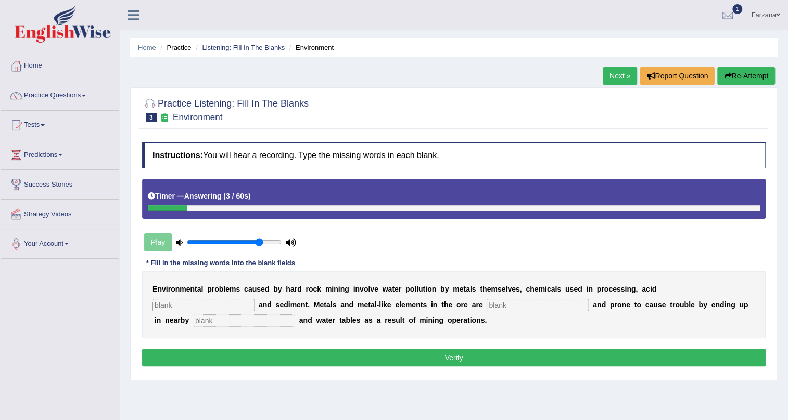
click at [213, 300] on input "text" at bounding box center [203, 305] width 102 height 12
type input "dranges"
click at [570, 307] on input "text" at bounding box center [537, 305] width 102 height 12
type input "toxic"
click at [297, 317] on b at bounding box center [297, 320] width 4 height 8
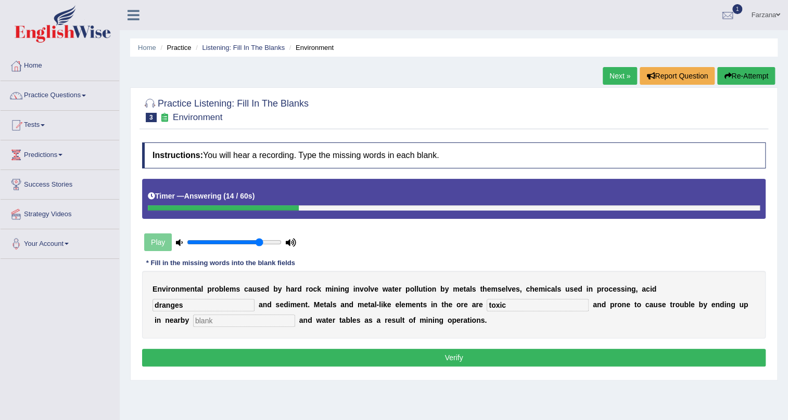
click at [291, 319] on input "text" at bounding box center [244, 321] width 102 height 12
type input "d"
type input "streams"
click at [282, 360] on button "Verify" at bounding box center [453, 358] width 623 height 18
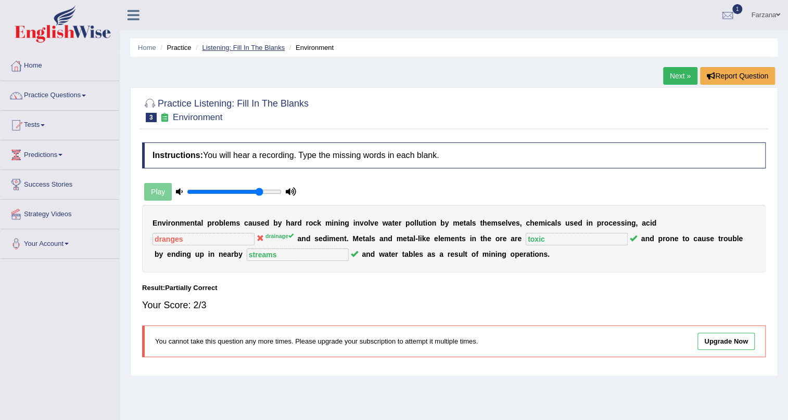
click at [249, 44] on link "Listening: Fill In The Blanks" at bounding box center [243, 48] width 83 height 8
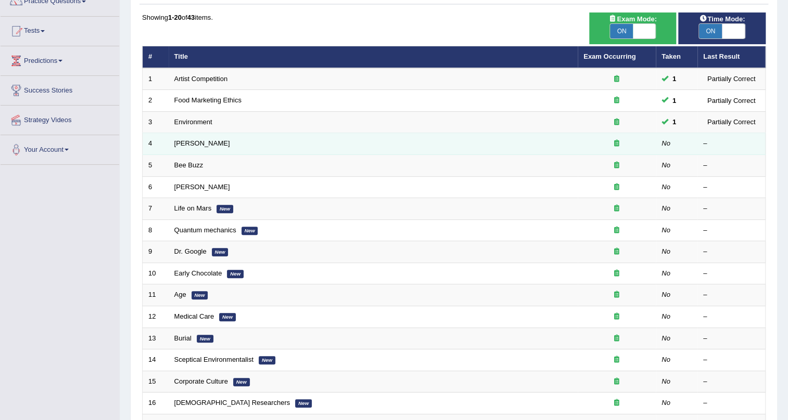
scroll to position [94, 0]
click at [183, 143] on link "[PERSON_NAME]" at bounding box center [202, 143] width 56 height 8
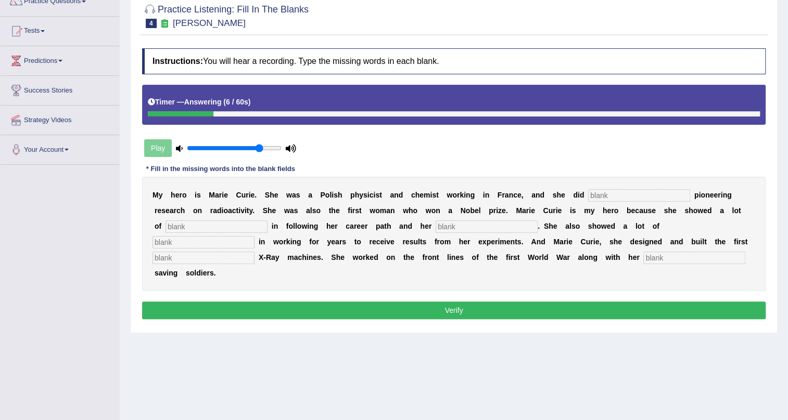
click at [695, 200] on div "M y h e r o i s M [PERSON_NAME] . S h e w a s [PERSON_NAME] p h y s i c i s t a…" at bounding box center [453, 234] width 623 height 114
click at [689, 197] on input "text" at bounding box center [639, 195] width 102 height 12
type input "conducting"
click at [177, 228] on input "text" at bounding box center [216, 227] width 102 height 12
type input "patience"
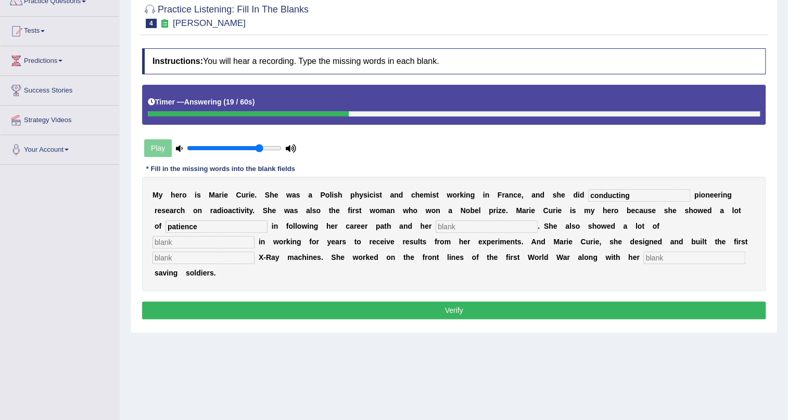
click at [446, 229] on input "text" at bounding box center [486, 227] width 102 height 12
type input "experiments"
click at [663, 256] on input "text" at bounding box center [694, 258] width 102 height 12
click at [584, 312] on button "Verify" at bounding box center [453, 311] width 623 height 18
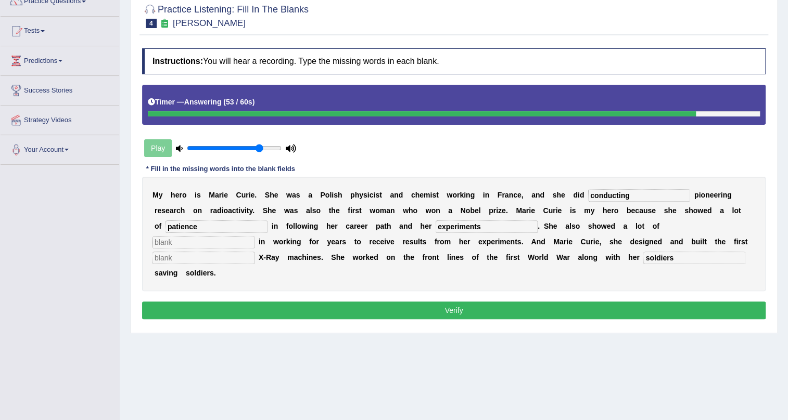
click at [685, 260] on input "soldiers" at bounding box center [694, 258] width 102 height 12
type input "s"
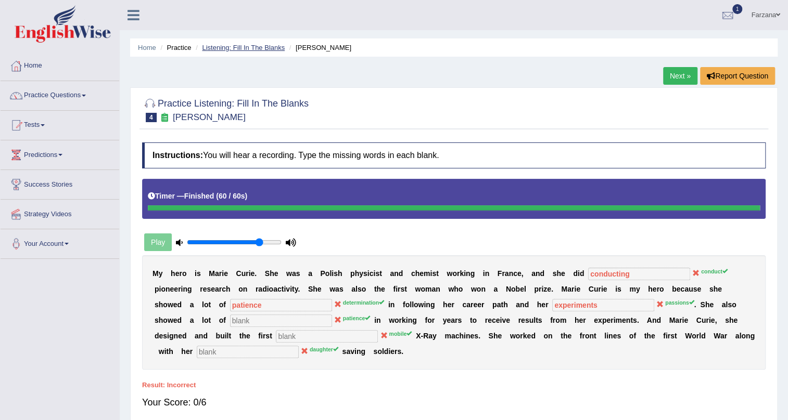
click at [219, 49] on link "Listening: Fill In The Blanks" at bounding box center [243, 48] width 83 height 8
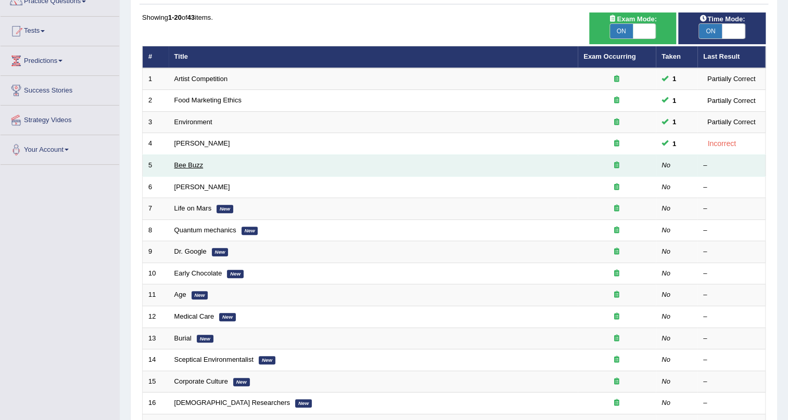
click at [192, 164] on link "Bee Buzz" at bounding box center [188, 165] width 29 height 8
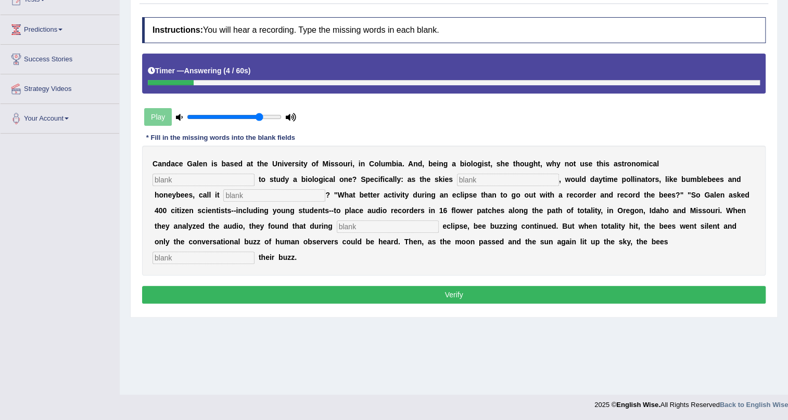
click at [227, 182] on input "text" at bounding box center [203, 180] width 102 height 12
type input "phenomenon"
click at [482, 177] on input "text" at bounding box center [508, 180] width 102 height 12
type input "darkened"
click at [307, 196] on input "text" at bounding box center [274, 195] width 102 height 12
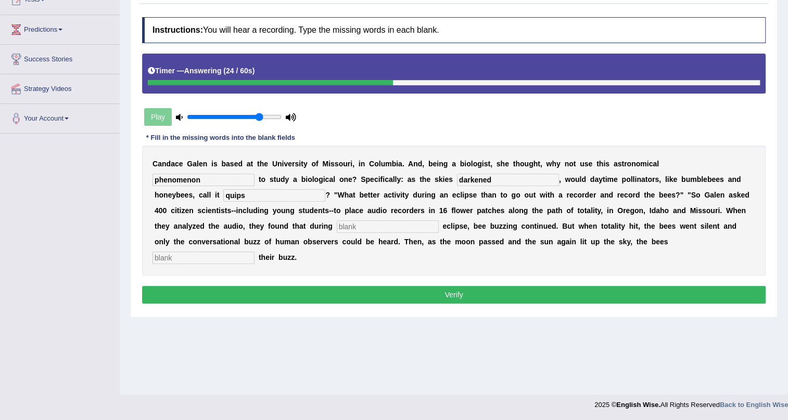
type input "quips"
click at [338, 230] on input "text" at bounding box center [388, 227] width 102 height 12
type input "partial"
click at [237, 252] on input "text" at bounding box center [203, 258] width 102 height 12
type input "regained"
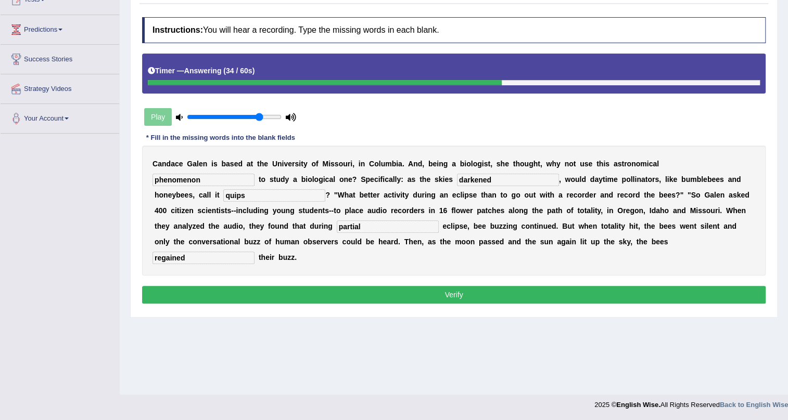
click at [197, 293] on button "Verify" at bounding box center [453, 295] width 623 height 18
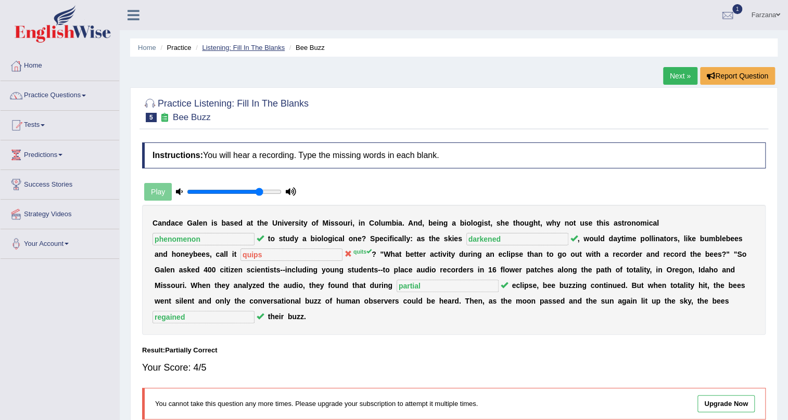
click at [251, 47] on link "Listening: Fill In The Blanks" at bounding box center [243, 48] width 83 height 8
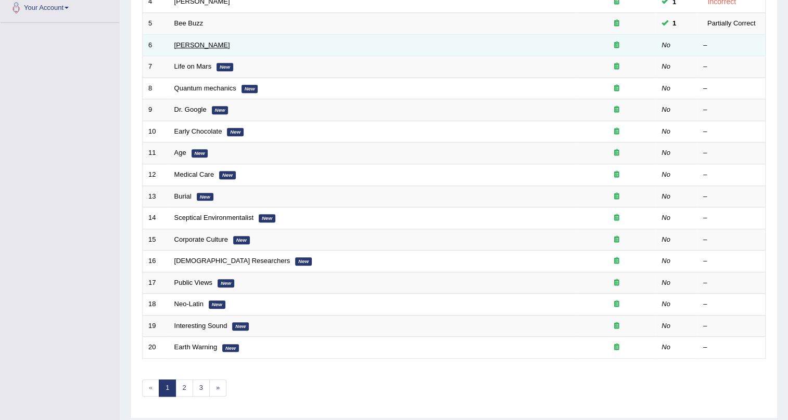
click at [192, 41] on link "[PERSON_NAME]" at bounding box center [202, 45] width 56 height 8
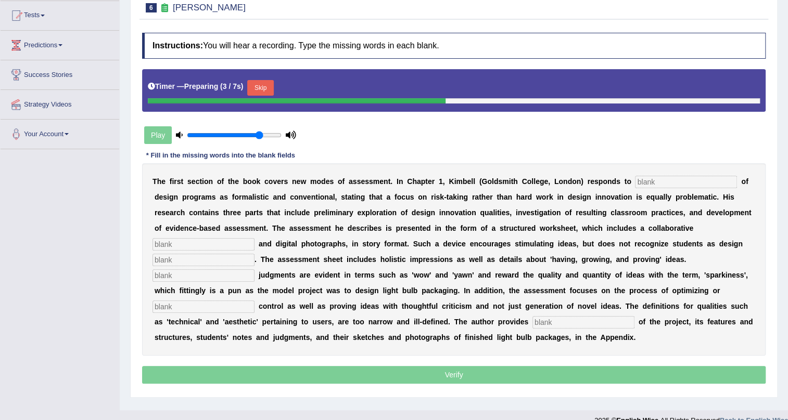
scroll to position [125, 0]
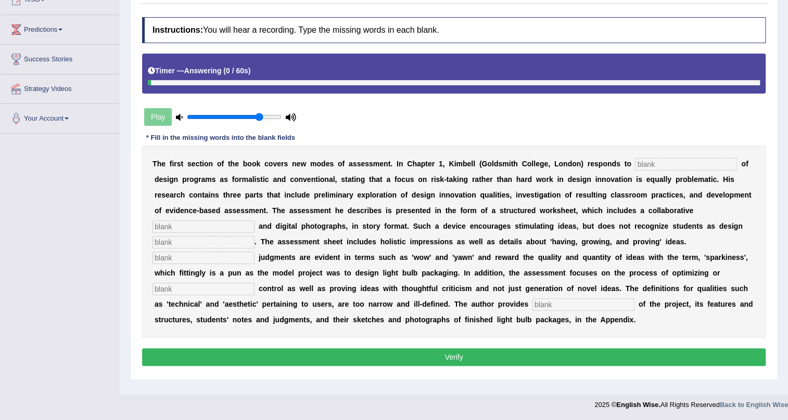
click at [695, 160] on input "text" at bounding box center [686, 164] width 102 height 12
type input "criticism"
click at [246, 223] on input "text" at bounding box center [203, 227] width 102 height 12
type input "alloment"
click at [221, 239] on input "text" at bounding box center [203, 242] width 102 height 12
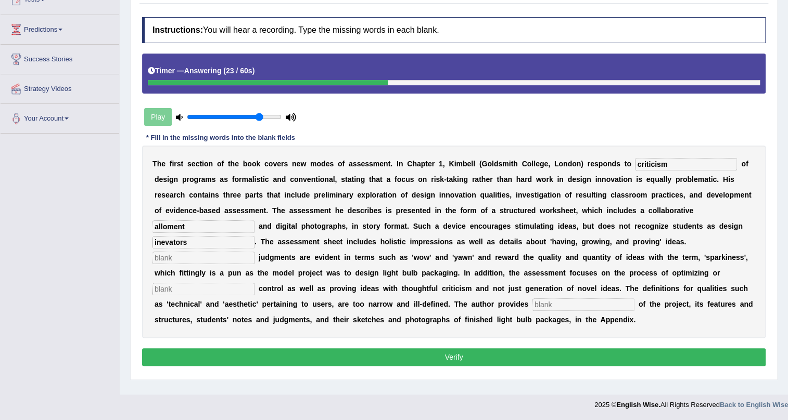
type input "inevators"
click at [198, 252] on input "text" at bounding box center [203, 258] width 102 height 12
type input "clowic"
click at [184, 283] on input "text" at bounding box center [203, 289] width 102 height 12
type input "complexity"
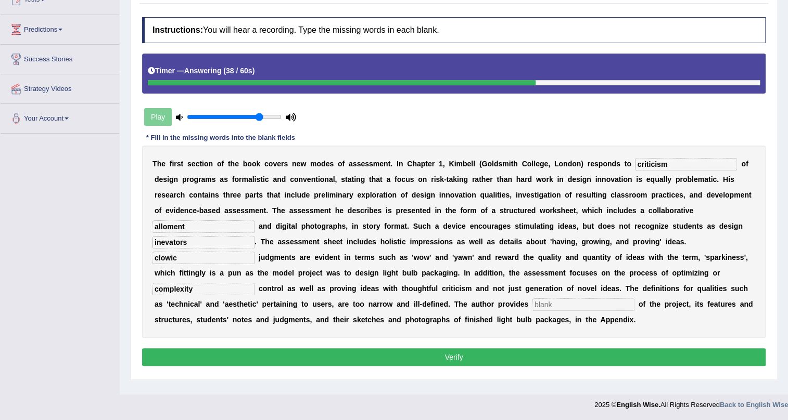
click at [581, 305] on input "text" at bounding box center [583, 305] width 102 height 12
type input "examples"
click at [552, 352] on button "Verify" at bounding box center [453, 358] width 623 height 18
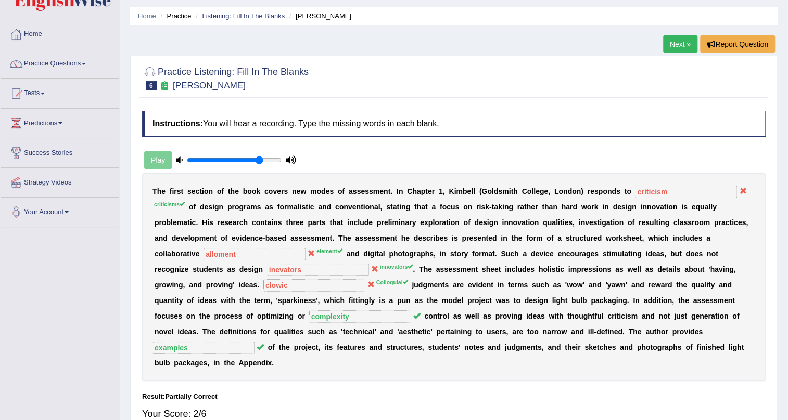
scroll to position [0, 0]
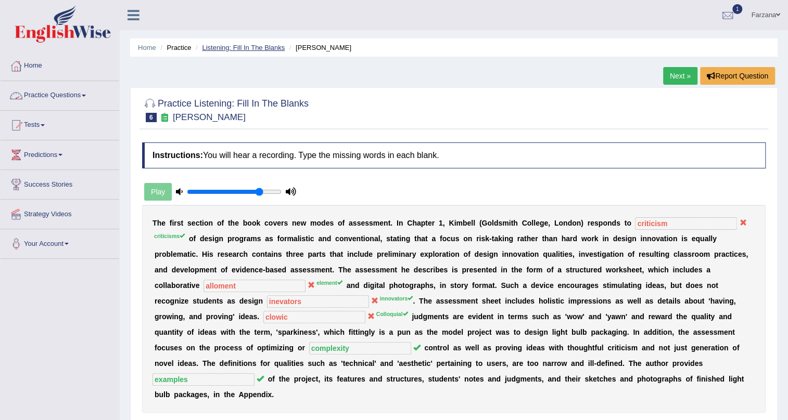
click at [217, 47] on link "Listening: Fill In The Blanks" at bounding box center [243, 48] width 83 height 8
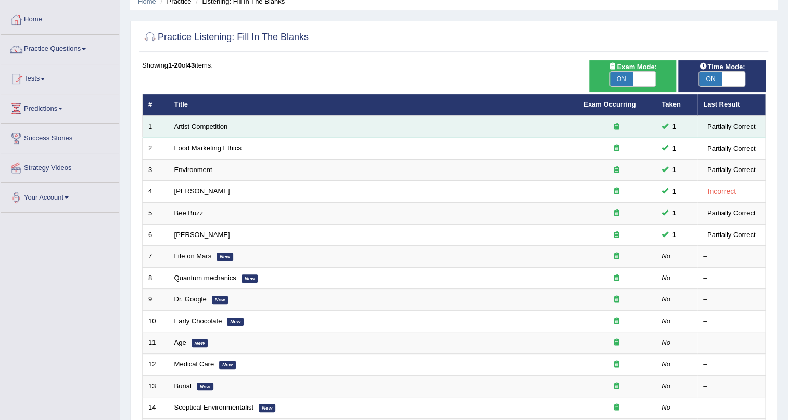
scroll to position [141, 0]
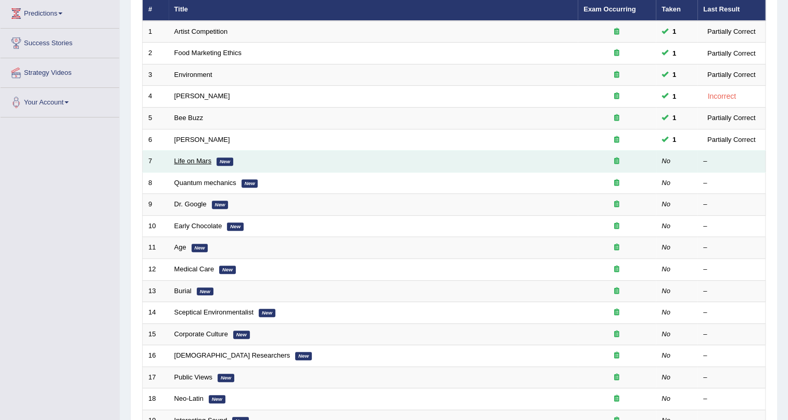
click at [203, 162] on link "Life on Mars" at bounding box center [192, 161] width 37 height 8
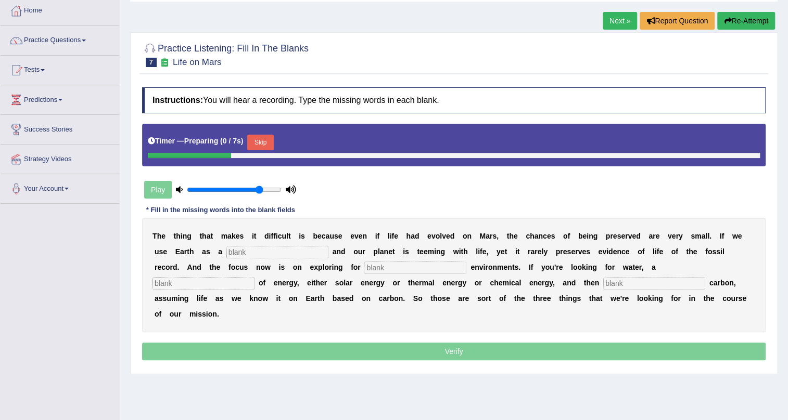
scroll to position [94, 0]
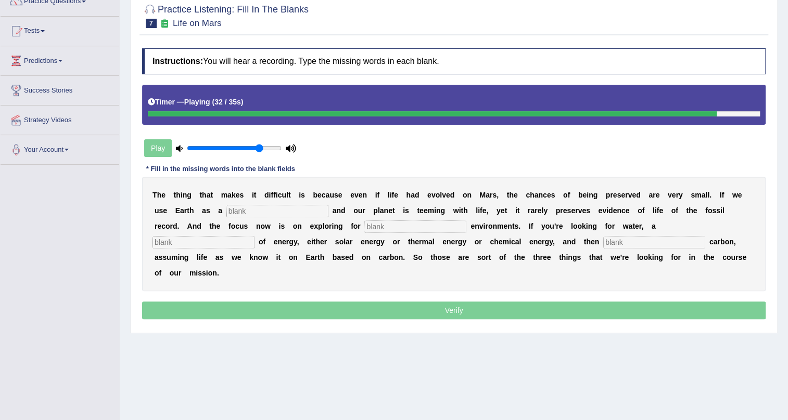
click at [265, 208] on input "text" at bounding box center [277, 211] width 102 height 12
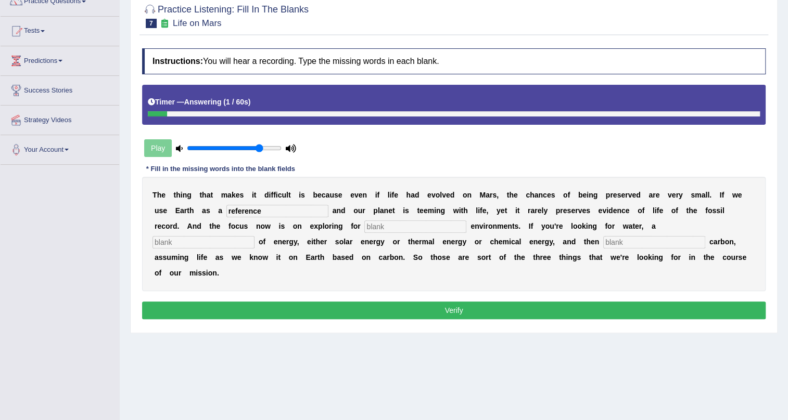
type input "reference"
click at [391, 226] on input "text" at bounding box center [415, 227] width 102 height 12
type input "habitual"
click at [165, 238] on input "text" at bounding box center [203, 242] width 102 height 12
type input "source"
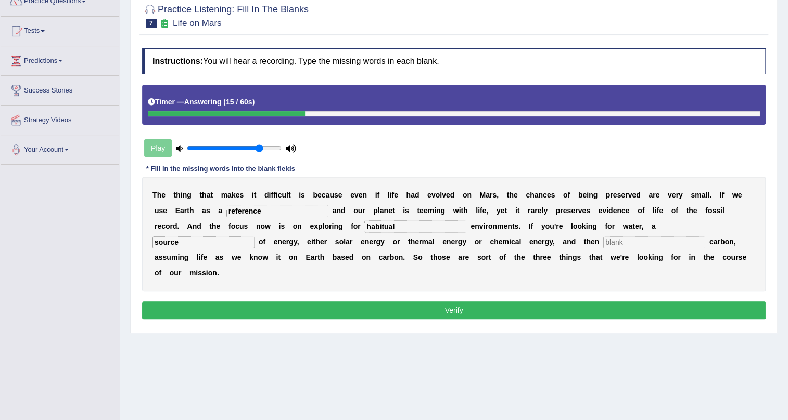
click at [618, 239] on input "text" at bounding box center [654, 242] width 102 height 12
type input "organic"
click at [555, 304] on button "Verify" at bounding box center [453, 311] width 623 height 18
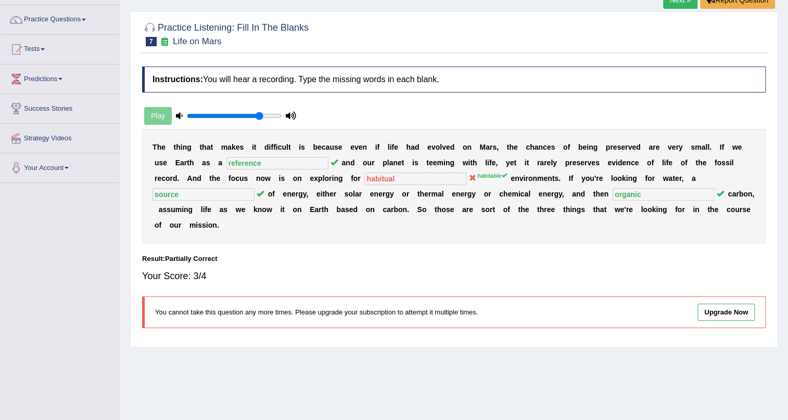
scroll to position [0, 0]
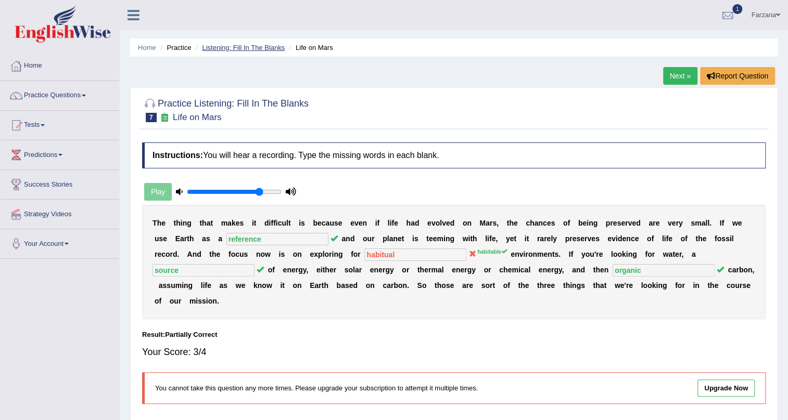
click at [270, 45] on link "Listening: Fill In The Blanks" at bounding box center [243, 48] width 83 height 8
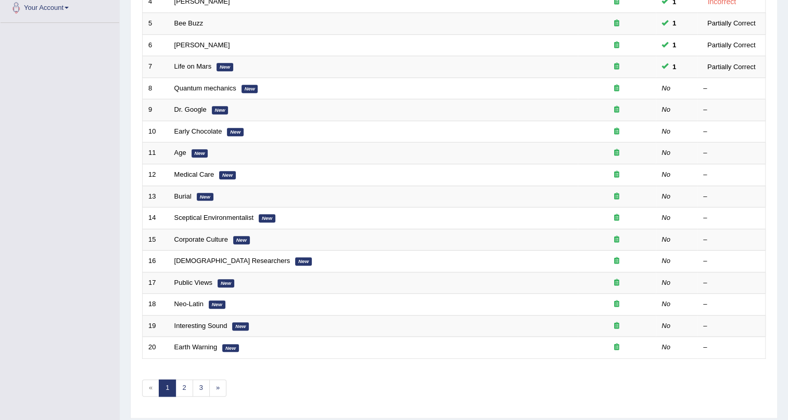
scroll to position [267, 0]
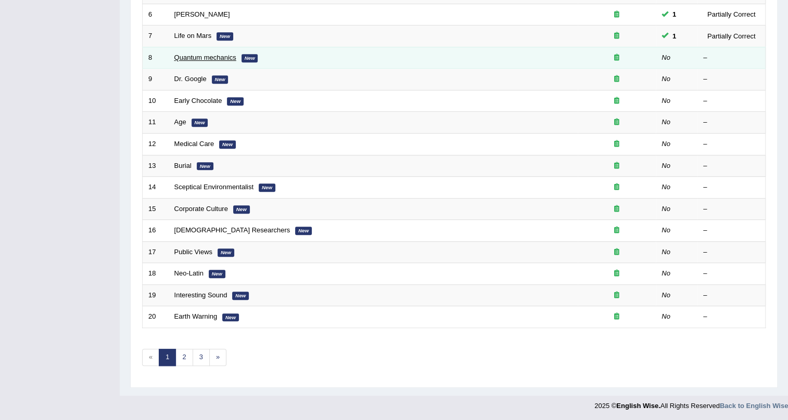
click at [218, 56] on link "Quantum mechanics" at bounding box center [205, 58] width 62 height 8
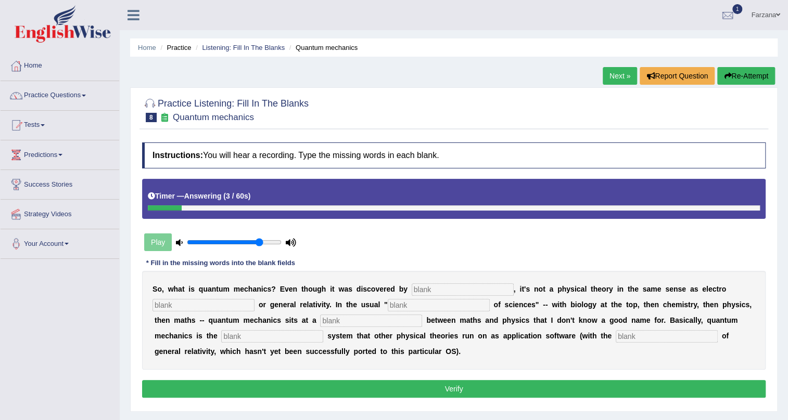
click at [451, 294] on input "text" at bounding box center [462, 289] width 102 height 12
type input "physists"
click at [182, 308] on input "text" at bounding box center [203, 305] width 102 height 12
type input "magnitism"
click at [409, 303] on input "text" at bounding box center [439, 305] width 102 height 12
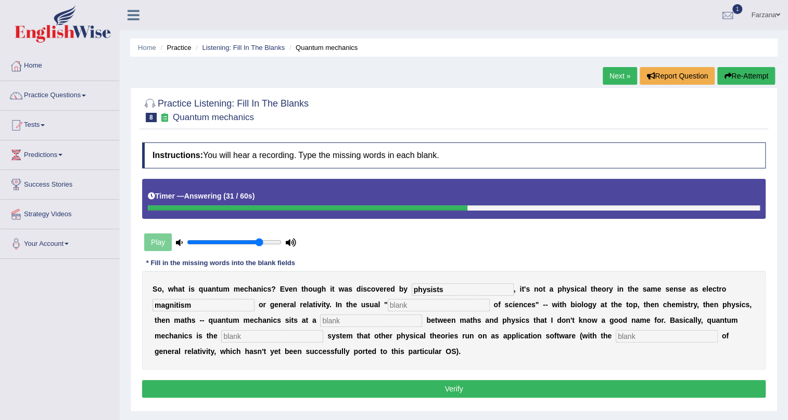
click at [372, 329] on div "S o , w h a t i s q u a n t u m m e c h a n i c s ? E v e n t h o u g h i t w a…" at bounding box center [453, 320] width 623 height 99
click at [373, 324] on input "text" at bounding box center [371, 321] width 102 height 12
type input "level"
click at [294, 333] on input "text" at bounding box center [272, 336] width 102 height 12
type input "operating"
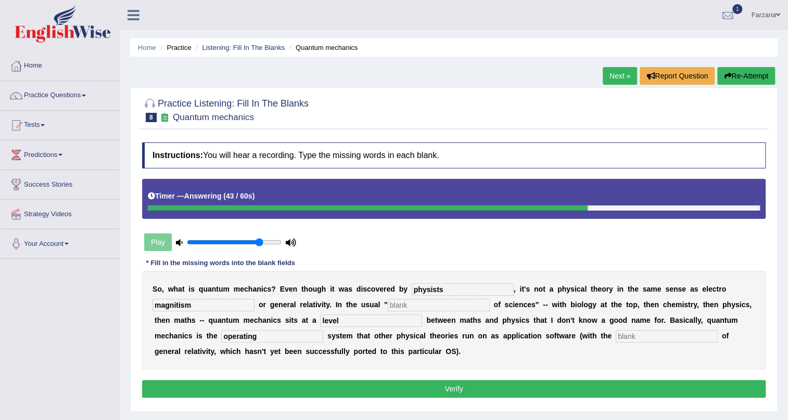
click at [615, 343] on input "text" at bounding box center [666, 336] width 102 height 12
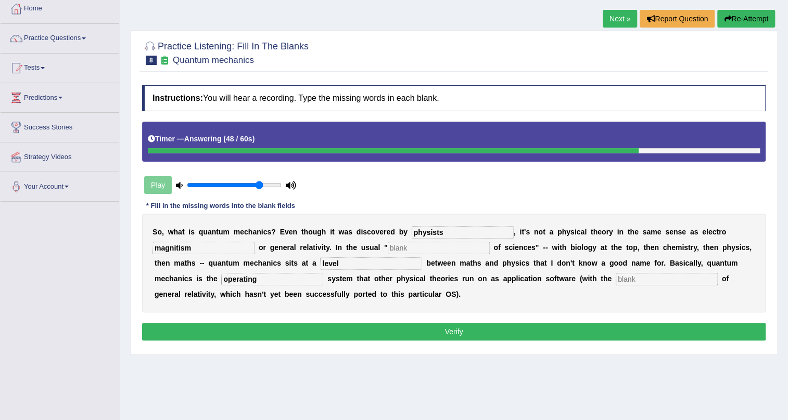
scroll to position [125, 0]
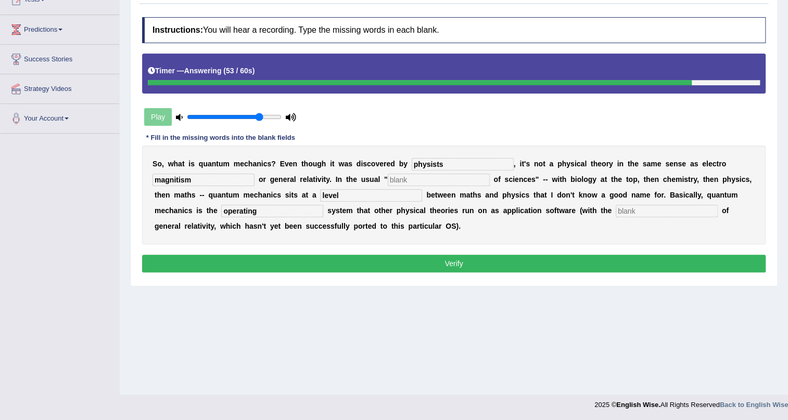
click at [239, 265] on button "Verify" at bounding box center [453, 264] width 623 height 18
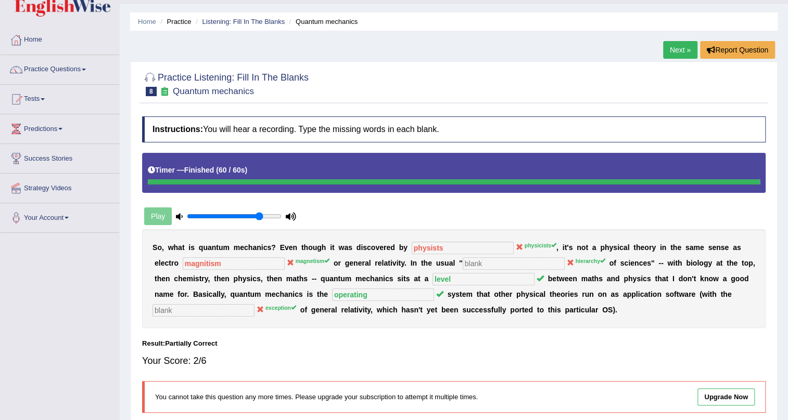
scroll to position [0, 0]
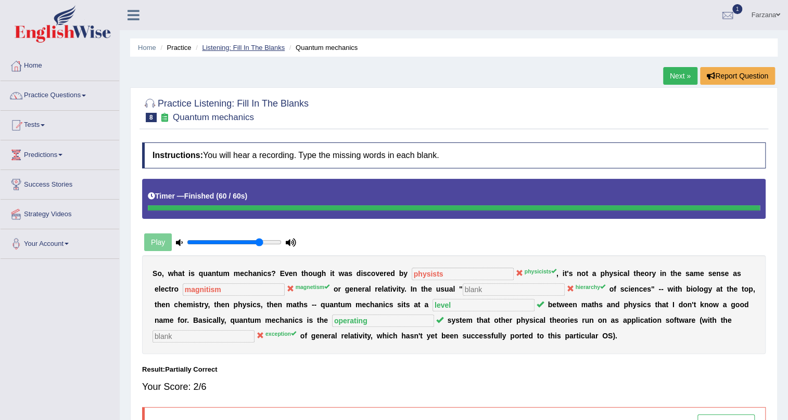
click at [251, 46] on link "Listening: Fill In The Blanks" at bounding box center [243, 48] width 83 height 8
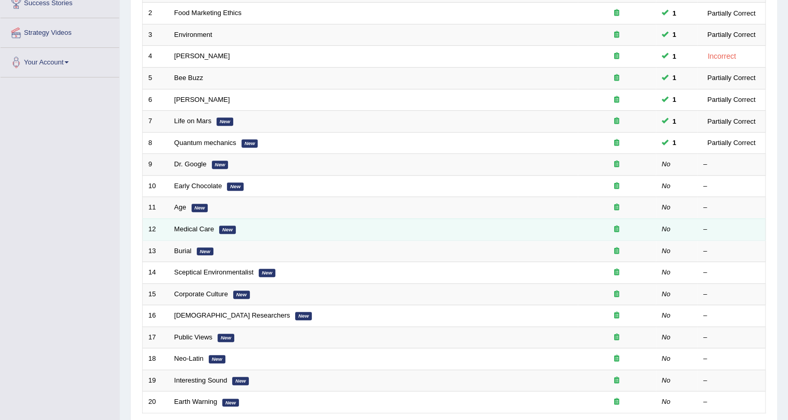
scroll to position [267, 0]
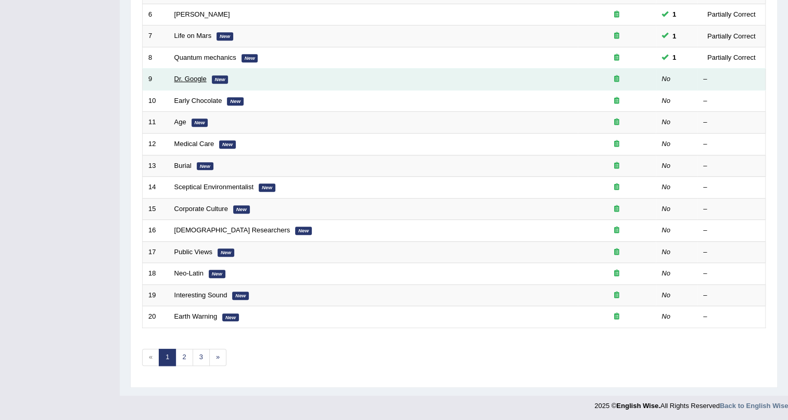
click at [185, 78] on link "Dr. Google" at bounding box center [190, 79] width 32 height 8
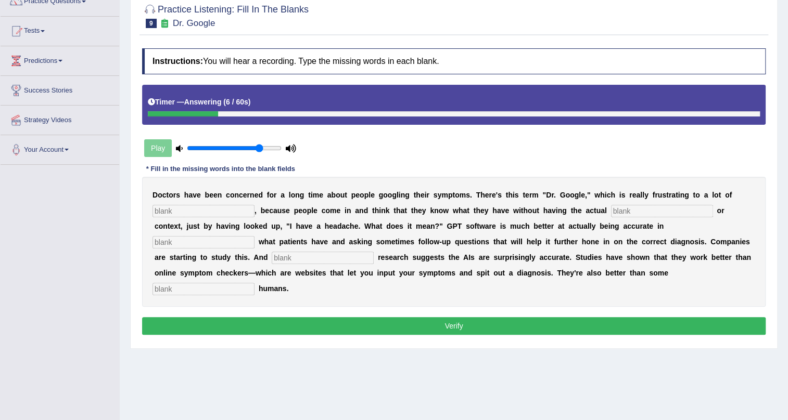
click at [242, 207] on input "text" at bounding box center [203, 211] width 102 height 12
type input "physicians"
click at [661, 213] on input "text" at bounding box center [662, 211] width 102 height 12
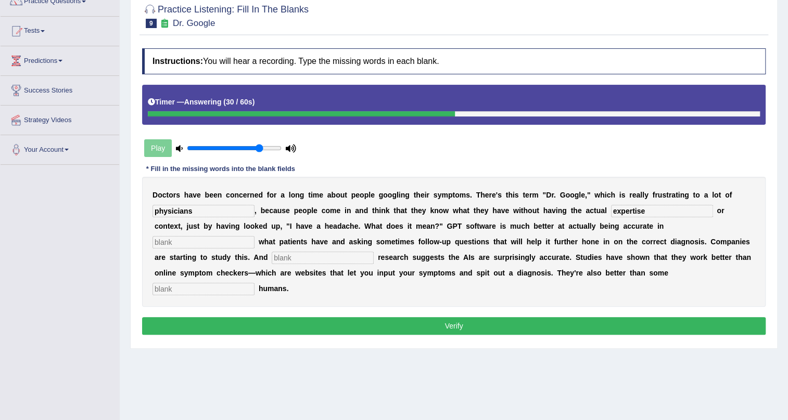
type input "expertise"
click at [234, 238] on input "text" at bounding box center [203, 242] width 102 height 12
type input "determining"
click at [282, 255] on input "text" at bounding box center [323, 258] width 102 height 12
type input "prelemenary"
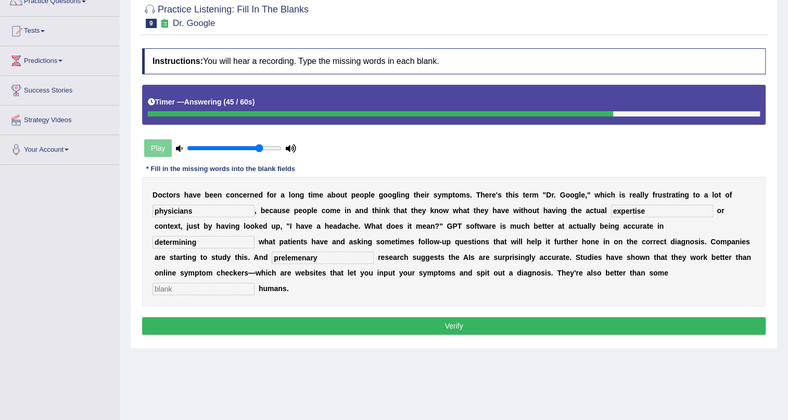
click at [224, 280] on div "D o c t o r s h a v e b e e n c o n c e r n e d f o r a l o n g t i m e a b o u…" at bounding box center [453, 242] width 623 height 130
click at [222, 290] on input "text" at bounding box center [203, 289] width 102 height 12
type input "untrain"
click at [222, 318] on button "Verify" at bounding box center [453, 326] width 623 height 18
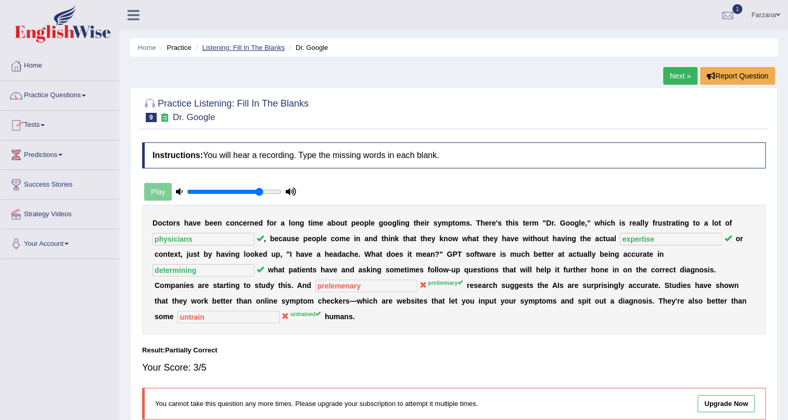
click at [253, 47] on link "Listening: Fill In The Blanks" at bounding box center [243, 48] width 83 height 8
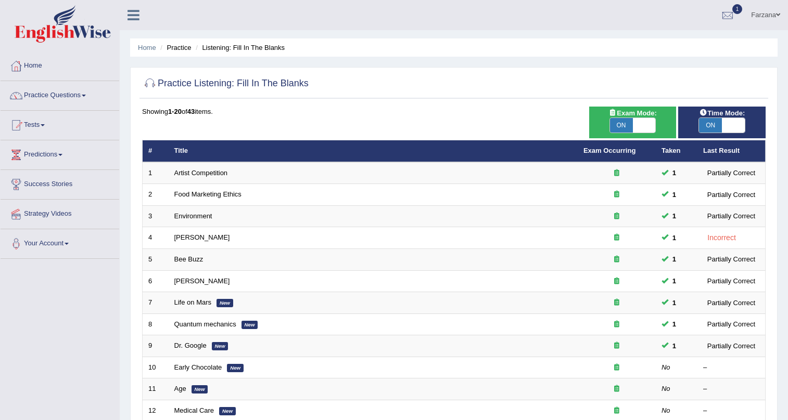
scroll to position [267, 0]
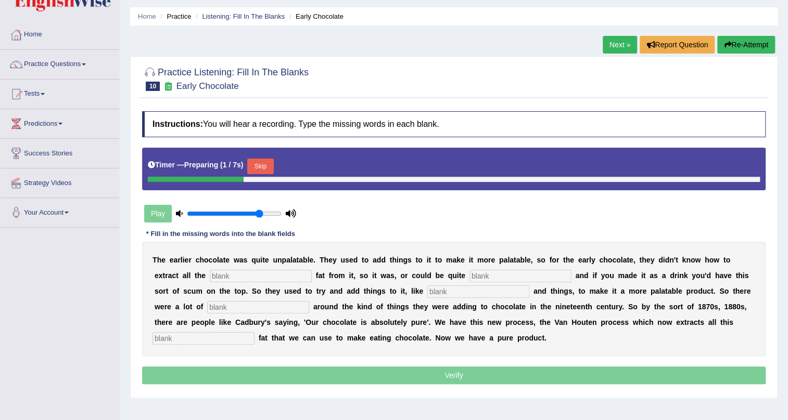
scroll to position [31, 0]
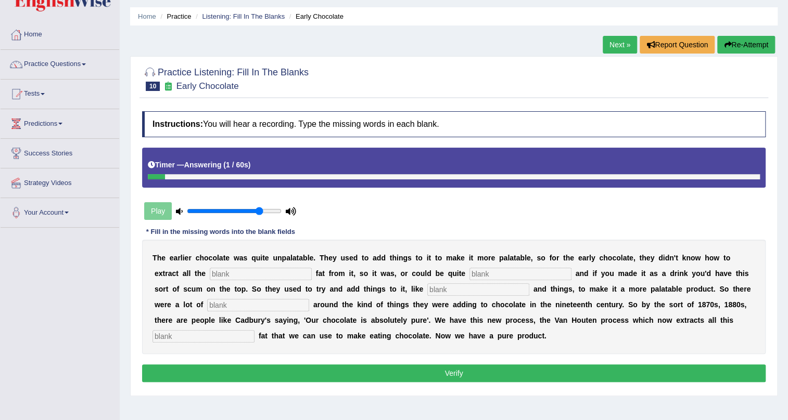
click at [284, 269] on input "text" at bounding box center [261, 274] width 102 height 12
type input "coco"
click at [502, 271] on input "text" at bounding box center [520, 274] width 102 height 12
type input "gressy"
click at [482, 286] on input "text" at bounding box center [478, 289] width 102 height 12
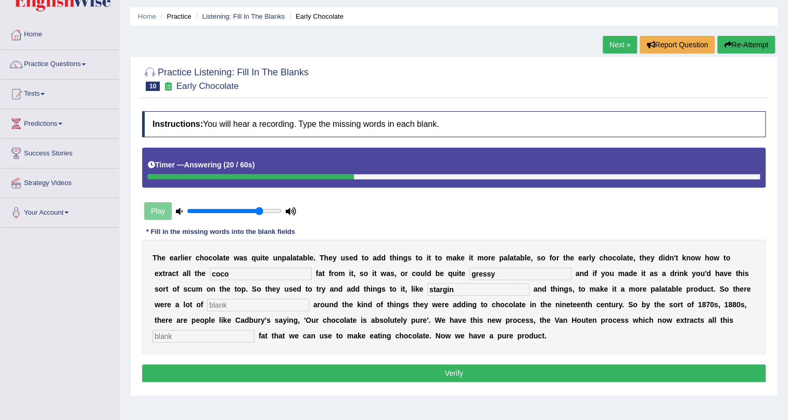
type input "stargin"
click at [302, 300] on input "text" at bounding box center [258, 305] width 102 height 12
type input "scandles"
click at [222, 338] on input "text" at bounding box center [203, 336] width 102 height 12
type input "horrible"
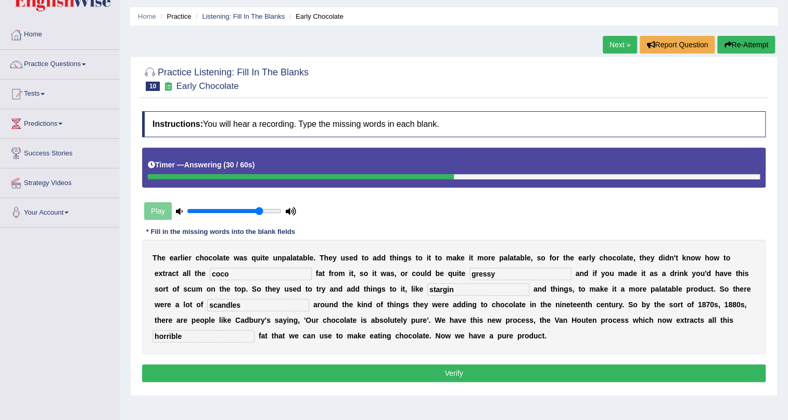
click at [230, 365] on button "Verify" at bounding box center [453, 374] width 623 height 18
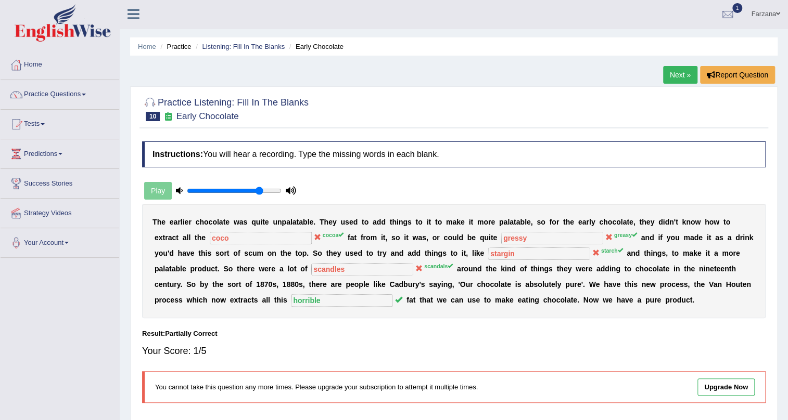
scroll to position [0, 0]
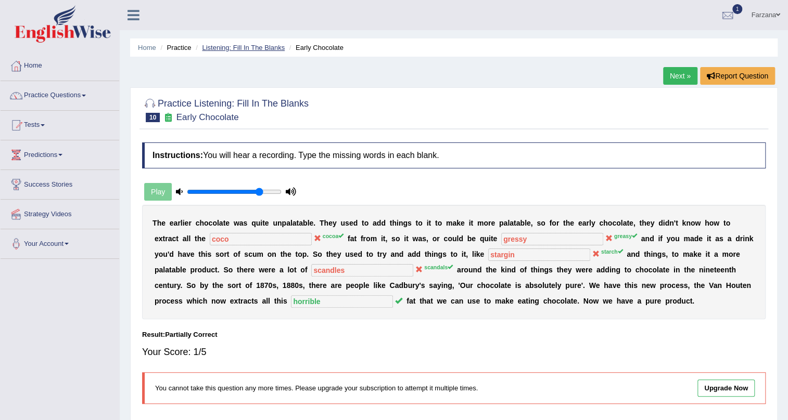
click at [243, 48] on link "Listening: Fill In The Blanks" at bounding box center [243, 48] width 83 height 8
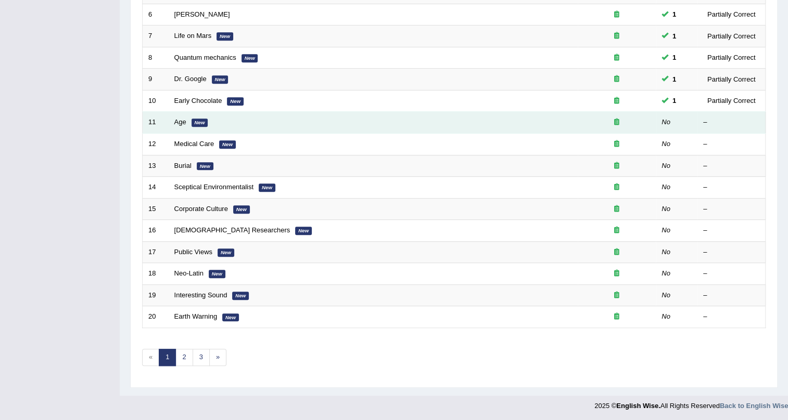
click at [181, 125] on td "Age New" at bounding box center [373, 123] width 409 height 22
click at [181, 124] on link "Age" at bounding box center [180, 122] width 12 height 8
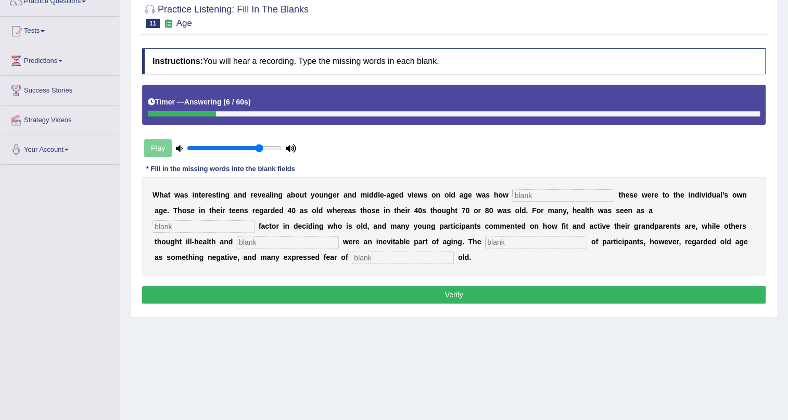
click at [509, 239] on input "text" at bounding box center [536, 242] width 102 height 12
type input "majority"
click at [548, 191] on input "text" at bounding box center [563, 195] width 102 height 12
type input "relative"
click at [178, 229] on input "text" at bounding box center [203, 227] width 102 height 12
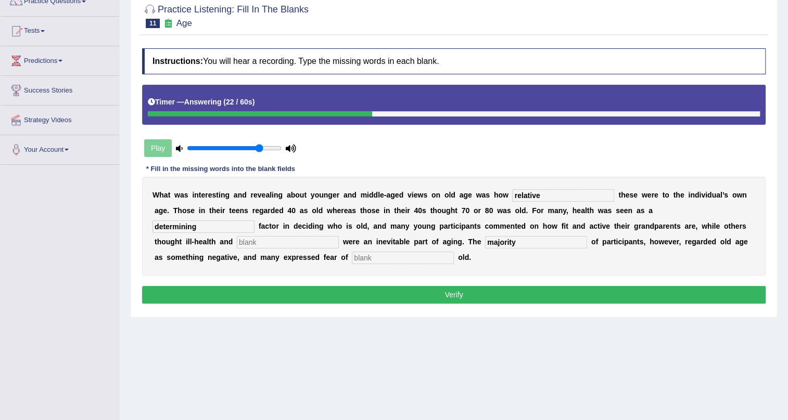
type input "determining"
click at [248, 244] on input "text" at bounding box center [288, 242] width 102 height 12
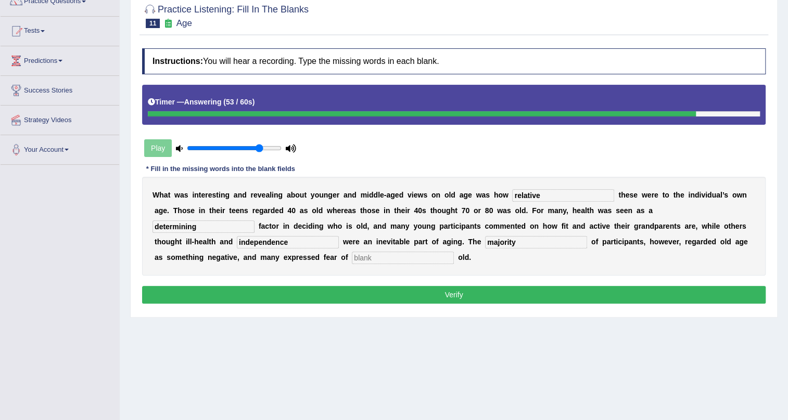
type input "independence"
click at [385, 256] on input "text" at bounding box center [403, 258] width 102 height 12
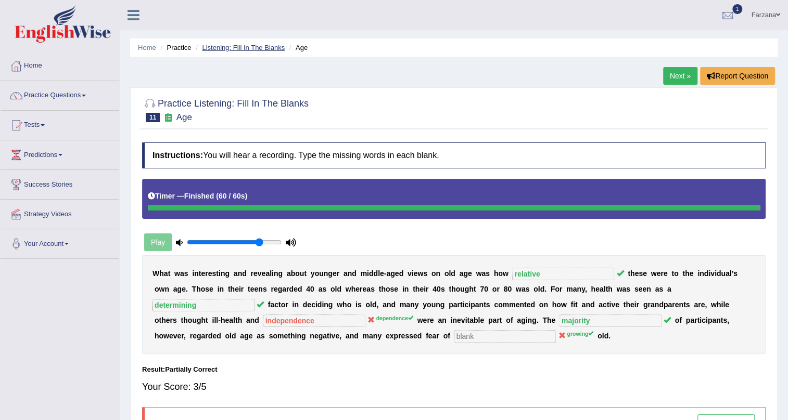
click at [219, 51] on link "Listening: Fill In The Blanks" at bounding box center [243, 48] width 83 height 8
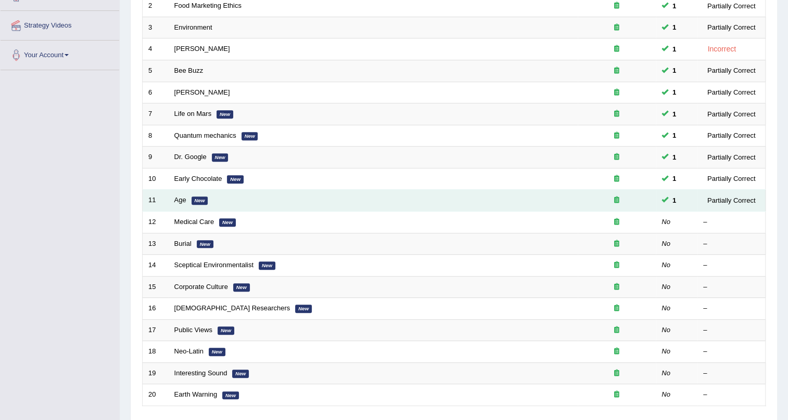
scroll to position [189, 0]
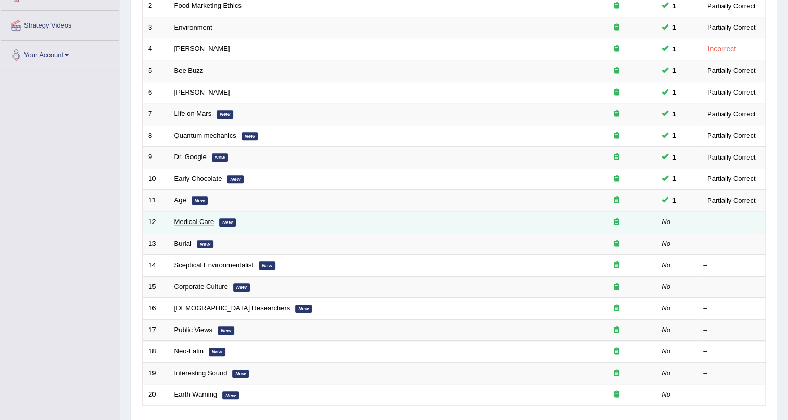
click at [194, 221] on link "Medical Care" at bounding box center [194, 222] width 40 height 8
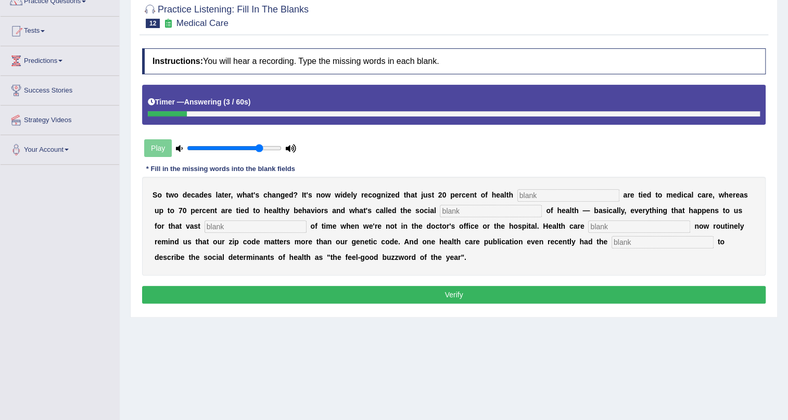
click at [551, 198] on input "text" at bounding box center [568, 195] width 102 height 12
type input "outcomes"
click at [488, 213] on input "text" at bounding box center [491, 211] width 102 height 12
type input "determines"
click at [238, 226] on input "text" at bounding box center [255, 227] width 102 height 12
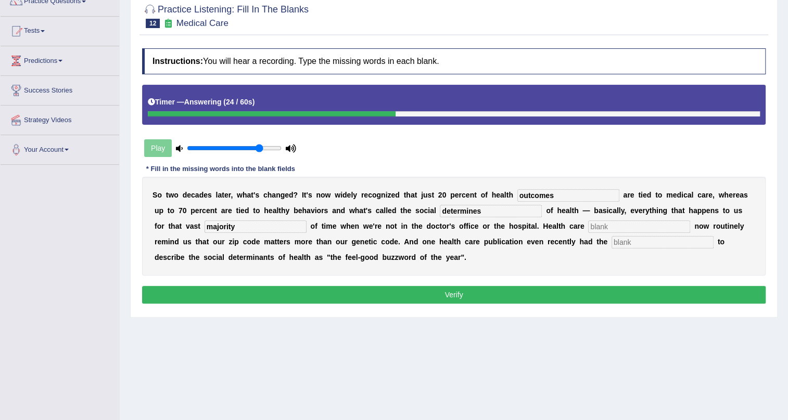
type input "majority"
click at [645, 234] on div "S o t w o d e c a d e s l a t e r , w h a t ' s c h a n g e d ? I t ' s n o w w…" at bounding box center [453, 226] width 623 height 99
drag, startPoint x: 637, startPoint y: 220, endPoint x: 635, endPoint y: 226, distance: 6.8
click at [636, 224] on input "text" at bounding box center [639, 227] width 102 height 12
type input "executives"
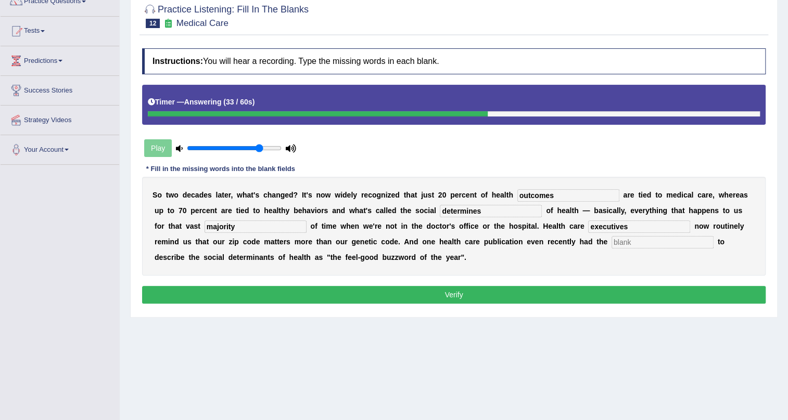
click at [631, 241] on input "text" at bounding box center [662, 242] width 102 height 12
type input "ordasity"
click at [622, 293] on button "Verify" at bounding box center [453, 295] width 623 height 18
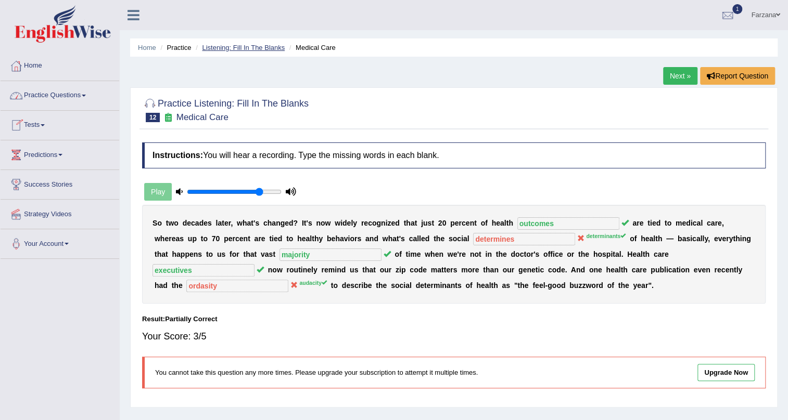
click at [218, 48] on link "Listening: Fill In The Blanks" at bounding box center [243, 48] width 83 height 8
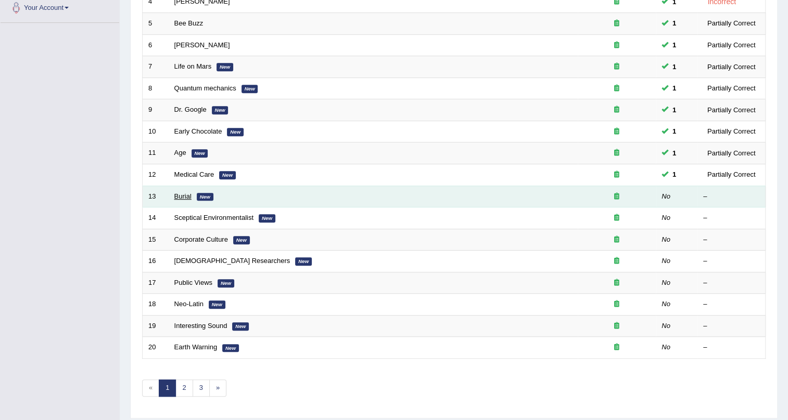
click at [175, 194] on link "Burial" at bounding box center [182, 196] width 17 height 8
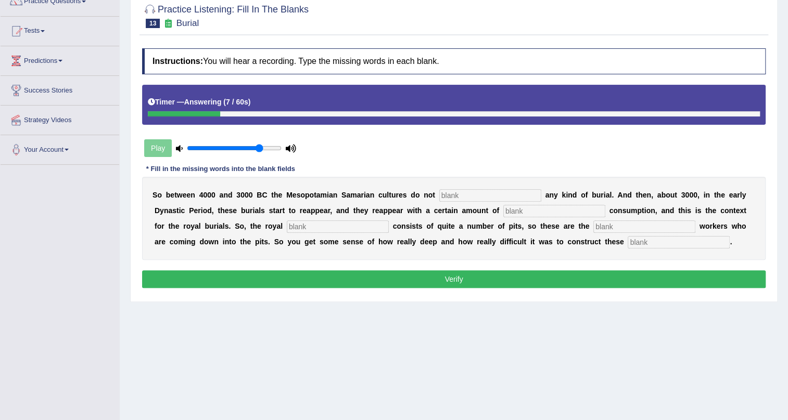
click at [651, 240] on input "text" at bounding box center [678, 242] width 102 height 12
type input "chambers"
click at [367, 229] on input "text" at bounding box center [338, 227] width 102 height 12
click at [473, 191] on input "text" at bounding box center [490, 195] width 102 height 12
type input "practice"
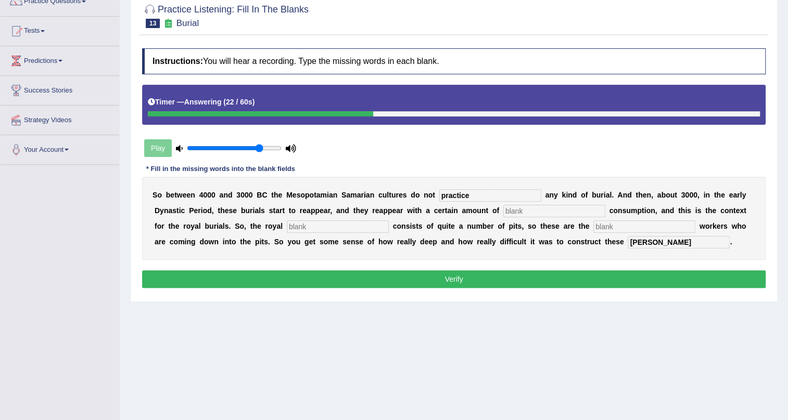
click at [530, 209] on input "text" at bounding box center [554, 211] width 102 height 12
type input "conspequence"
click at [343, 217] on div "S o b e t w e e n 4 0 0 0 a n d 3 0 0 0 B C t h e M e s o p o t a m i a n S a m…" at bounding box center [453, 218] width 623 height 83
click at [340, 222] on input "text" at bounding box center [338, 227] width 102 height 12
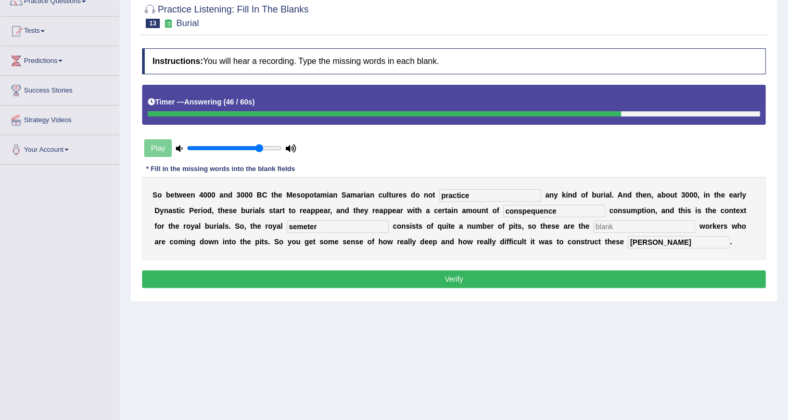
type input "semeter"
click at [631, 226] on input "text" at bounding box center [644, 227] width 102 height 12
click at [328, 96] on div "Timer — Answering ( 57 / 60s )" at bounding box center [454, 102] width 612 height 18
click at [328, 97] on div "Timer — Answering ( 57 / 60s )" at bounding box center [454, 102] width 612 height 18
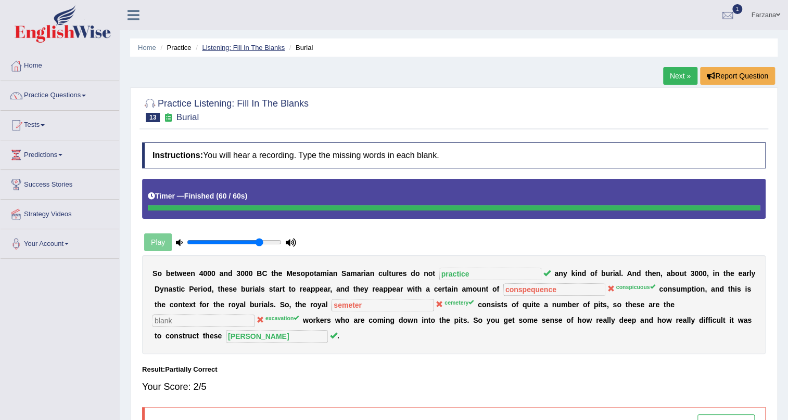
click at [236, 49] on link "Listening: Fill In The Blanks" at bounding box center [243, 48] width 83 height 8
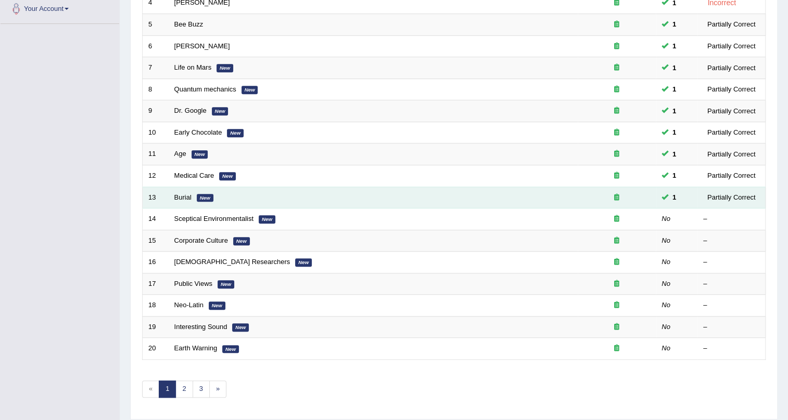
scroll to position [236, 0]
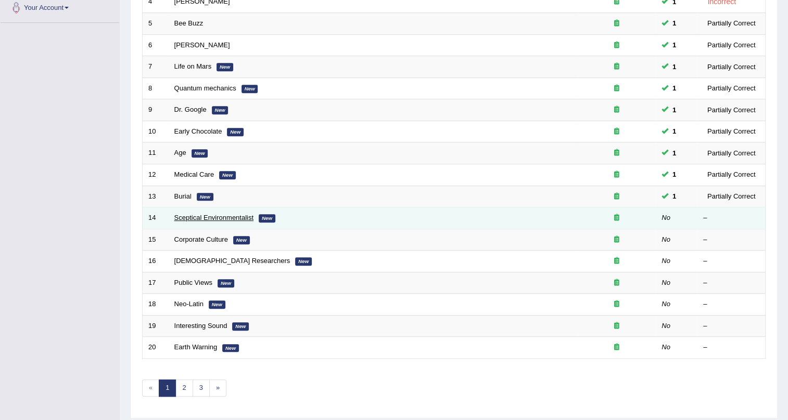
click at [195, 214] on link "Sceptical Environmentalist" at bounding box center [213, 218] width 79 height 8
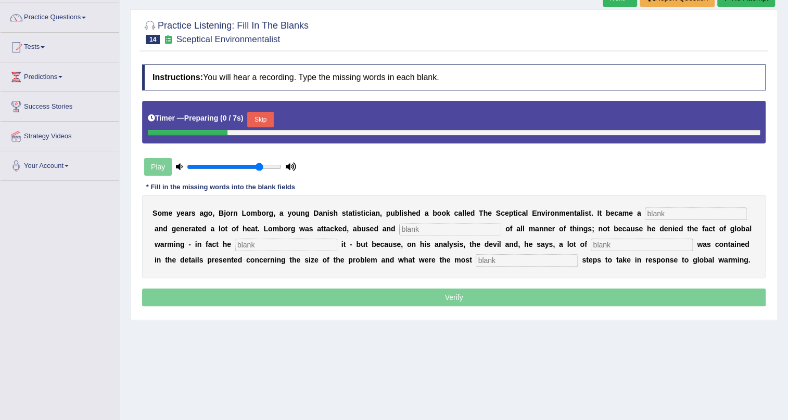
scroll to position [94, 0]
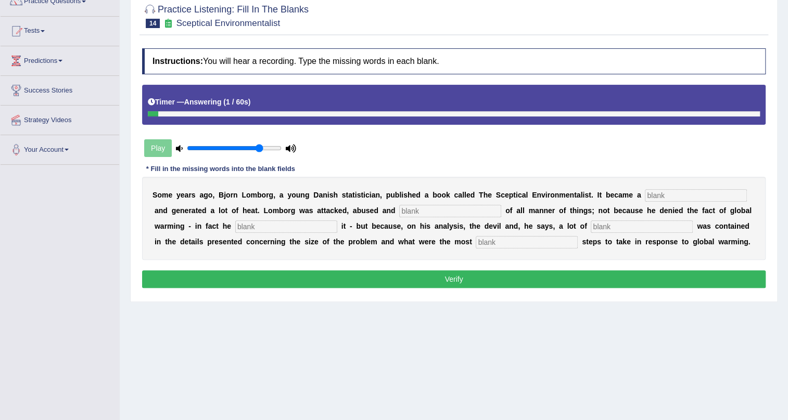
click at [525, 241] on input "text" at bounding box center [526, 242] width 102 height 12
type input "responsible"
click at [684, 196] on input "text" at bounding box center [696, 195] width 102 height 12
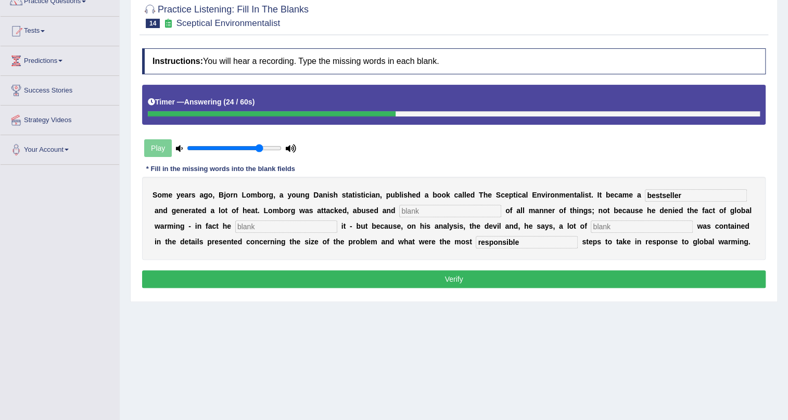
click at [663, 197] on input "bestseller" at bounding box center [696, 195] width 102 height 12
type input "best seller"
click at [419, 205] on input "text" at bounding box center [450, 211] width 102 height 12
type input "a"
click at [312, 228] on input "text" at bounding box center [286, 227] width 102 height 12
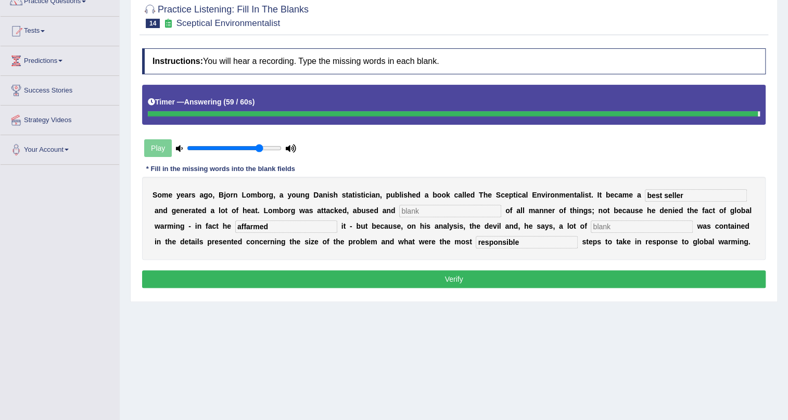
type input "affarmed"
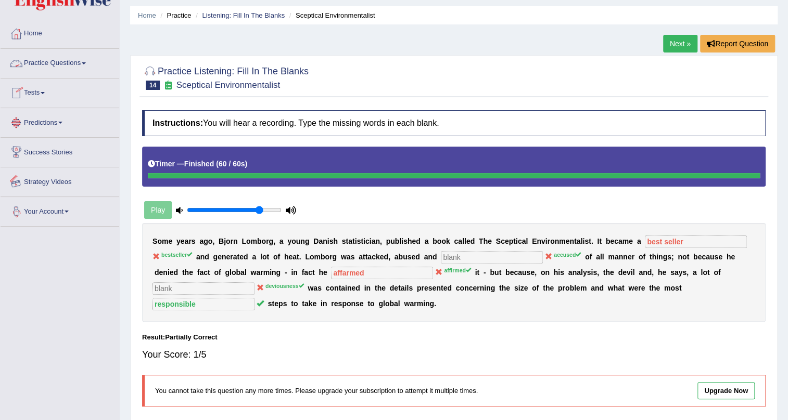
scroll to position [0, 0]
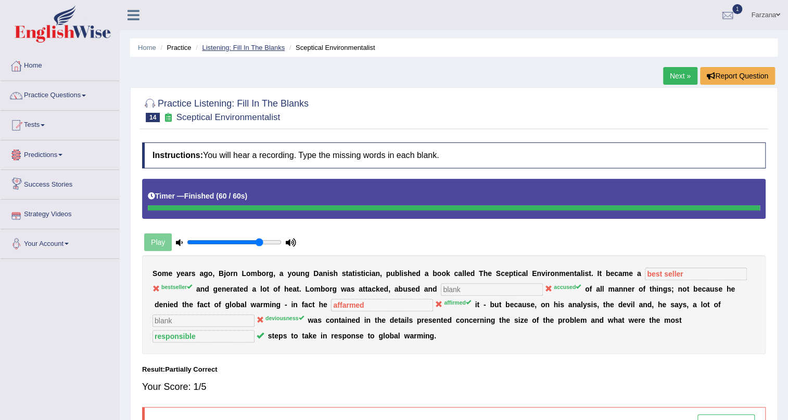
click at [269, 47] on link "Listening: Fill In The Blanks" at bounding box center [243, 48] width 83 height 8
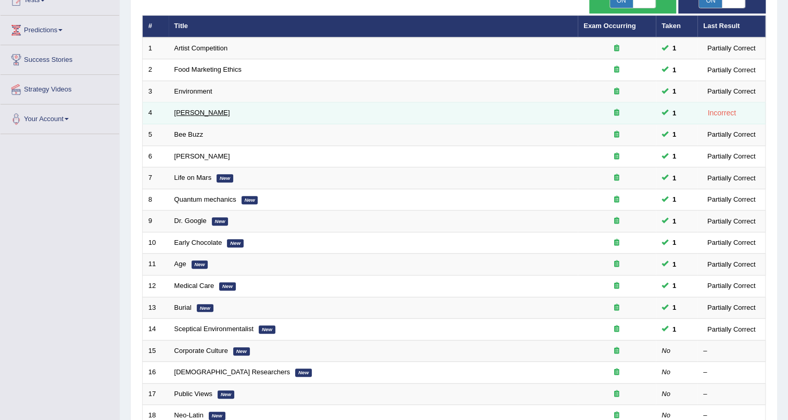
click at [188, 114] on link "[PERSON_NAME]" at bounding box center [202, 113] width 56 height 8
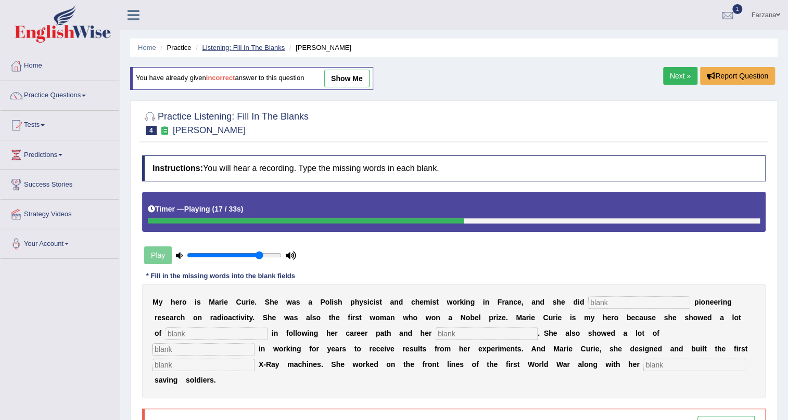
click at [220, 49] on link "Listening: Fill In The Blanks" at bounding box center [243, 48] width 83 height 8
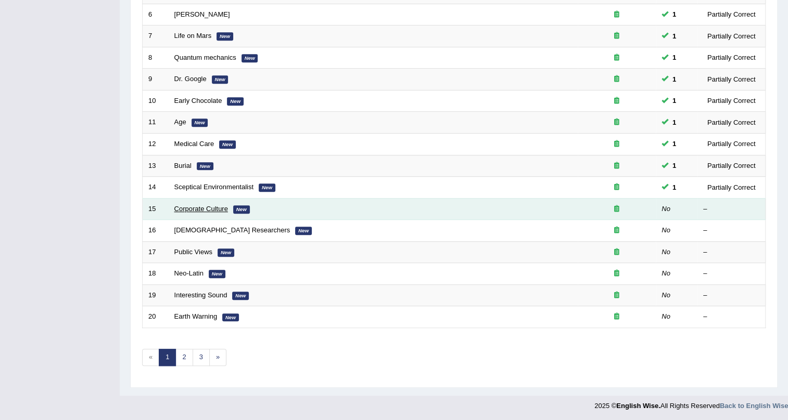
click at [192, 210] on link "Corporate Culture" at bounding box center [201, 209] width 54 height 8
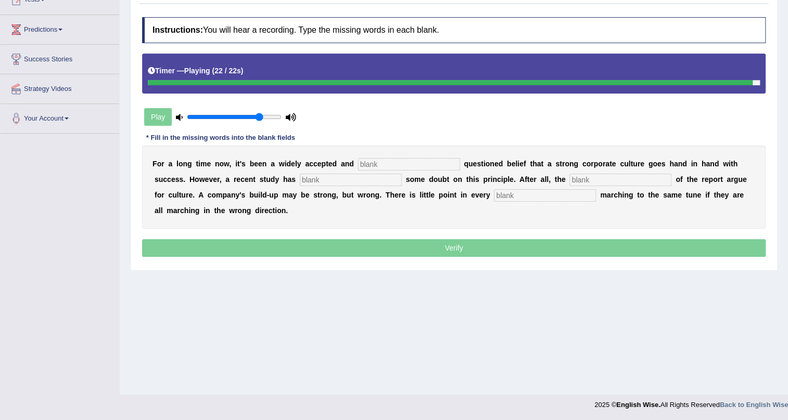
click at [588, 197] on input "text" at bounding box center [545, 195] width 102 height 12
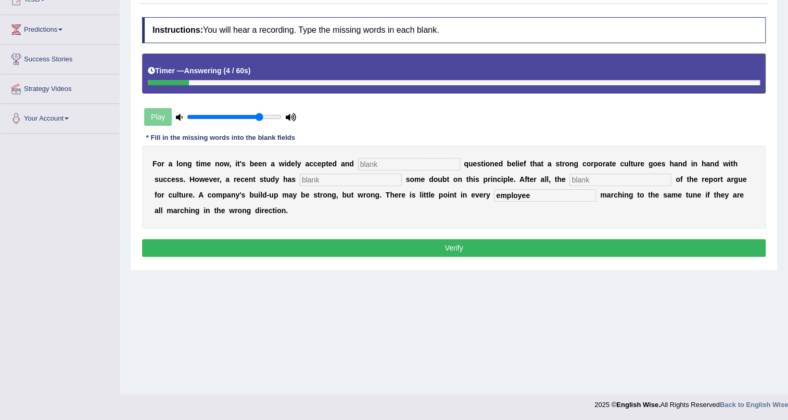
type input "employee"
click at [591, 177] on input "text" at bounding box center [620, 180] width 102 height 12
type input "authors"
click at [427, 169] on input "text" at bounding box center [409, 164] width 102 height 12
type input "really"
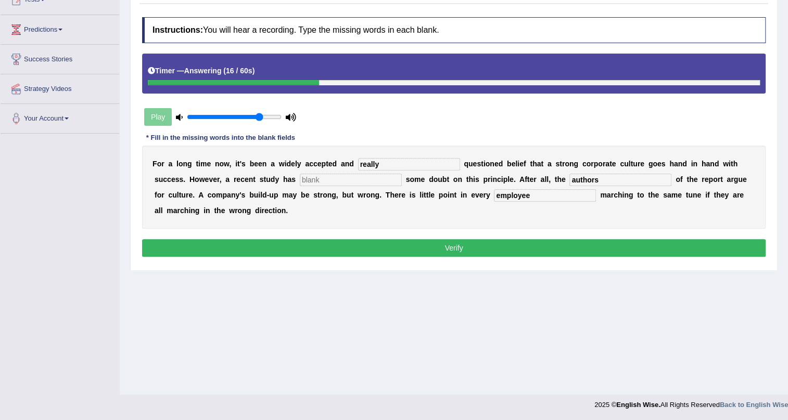
click at [377, 181] on input "text" at bounding box center [351, 180] width 102 height 12
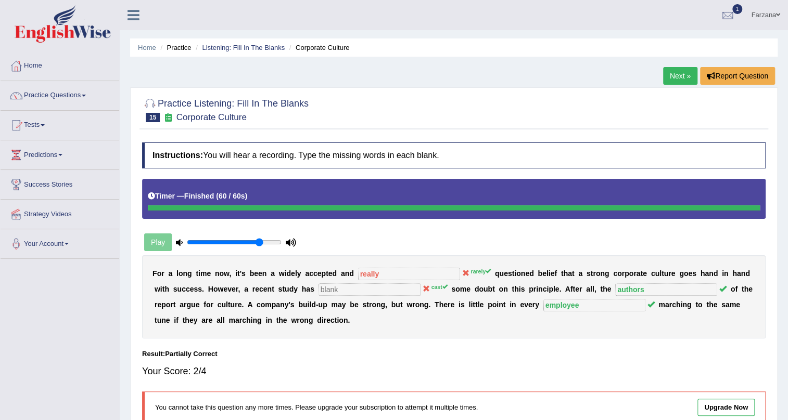
click at [233, 36] on div "Home Practice Listening: Fill In The Blanks Corporate Culture Next » Report Que…" at bounding box center [454, 260] width 668 height 520
click at [231, 45] on link "Listening: Fill In The Blanks" at bounding box center [243, 48] width 83 height 8
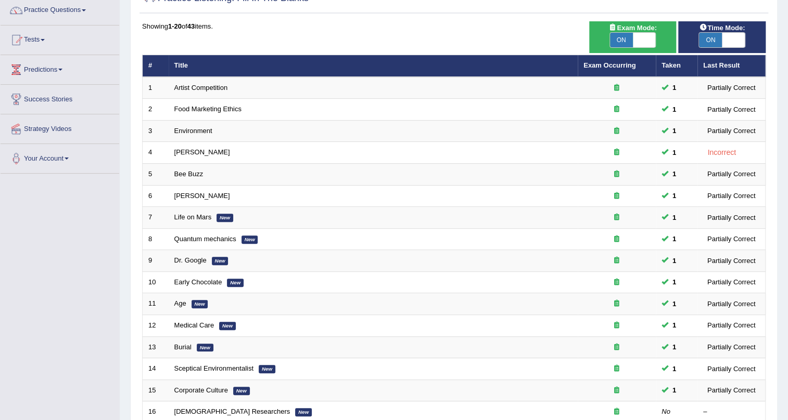
scroll to position [31, 0]
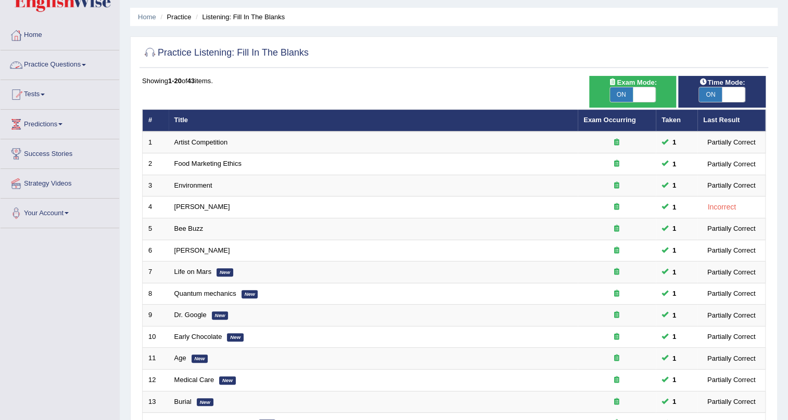
click at [47, 68] on link "Practice Questions" at bounding box center [60, 63] width 119 height 26
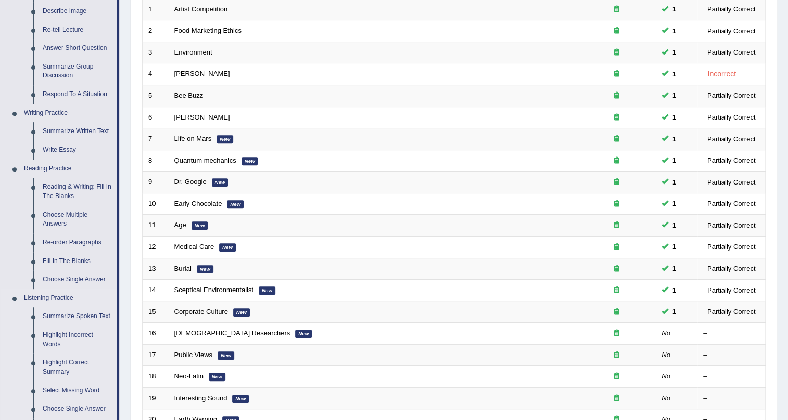
scroll to position [172, 0]
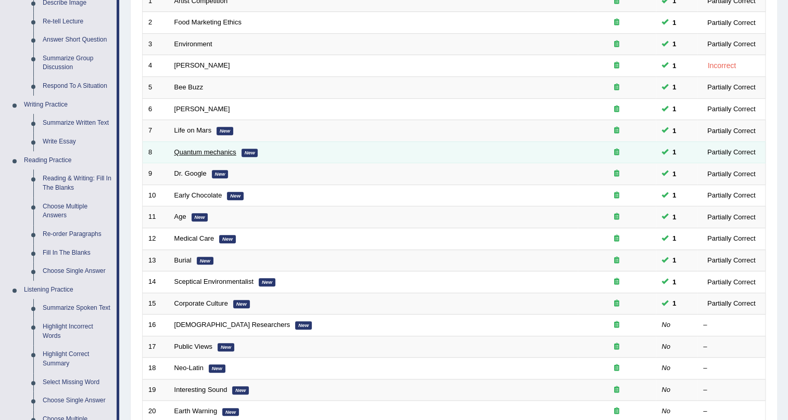
click at [202, 152] on link "Quantum mechanics" at bounding box center [205, 152] width 62 height 8
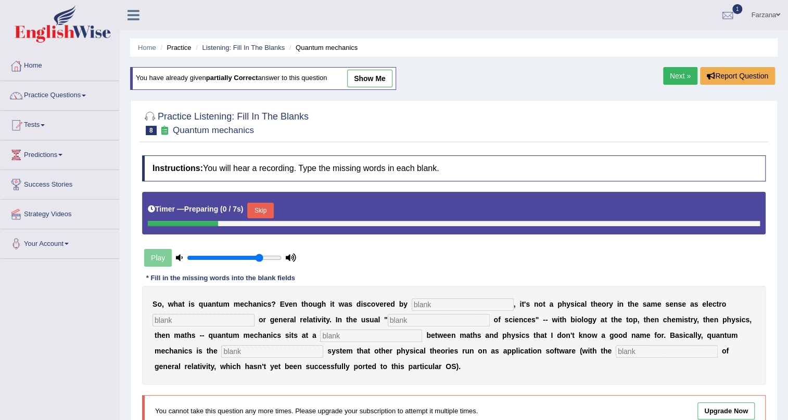
click at [391, 82] on link "show me" at bounding box center [369, 79] width 45 height 18
type input "physists"
type input "magnitism"
type input "level"
type input "operating"
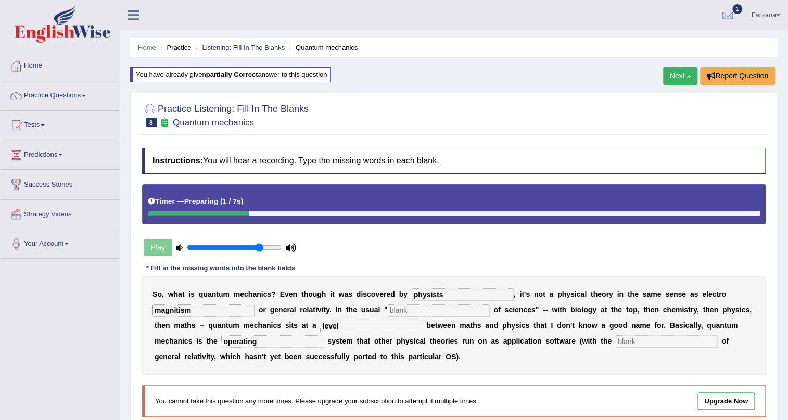
click at [676, 78] on link "Next »" at bounding box center [680, 76] width 34 height 18
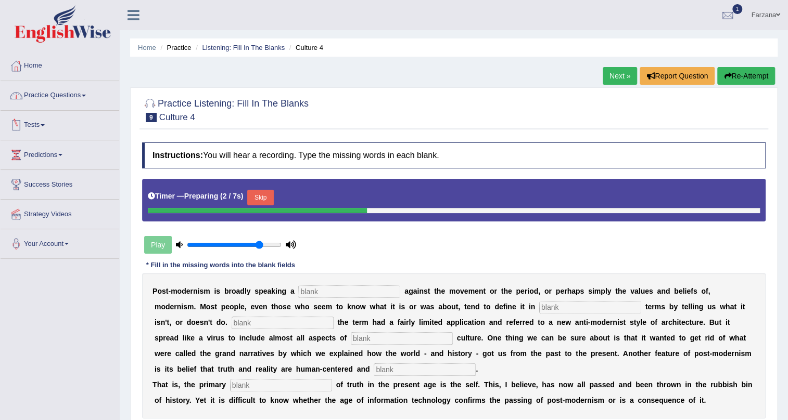
click at [83, 96] on link "Practice Questions" at bounding box center [60, 94] width 119 height 26
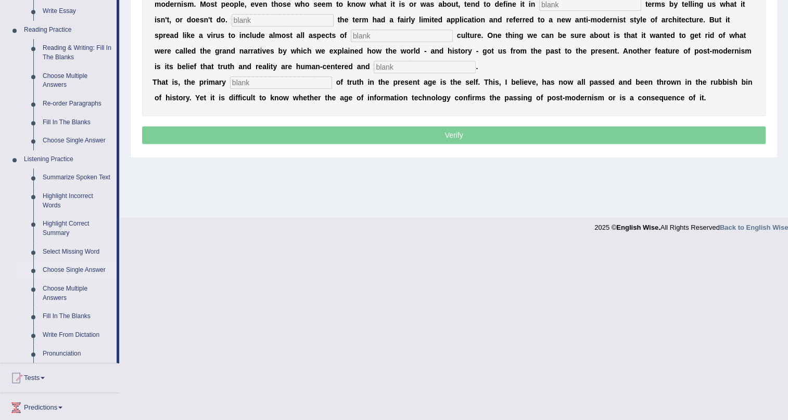
scroll to position [299, 0]
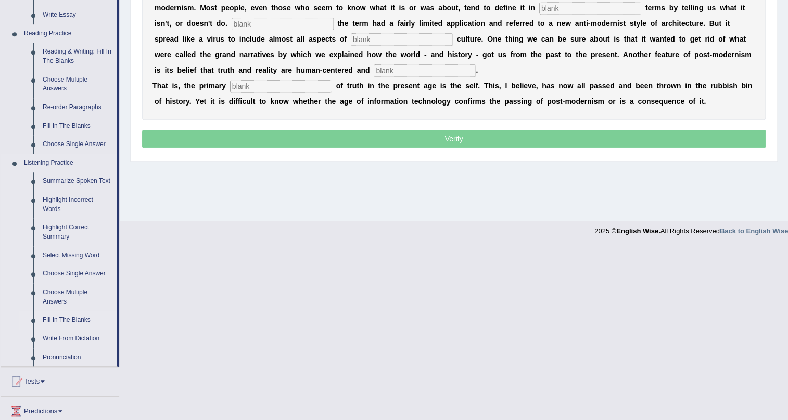
click at [60, 317] on link "Fill In The Blanks" at bounding box center [77, 320] width 79 height 19
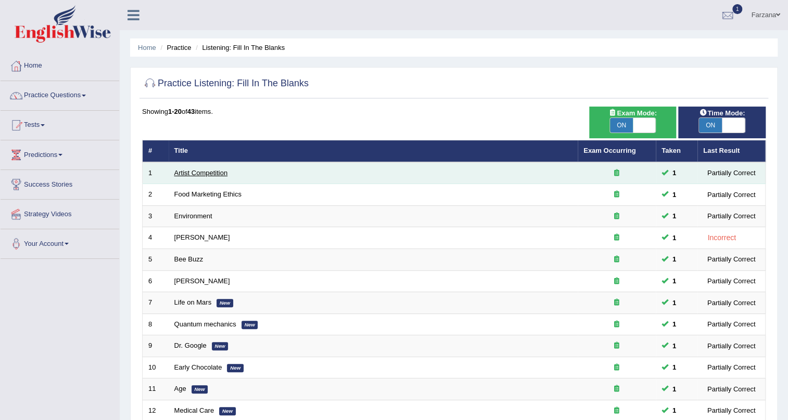
click at [207, 170] on link "Artist Competition" at bounding box center [201, 173] width 54 height 8
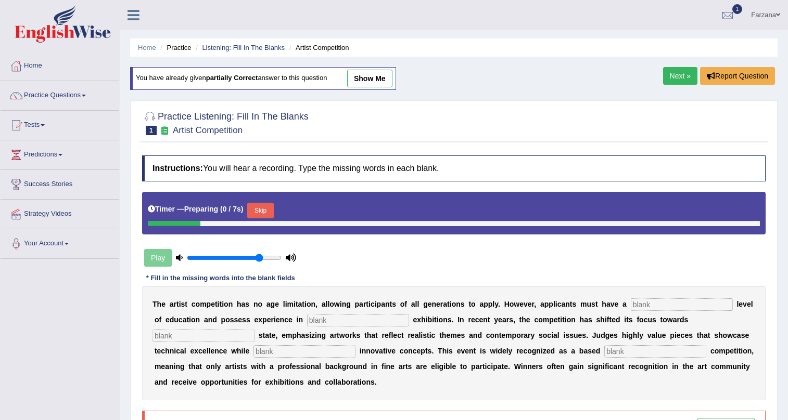
click at [372, 88] on div "You have already given partially correct answer to this question show me" at bounding box center [263, 78] width 266 height 23
click at [375, 85] on link "show me" at bounding box center [369, 79] width 45 height 18
type input "graduation"
type input "sculpture"
type input "real"
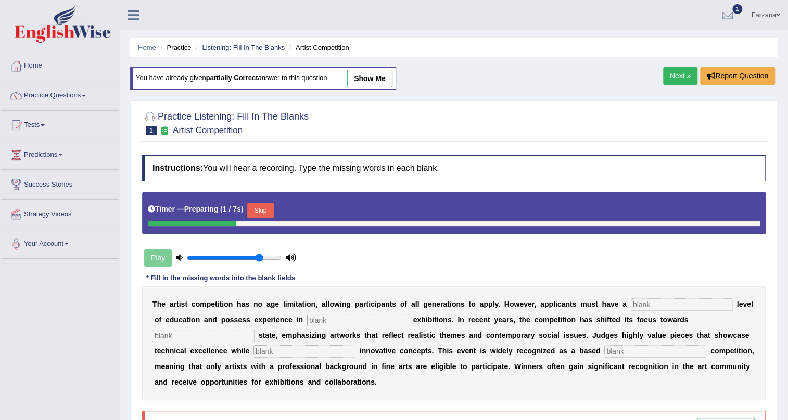
type input "incorporating"
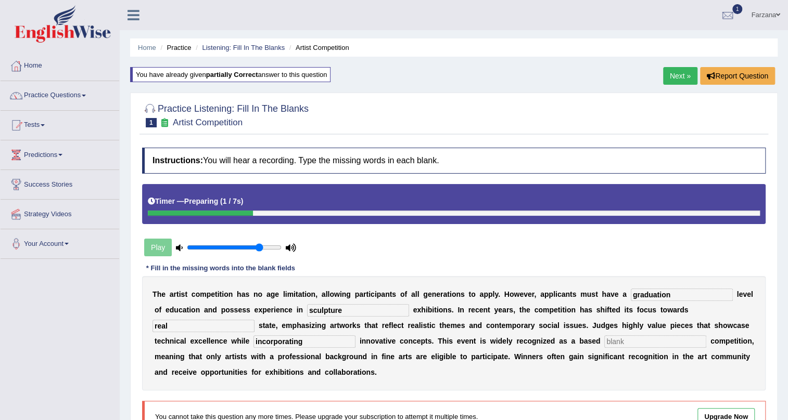
click at [670, 83] on link "Next »" at bounding box center [680, 76] width 34 height 18
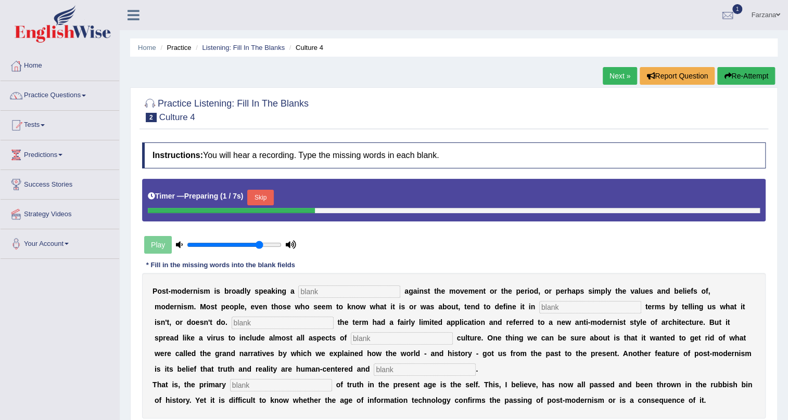
click at [619, 77] on link "Next »" at bounding box center [619, 76] width 34 height 18
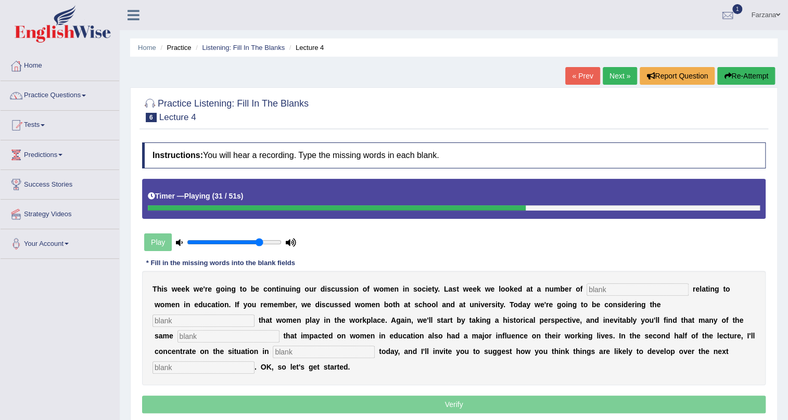
click at [767, 15] on link "Farzana" at bounding box center [765, 13] width 45 height 27
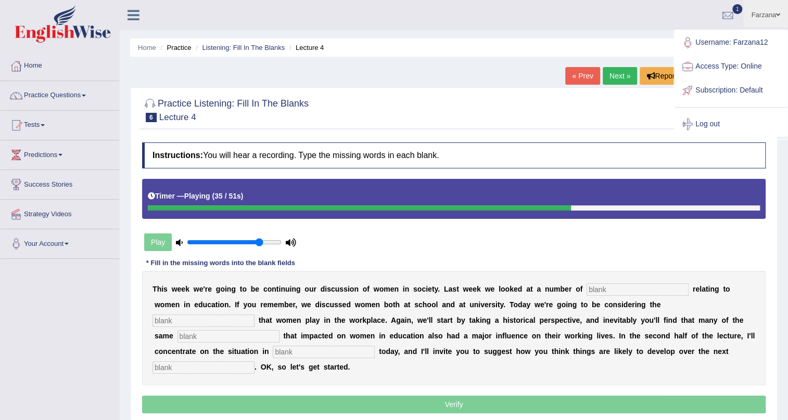
click at [713, 119] on link "Log out" at bounding box center [730, 124] width 112 height 24
